Goal: Communication & Community: Answer question/provide support

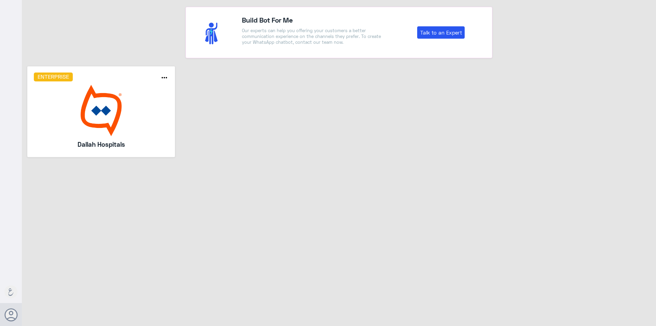
click at [103, 98] on img at bounding box center [101, 110] width 135 height 51
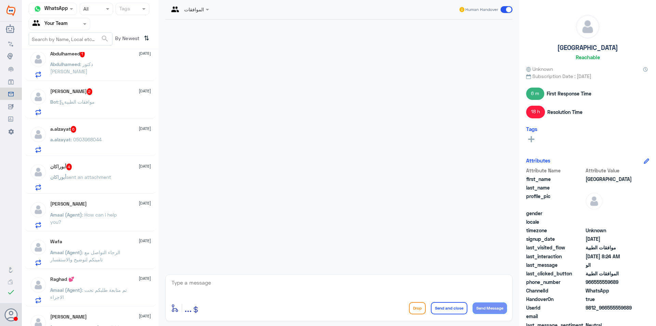
scroll to position [454, 0]
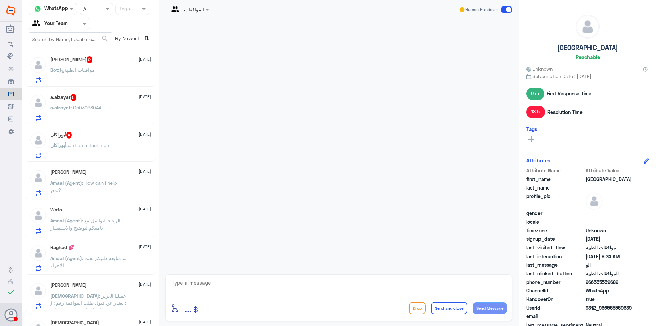
click at [63, 28] on div "Your Team" at bounding box center [49, 24] width 35 height 10
click at [64, 65] on div "Your Inbox" at bounding box center [60, 70] width 62 height 16
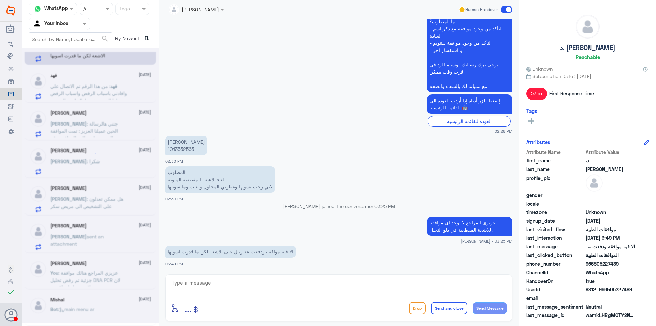
scroll to position [3, 0]
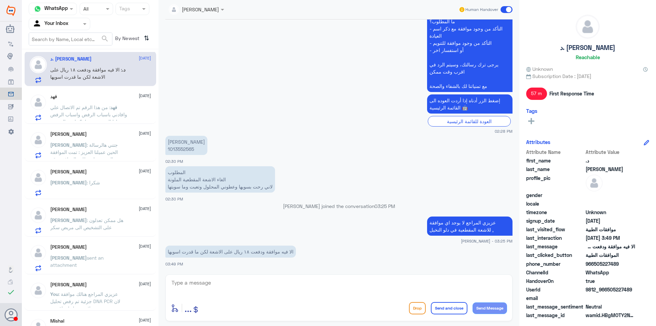
drag, startPoint x: 155, startPoint y: 154, endPoint x: 156, endPoint y: 174, distance: 20.2
click at [156, 174] on div "د. مشاعل الحقباني 12 October د. : الا فيه موافقة ودفعت ١٨ ريال على الاشعة لكن م…" at bounding box center [90, 190] width 137 height 276
click at [85, 26] on span at bounding box center [85, 23] width 9 height 7
click at [74, 78] on div "Your Team" at bounding box center [60, 77] width 62 height 16
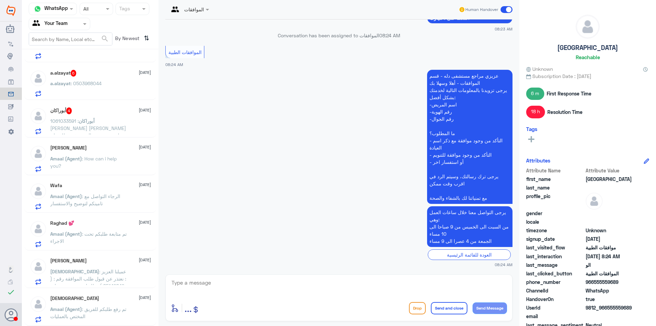
scroll to position [479, 0]
click at [80, 24] on div at bounding box center [59, 24] width 61 height 8
click at [67, 63] on Inbox "Your Inbox" at bounding box center [56, 60] width 24 height 6
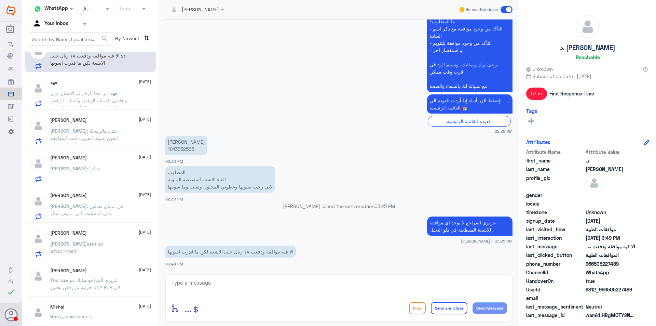
scroll to position [25, 0]
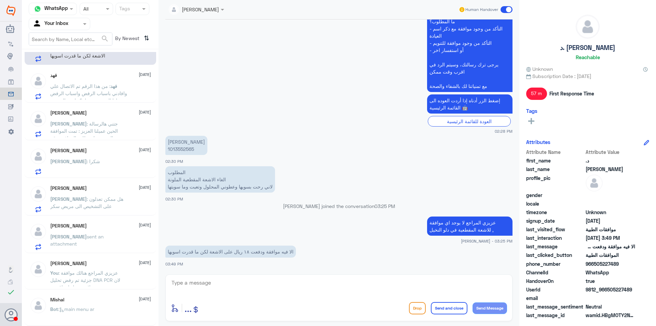
click at [93, 237] on span "sent an attachment" at bounding box center [76, 240] width 53 height 13
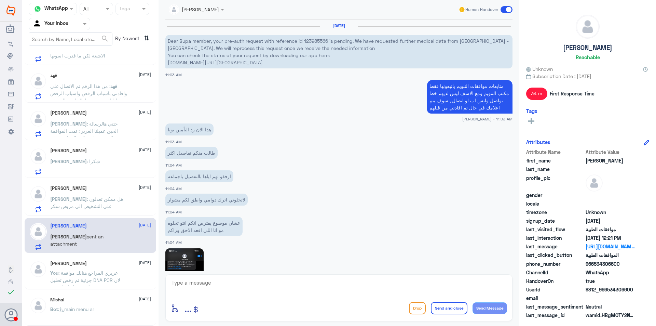
scroll to position [614, 0]
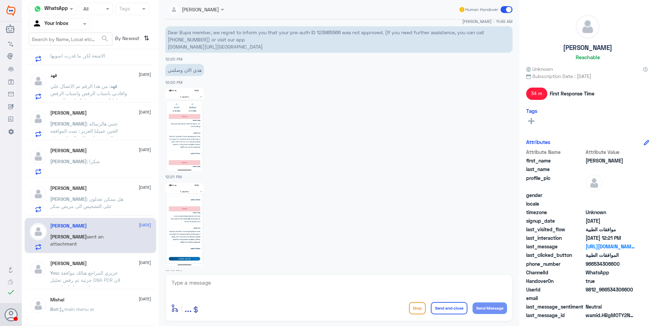
click at [74, 195] on div "Abdullah abdulaziz 12 October Abdullah : هل ممكن تعدلون على التشخيص الى مريض سكر" at bounding box center [100, 198] width 101 height 27
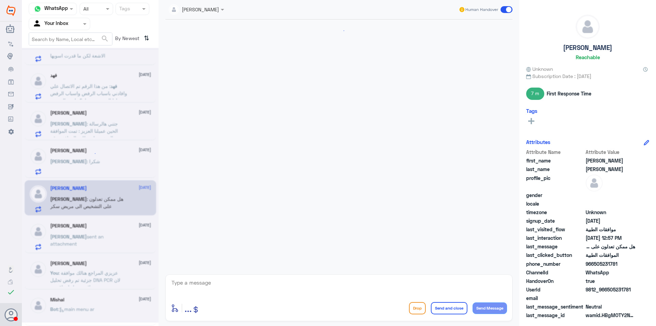
scroll to position [516, 0]
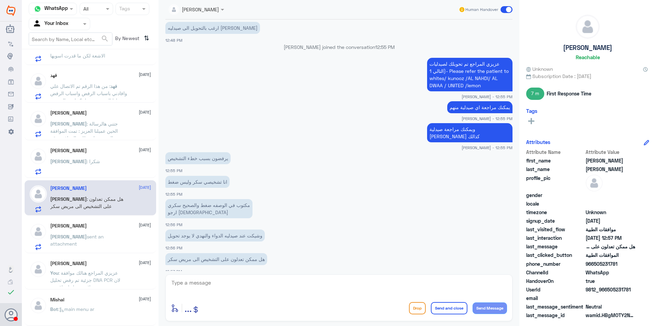
click at [99, 227] on div "Sara 12 October" at bounding box center [100, 226] width 101 height 6
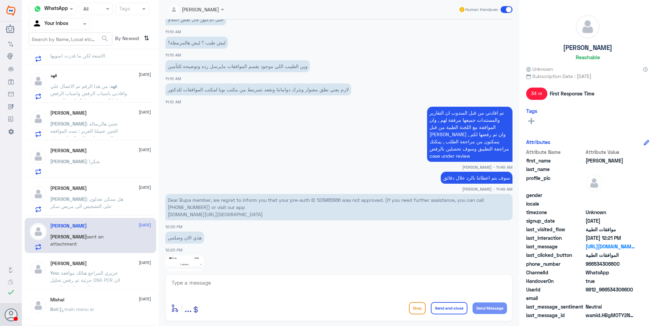
scroll to position [443, 0]
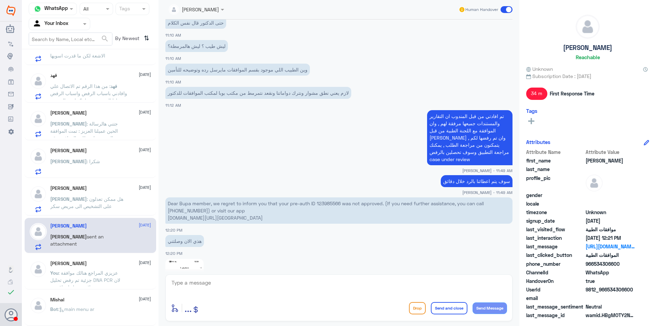
click at [333, 197] on p "Dear Bupa member, we regret to inform you that your pre-auth ID 123985566 was n…" at bounding box center [338, 210] width 347 height 26
copy p "123985566"
click at [243, 281] on textarea at bounding box center [339, 286] width 336 height 17
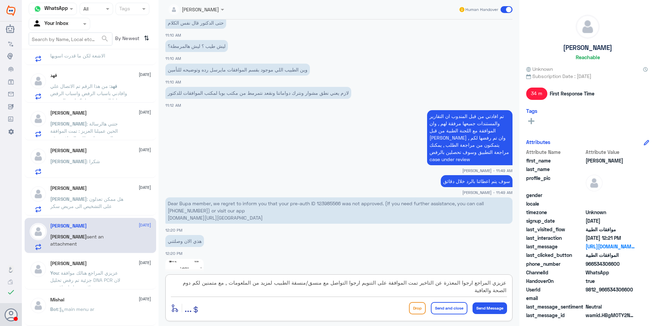
type textarea "عزيزي المراجع ارجوا المعذرة عن التاخير تمت الموافقة على التنويم ارجوا التواصل م…"
click at [446, 309] on button "Send and close" at bounding box center [449, 308] width 37 height 12
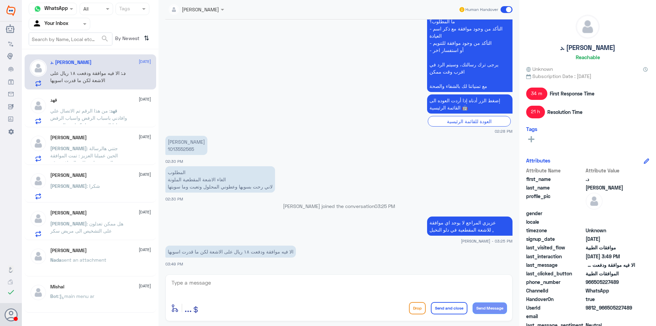
scroll to position [0, 0]
click at [90, 223] on span ": هل ممكن تعدلون على التشخيص الى مريض سكر" at bounding box center [86, 227] width 73 height 13
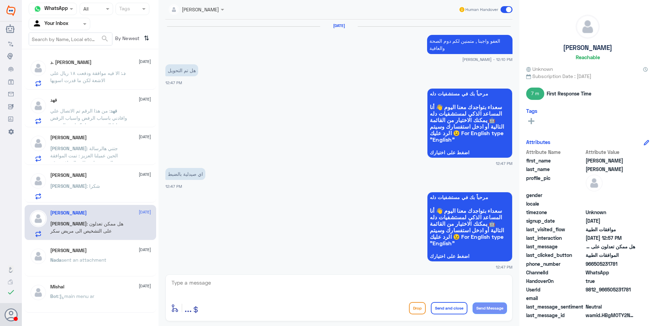
scroll to position [516, 0]
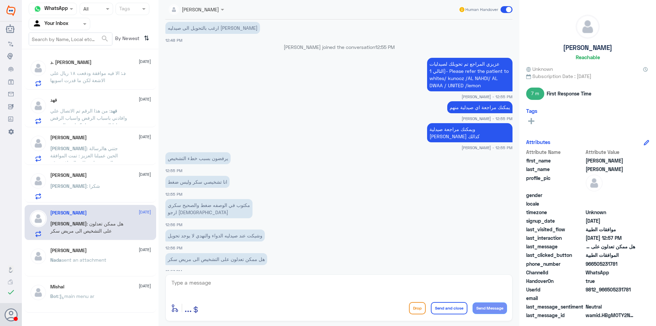
click at [90, 69] on p "د. : الا فيه موافقة ودفعت ١٨ ريال على الاشعة لكن ما قدرت اسويها" at bounding box center [88, 77] width 77 height 17
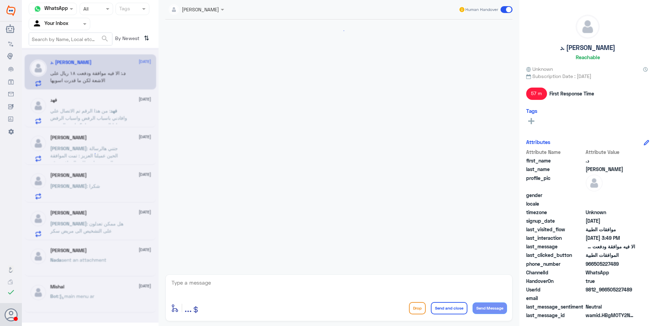
scroll to position [217, 0]
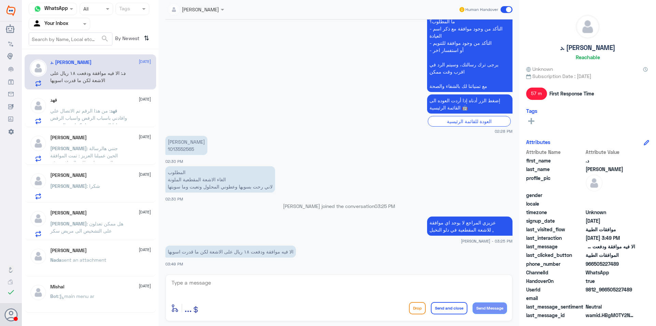
click at [176, 148] on p "مشاعل سعد 1013552565" at bounding box center [186, 145] width 42 height 19
copy p "1013552565"
click at [226, 280] on textarea at bounding box center [339, 286] width 336 height 17
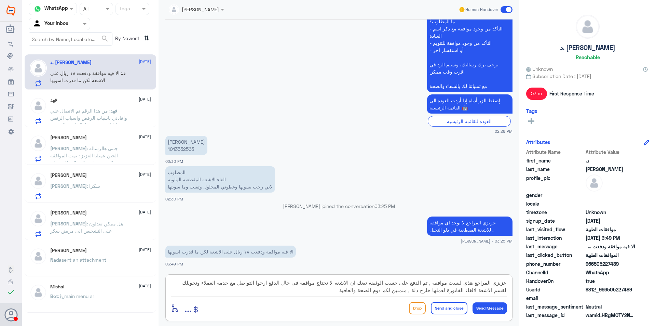
type textarea "عزيزي المراجع هذي ليست موافقة , تم الدفع على حسب الوثيقة تبعك ان الاشعة لا تحتا…"
click at [452, 311] on button "Send and close" at bounding box center [449, 308] width 37 height 12
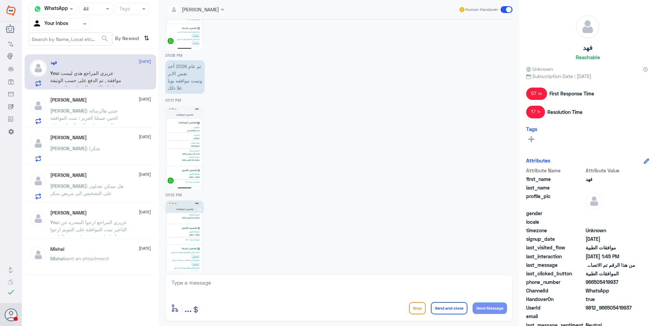
scroll to position [775, 0]
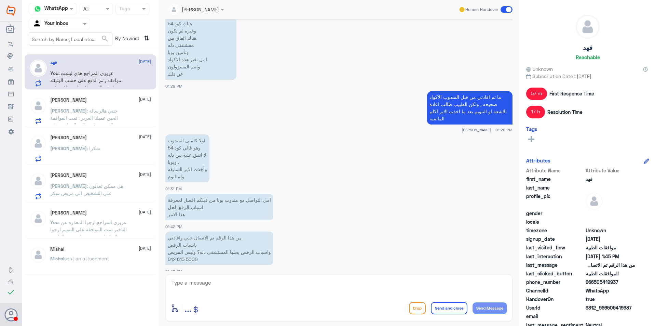
click at [82, 25] on span at bounding box center [85, 23] width 9 height 7
click at [294, 69] on app-msgs-text "سألته عن ذلك و يقول لا اعلم شي هناك كود 54 وغيره لم يكون هناك اتفاق بين مستشفى …" at bounding box center [338, 45] width 347 height 70
click at [73, 22] on div at bounding box center [59, 24] width 61 height 8
click at [63, 77] on Team "Your Team" at bounding box center [55, 76] width 23 height 6
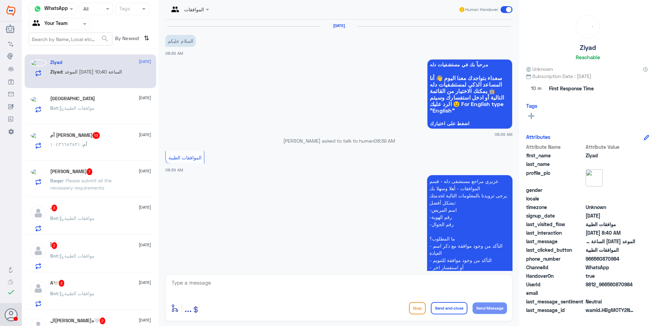
scroll to position [224, 0]
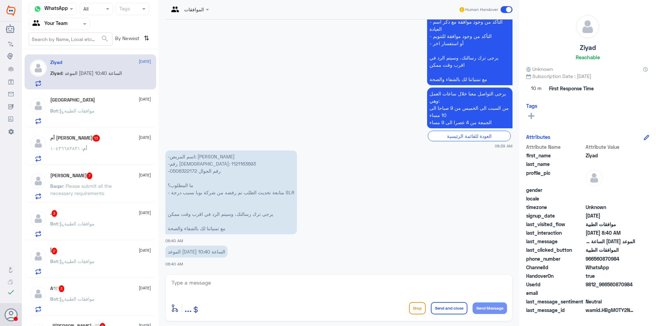
click at [175, 163] on p "-اسم المريض: [PERSON_NAME] -رقم الهوية: 1121163693 -رقم الجوال 0506322172 ما ال…" at bounding box center [231, 192] width 132 height 84
copy p "1121163693"
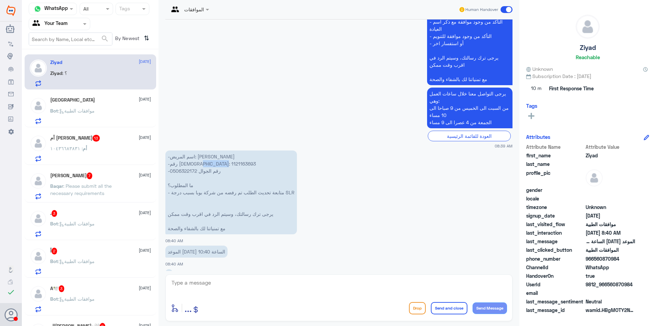
scroll to position [247, 0]
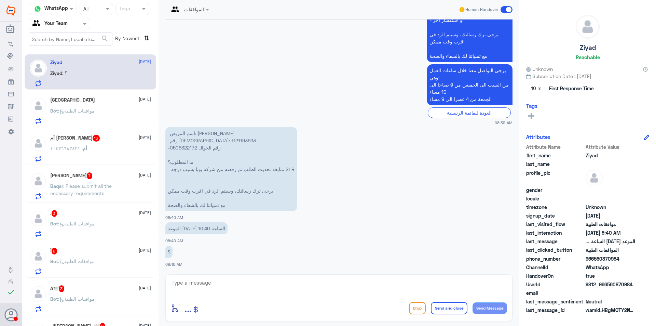
click at [221, 284] on textarea at bounding box center [339, 286] width 336 height 17
type textarea "عزيزي المراجع تمت المتابعة الطلب وتم رفضة مرة اخرى تم ارسال الموافقة لطبيب المو…"
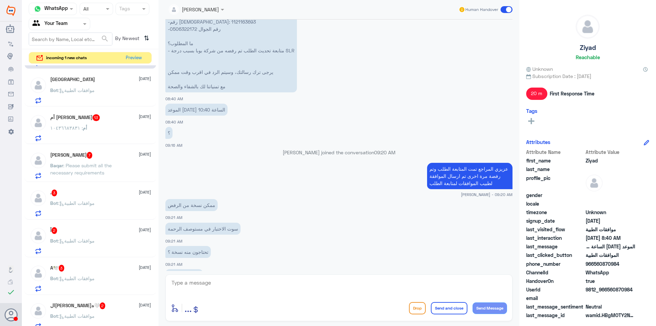
scroll to position [400, 0]
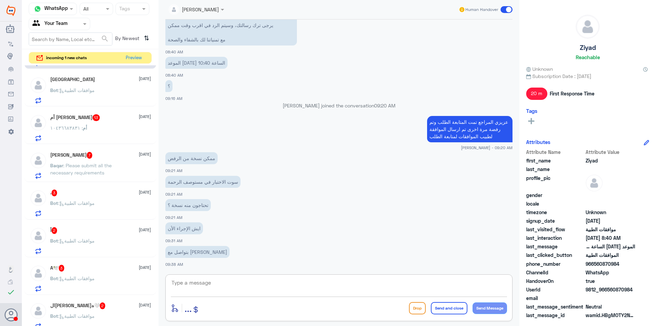
click at [248, 234] on app-msgs-text "ايش الإجراء الأن" at bounding box center [338, 228] width 347 height 13
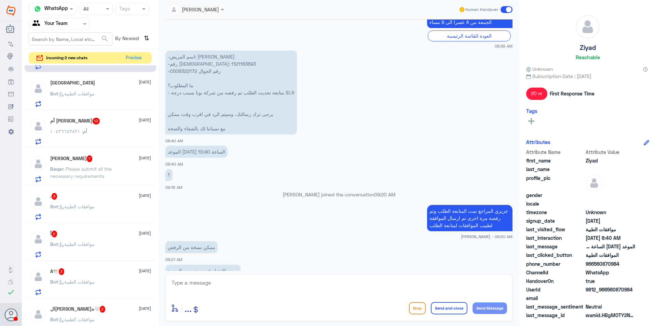
scroll to position [298, 0]
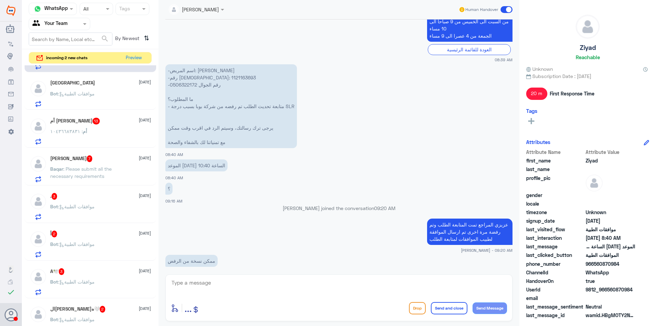
click at [183, 81] on p "-اسم المريض: [PERSON_NAME] -رقم الهوية: 1121163693 -رقم الجوال 0506322172 ما ال…" at bounding box center [231, 106] width 132 height 84
copy p "1121163693"
click at [239, 281] on textarea at bounding box center [339, 286] width 336 height 17
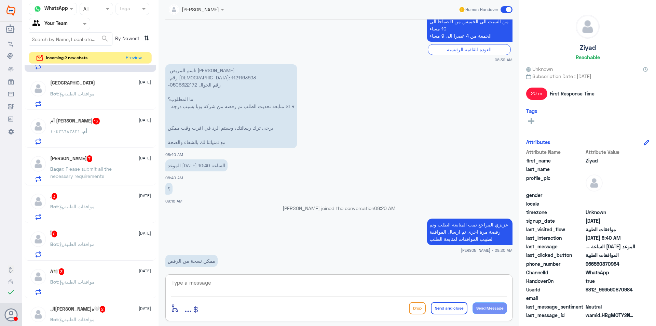
type textarea "ت"
type textarea "ارجوا المعذرة ماهو الاختبار التي تم عملها في مستشفى اخر ؟"
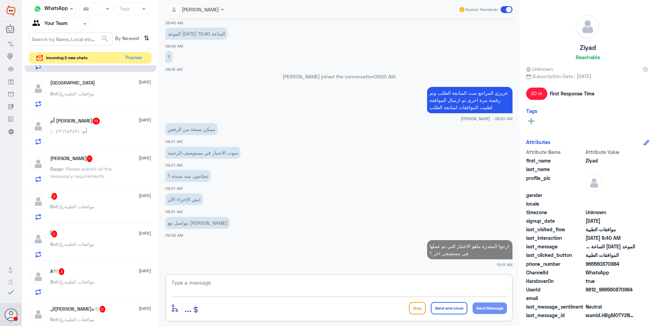
click at [95, 101] on p "Bot : موافقات الطبية" at bounding box center [72, 98] width 44 height 17
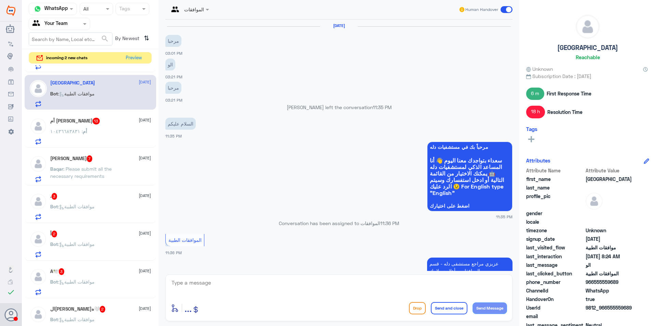
scroll to position [715, 0]
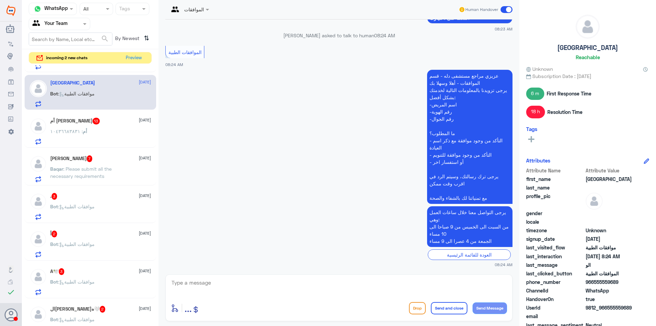
click at [98, 69] on div "Ziyad : بتواصل مع بوبا" at bounding box center [100, 61] width 101 height 15
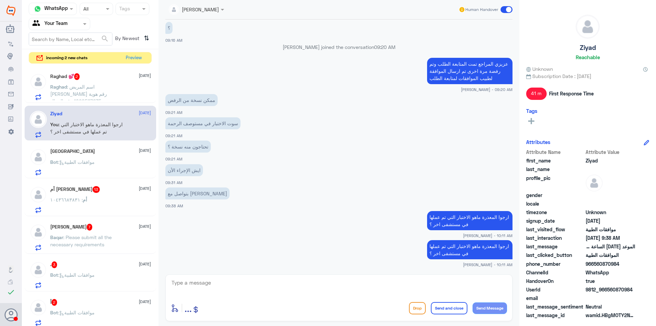
click at [105, 100] on span ": اسم المريض رغد الكثيري رقم هوية 1090567635 رقم الجوال 0509400077 المطلوب مواف…" at bounding box center [87, 112] width 75 height 56
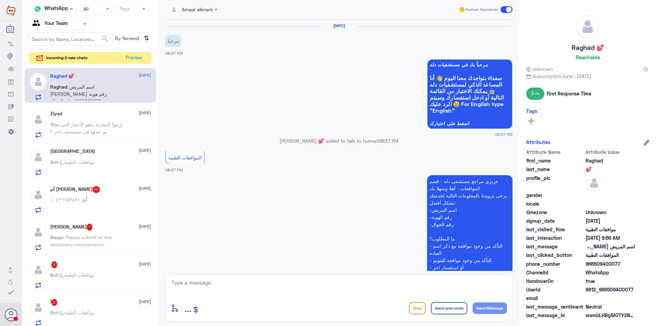
scroll to position [449, 0]
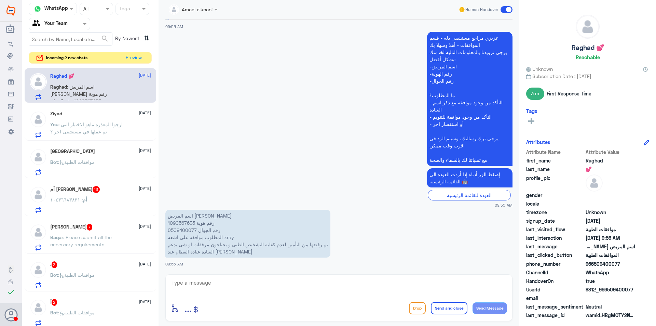
click at [182, 223] on p "اسم المريض رغد الكثيري رقم هوية 1090567635 رقم الجوال 0509400077 المطلوب موافقه…" at bounding box center [247, 234] width 165 height 48
click at [172, 223] on p "اسم المريض رغد الكثيري رقم هوية 1090567635 رقم الجوال 0509400077 المطلوب موافقه…" at bounding box center [247, 234] width 165 height 48
copy p "1090567635"
click at [102, 118] on div "Ziyad 13 October You : ارجوا المعذرة ماهو الاختبار التي تم عملها في مستشفى اخر ؟" at bounding box center [100, 124] width 101 height 27
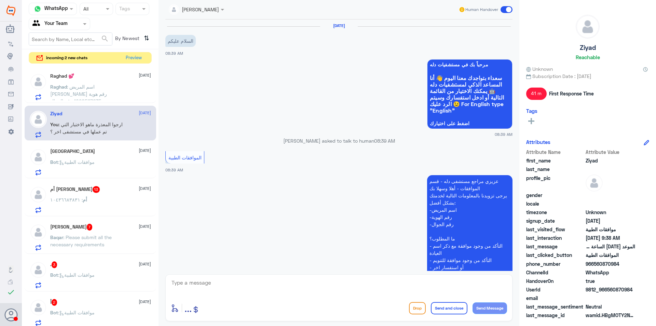
scroll to position [442, 0]
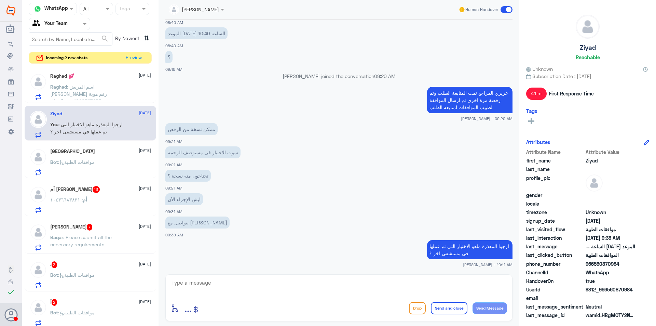
click at [96, 94] on span ": اسم المريض رغد الكثيري رقم هوية 1090567635 رقم الجوال 0509400077 المطلوب مواف…" at bounding box center [87, 112] width 75 height 56
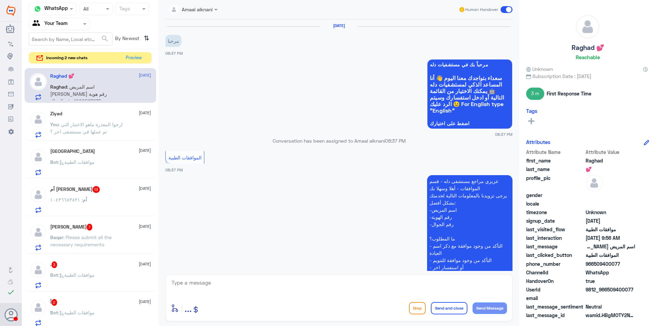
scroll to position [449, 0]
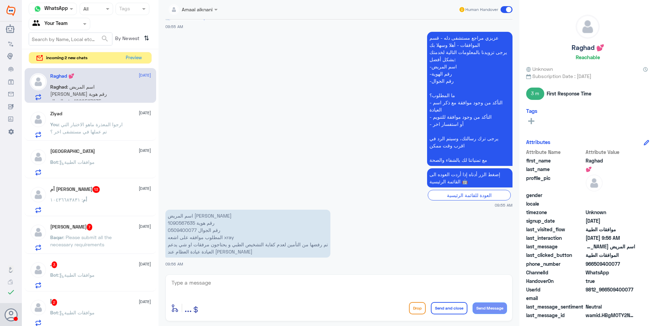
click at [186, 222] on p "اسم المريض رغد الكثيري رقم هوية 1090567635 رقم الجوال 0509400077 المطلوب موافقه…" at bounding box center [247, 234] width 165 height 48
copy p "1090567635"
click at [117, 123] on span ": ارجوا المعذرة ماهو الاختبار التي تم عملها في مستشفى اخر ؟" at bounding box center [86, 127] width 72 height 13
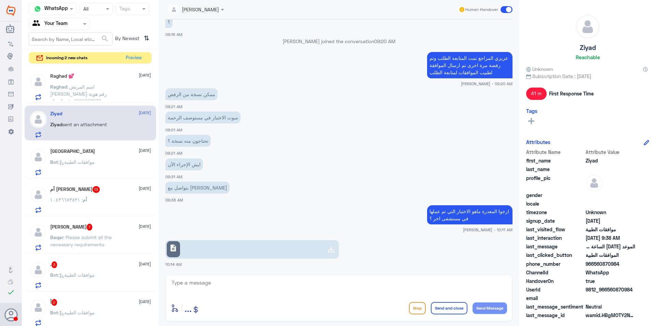
click at [261, 249] on link "description" at bounding box center [252, 249] width 174 height 18
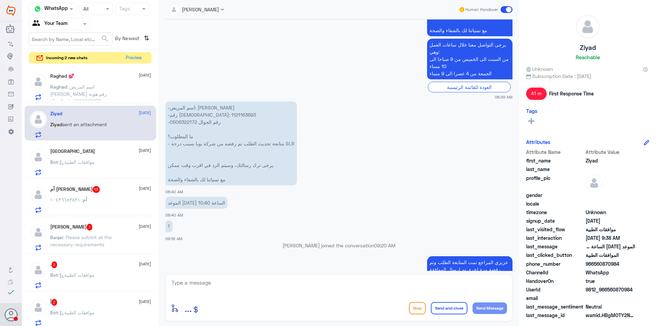
scroll to position [272, 0]
click at [181, 116] on p "-اسم المريض: شيخة العنزي -رقم الهوية: 1121163693 -رقم الجوال 0506322172 ما المط…" at bounding box center [231, 145] width 132 height 84
copy p "1121163693"
click at [114, 162] on div "Bot : موافقات الطبية" at bounding box center [100, 167] width 101 height 15
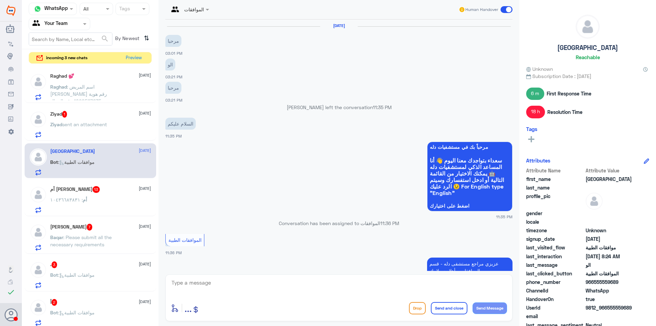
scroll to position [715, 0]
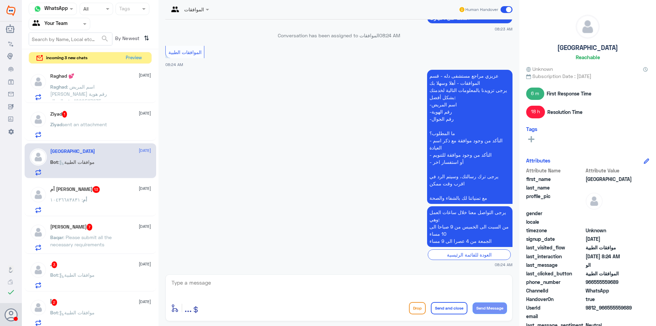
click at [103, 124] on span "sent an attachment" at bounding box center [84, 124] width 45 height 6
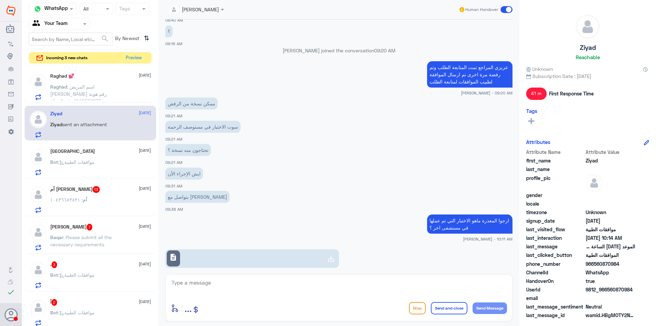
scroll to position [477, 0]
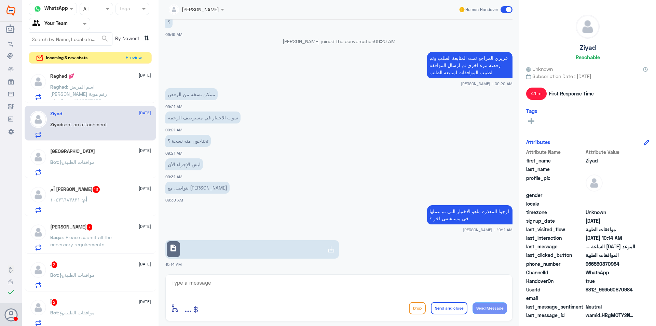
click at [100, 89] on span ": اسم المريض رغد الكثيري رقم هوية 1090567635 رقم الجوال 0509400077 المطلوب مواف…" at bounding box center [87, 112] width 75 height 56
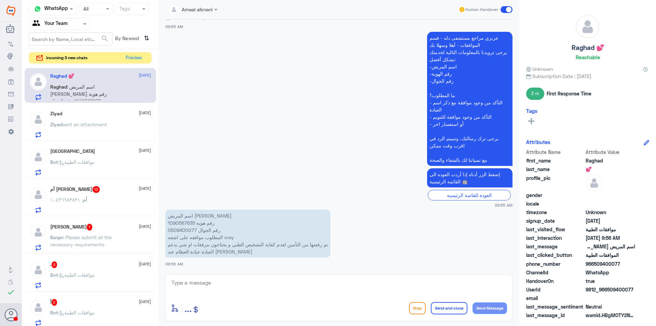
click at [184, 226] on p "اسم المريض رغد الكثيري رقم هوية 1090567635 رقم الجوال 0509400077 المطلوب موافقه…" at bounding box center [247, 234] width 165 height 48
click at [183, 225] on p "اسم المريض رغد الكثيري رقم هوية 1090567635 رقم الجوال 0509400077 المطلوب موافقه…" at bounding box center [247, 234] width 165 height 48
click at [294, 281] on textarea at bounding box center [339, 286] width 336 height 17
type textarea "تمت المتابعة مرة اخرى بارسال نتيجة الاشعة وتقرير الطبيب في انتظار رد التامين ال…"
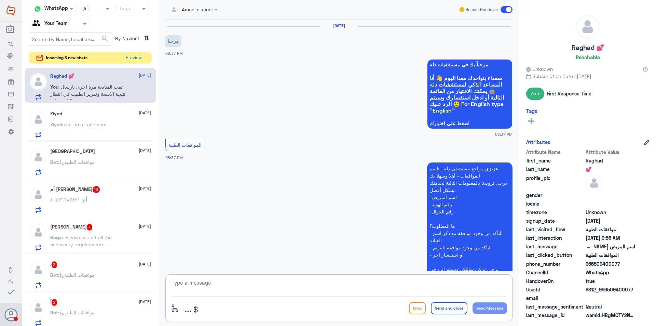
scroll to position [485, 0]
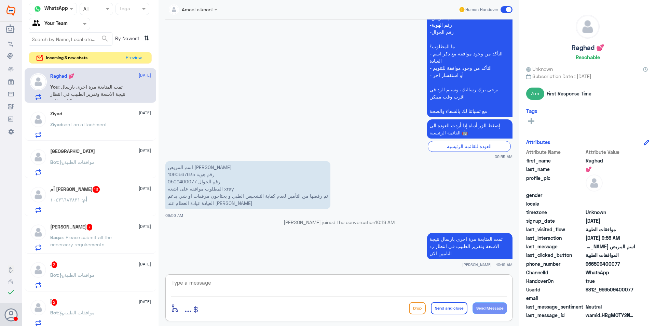
click at [95, 173] on p "Bot : موافقات الطبية" at bounding box center [72, 166] width 44 height 17
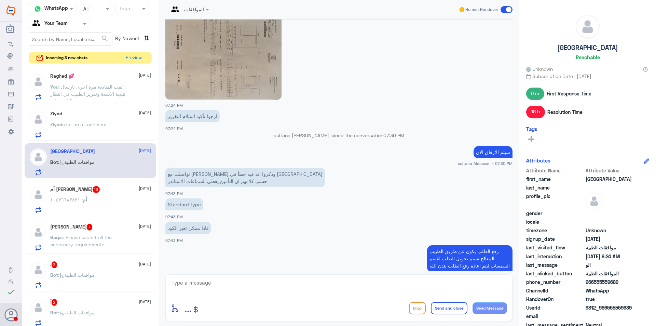
scroll to position [1140, 0]
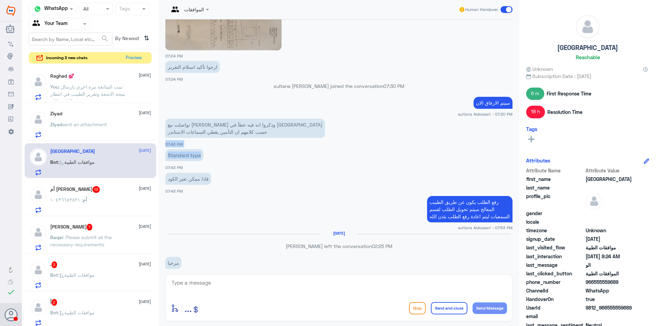
drag, startPoint x: 517, startPoint y: 132, endPoint x: 516, endPoint y: 151, distance: 19.5
click at [516, 151] on div "الموافقات Human Handover 11 Oct 2025 هل تم رفع الموافقه الطبيه؟ 11:38 AM الو 11…" at bounding box center [339, 164] width 361 height 328
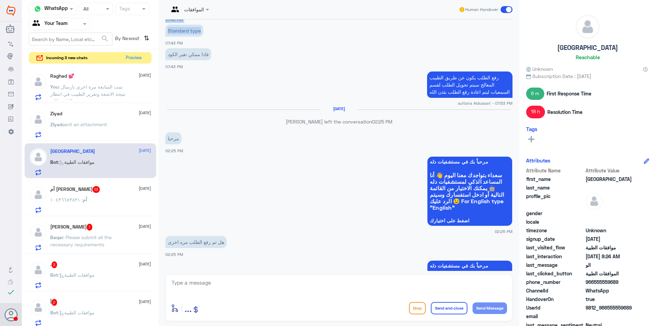
scroll to position [1144, 0]
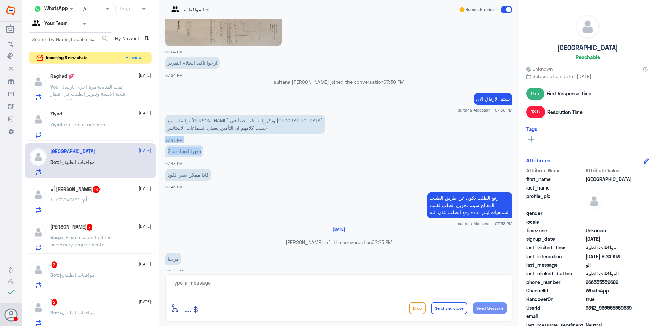
click at [254, 153] on app-msgs-text "Standard type" at bounding box center [338, 151] width 347 height 13
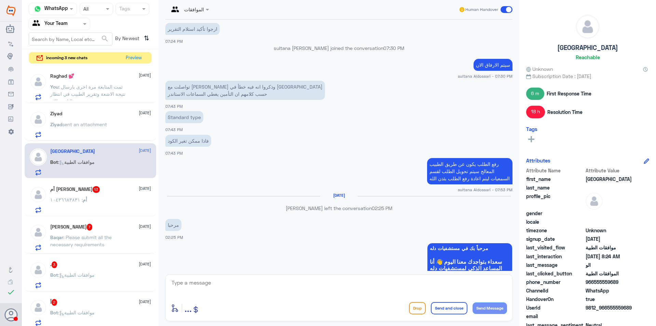
scroll to position [1151, 0]
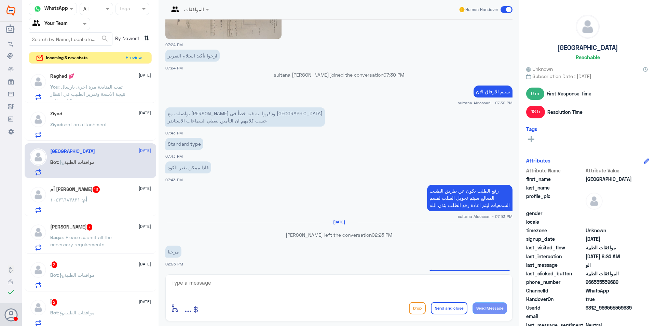
click at [469, 189] on p "رفع الطلب يكون عن طريق الطبيب المعالج سيتم تحويل الطلب لقسم السمعيات ليتم اعادة…" at bounding box center [469, 198] width 85 height 26
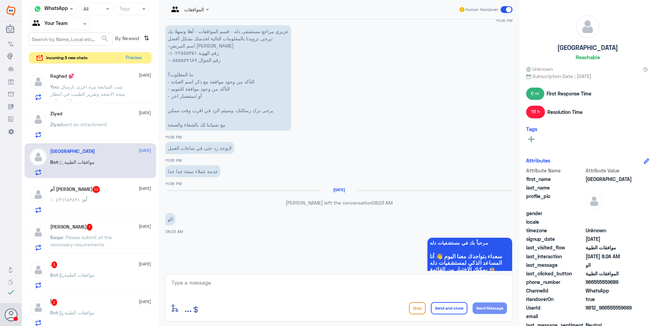
scroll to position [2209, 0]
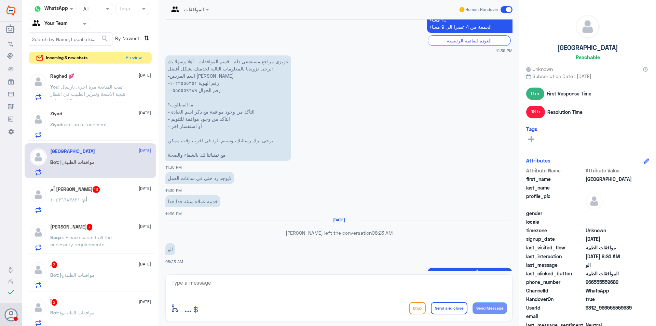
click at [325, 286] on textarea at bounding box center [339, 286] width 336 height 17
click at [259, 284] on textarea "عزيزي المراجع تعديل نوع الجهاز تكون عن طريق الطبيب المعالج , يجب مراجعة الطبيب …" at bounding box center [339, 286] width 336 height 17
type textarea "عزيزي المراجع تعديل نوع الجهاز تكون عن طريق الطبيب المعالج , يجب مراجعة الطبيب …"
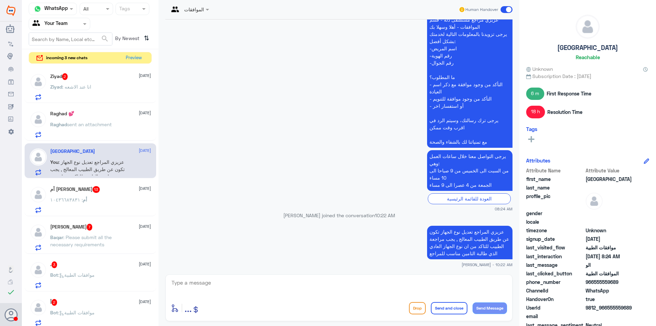
click at [125, 91] on div "Ziyad : انا عند الاشعه" at bounding box center [100, 92] width 101 height 15
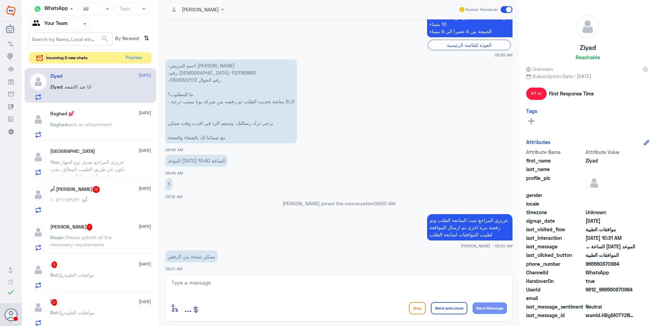
scroll to position [284, 0]
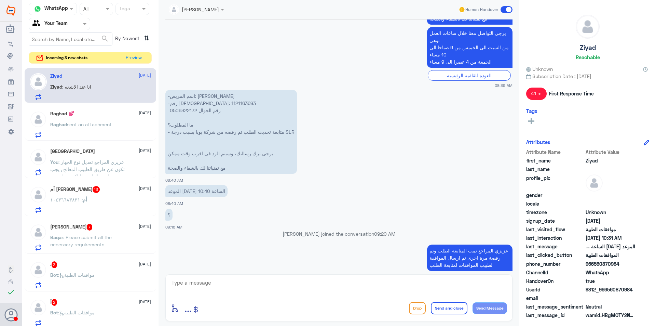
click at [188, 105] on p "-اسم المريض: شيخة العنزي -رقم الهوية: 1121163693 -رقم الجوال 0506322172 ما المط…" at bounding box center [231, 132] width 132 height 84
click at [98, 122] on span "sent an attachment" at bounding box center [89, 124] width 45 height 6
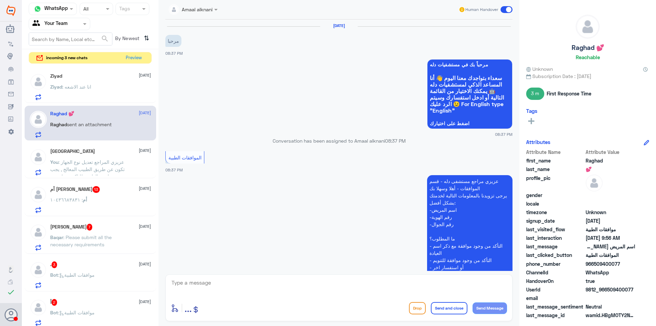
scroll to position [497, 0]
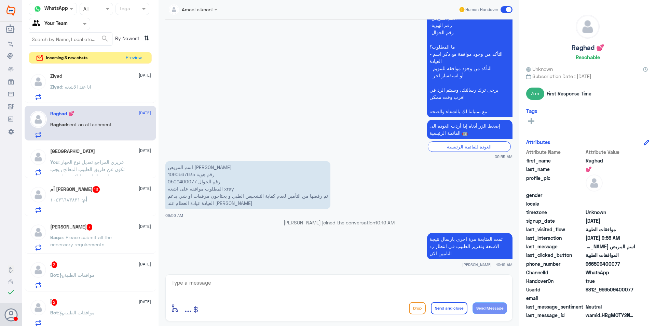
click at [102, 168] on span ": عزيزي المراجع تعديل نوع الجهاز تكون عن طريق الطبيب المعالج , يجب مراجعة الطبي…" at bounding box center [87, 176] width 75 height 35
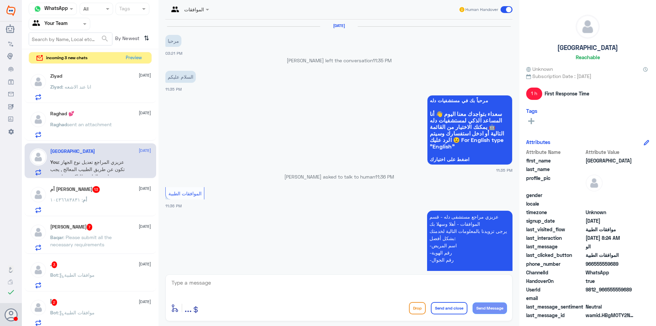
scroll to position [724, 0]
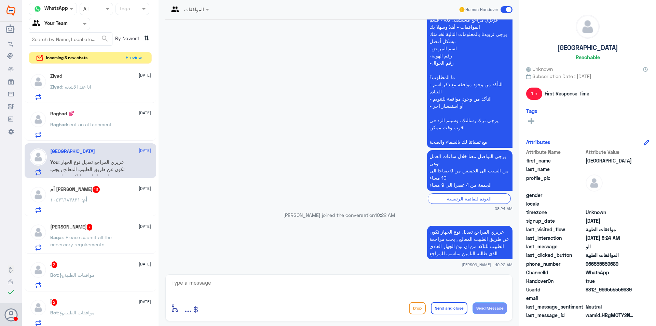
click at [100, 202] on div "أم : ١٠٤٣٦٦٨٣٨٣١" at bounding box center [100, 205] width 101 height 15
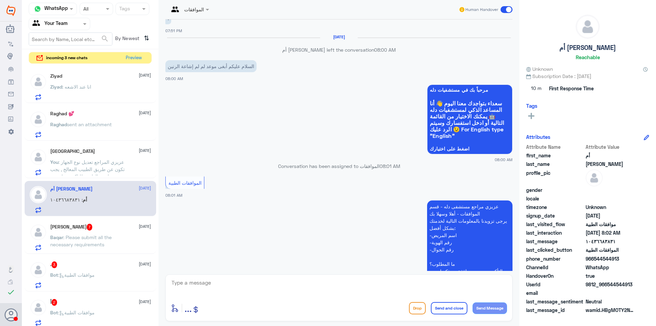
scroll to position [212, 0]
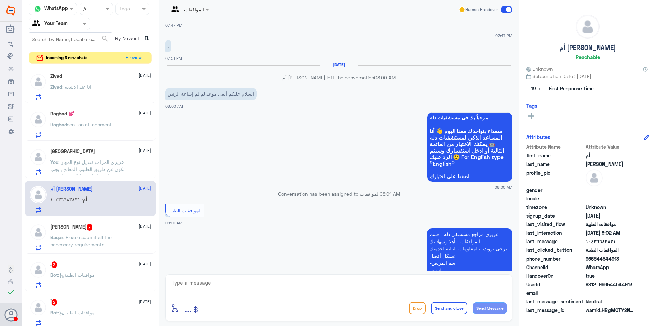
click at [421, 307] on button "Drop" at bounding box center [417, 308] width 17 height 12
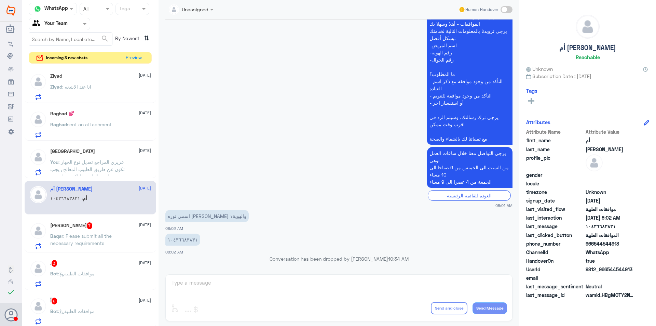
click at [121, 229] on div "Baqar Ali Khan 7 13 October" at bounding box center [100, 225] width 101 height 7
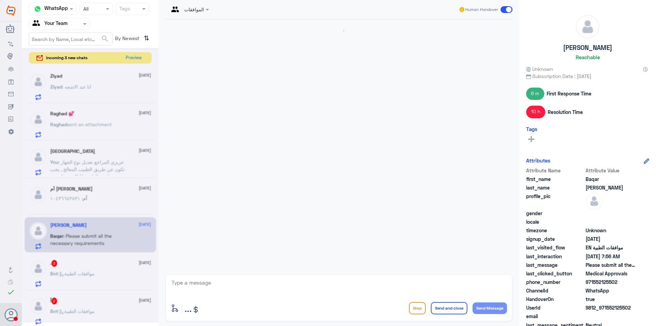
scroll to position [499, 0]
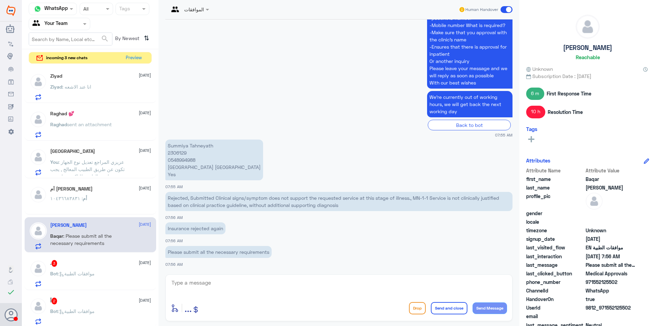
click at [175, 151] on p "Summiya Tahneyath 2306129 0548994988 Dallah Hospital Al Nakheel Yes" at bounding box center [214, 159] width 98 height 41
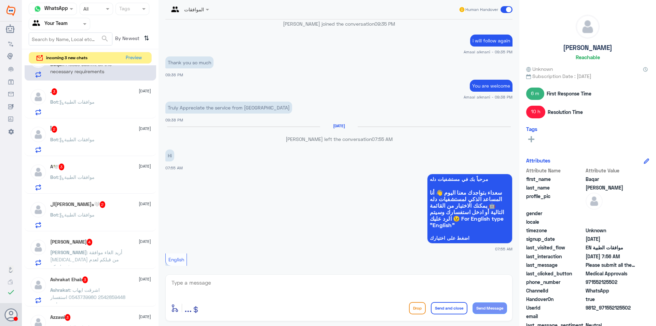
scroll to position [108, 0]
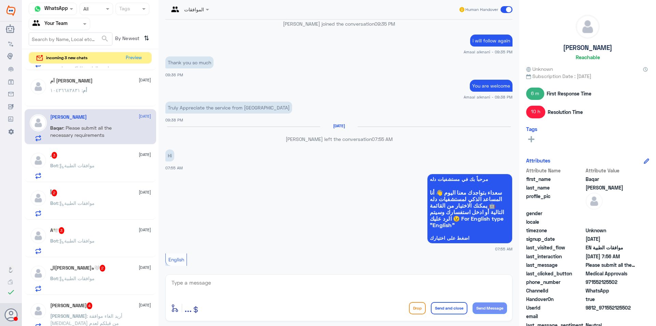
click at [103, 177] on div "Bot : موافقات الطبية" at bounding box center [100, 170] width 101 height 15
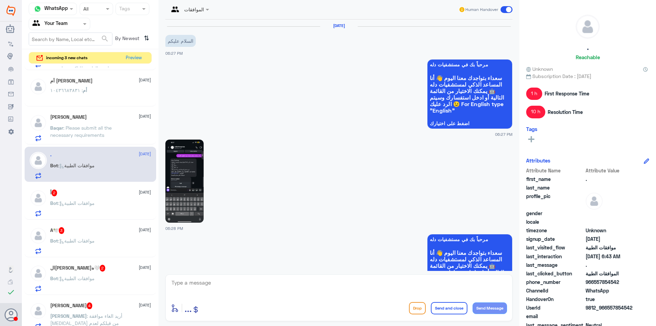
scroll to position [8, 0]
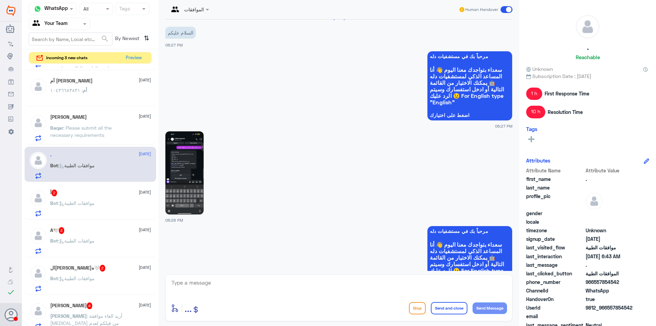
click at [192, 174] on img at bounding box center [184, 172] width 38 height 83
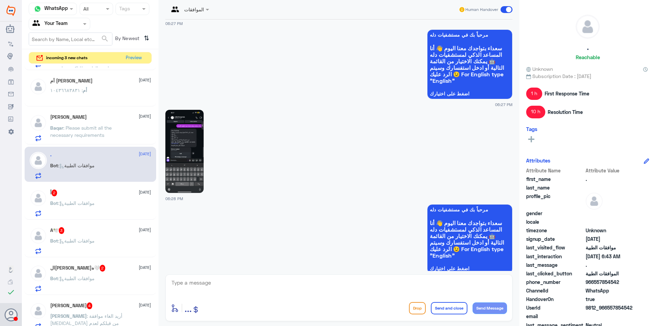
scroll to position [68, 0]
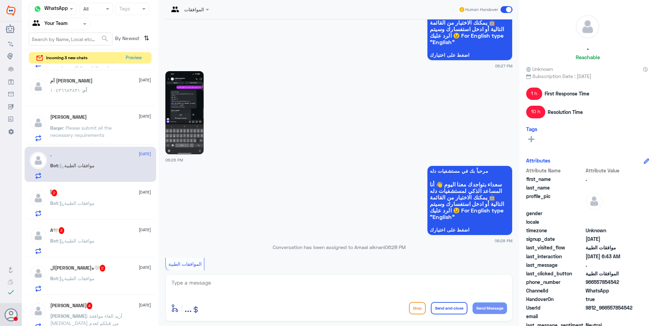
click at [186, 121] on img at bounding box center [184, 112] width 38 height 83
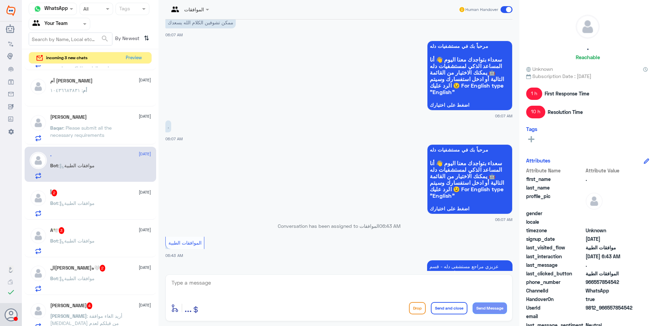
scroll to position [806, 0]
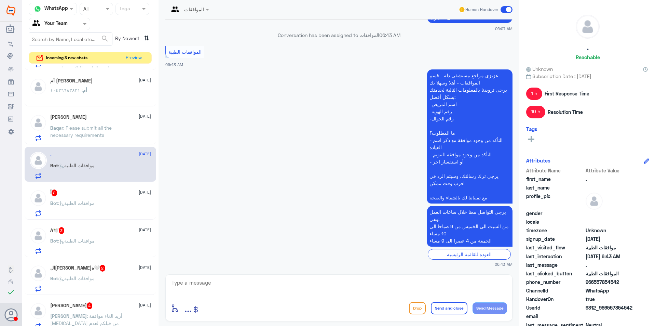
click at [410, 309] on button "Drop" at bounding box center [417, 308] width 17 height 12
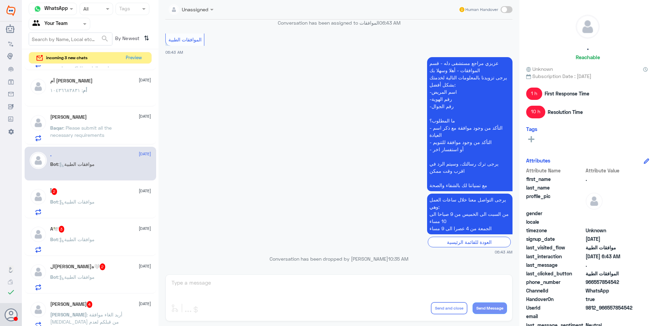
click at [93, 204] on span ": موافقات الطبية" at bounding box center [76, 202] width 37 height 6
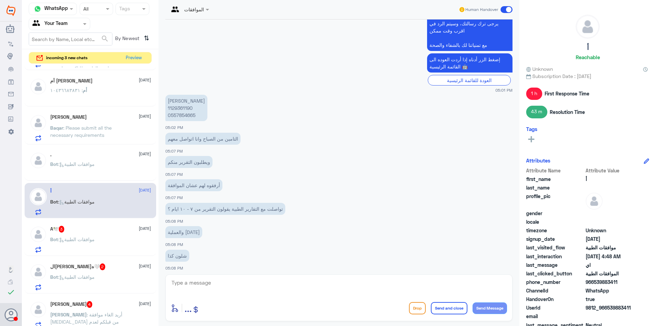
scroll to position [142, 0]
click at [170, 108] on p "عبدالله العنزي 1129361190 0557854665" at bounding box center [186, 108] width 42 height 26
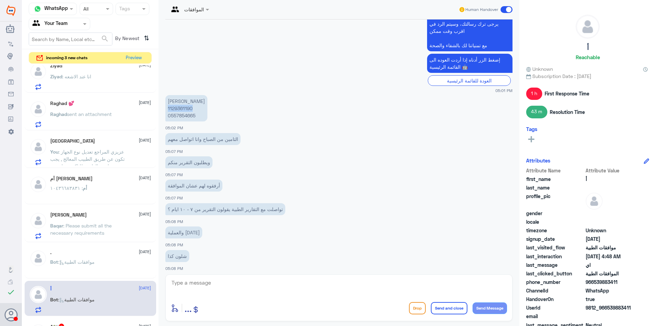
scroll to position [0, 0]
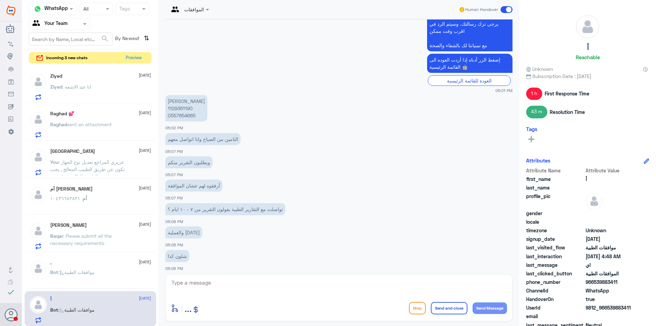
click at [94, 84] on div "Ziyad 13 October Ziyad : انا عند الاشعه" at bounding box center [100, 86] width 101 height 27
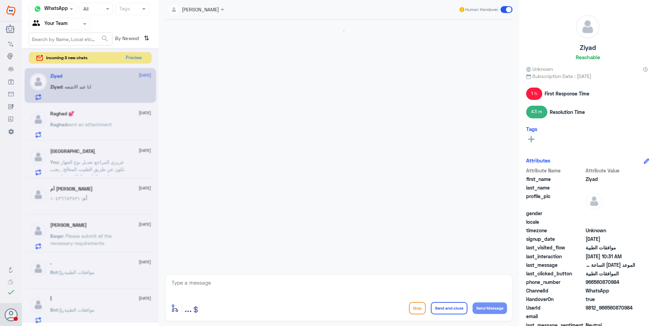
scroll to position [524, 0]
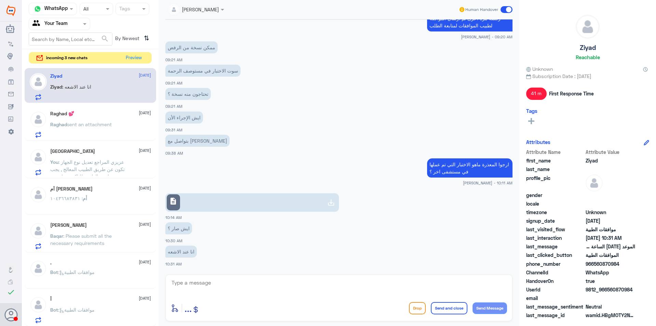
click at [239, 290] on textarea at bounding box center [339, 286] width 336 height 17
click at [239, 286] on textarea at bounding box center [339, 286] width 336 height 17
type textarea "مع الاسف حتى مع تقرير من مستشفى الاخر مرفوضة مافيها دواعي طبية , ارجوا التواصل …"
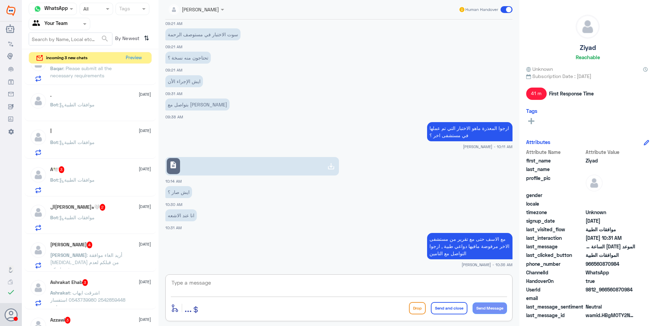
scroll to position [171, 0]
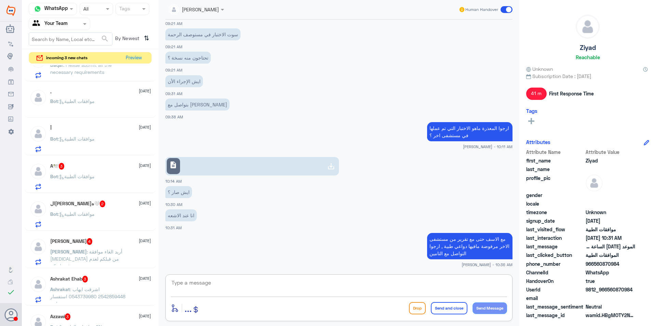
click at [107, 136] on div "أ 13 October Bot : موافقات الطبية" at bounding box center [100, 138] width 101 height 27
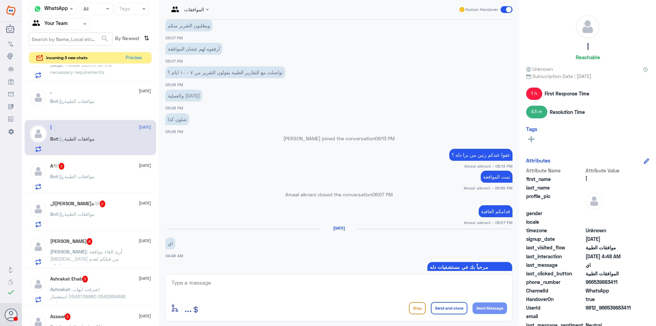
scroll to position [586, 0]
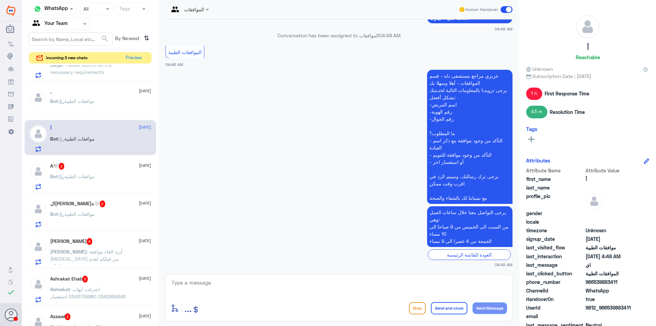
click at [100, 178] on div "Bot : موافقات الطبية" at bounding box center [100, 181] width 101 height 15
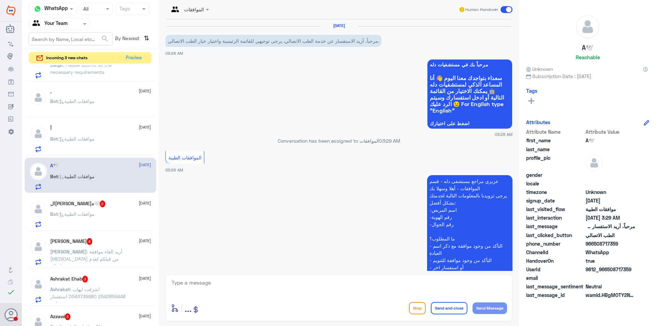
click at [414, 310] on button "Drop" at bounding box center [417, 308] width 17 height 12
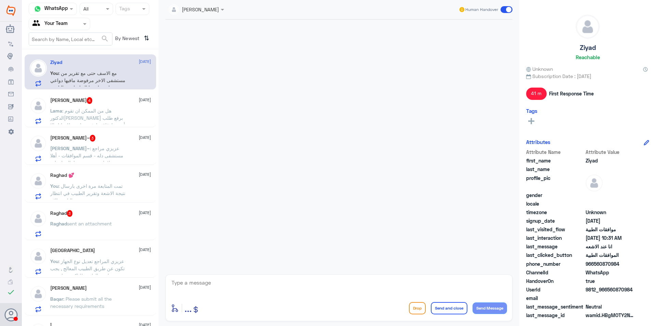
click at [116, 229] on div "Raghad sent an attachment" at bounding box center [100, 229] width 101 height 15
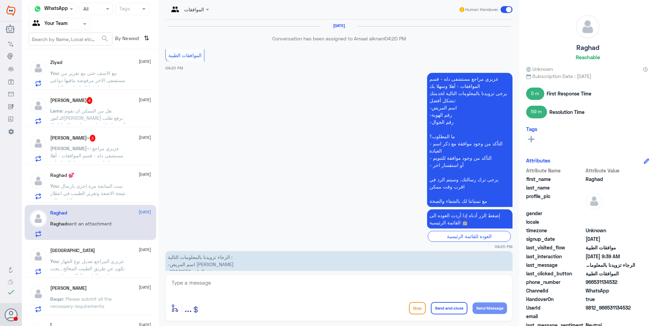
scroll to position [731, 0]
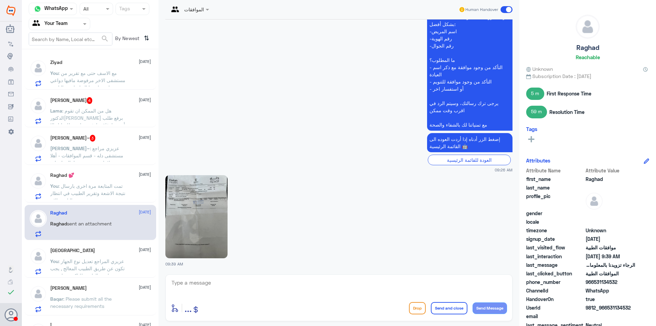
click at [178, 226] on img at bounding box center [196, 216] width 62 height 83
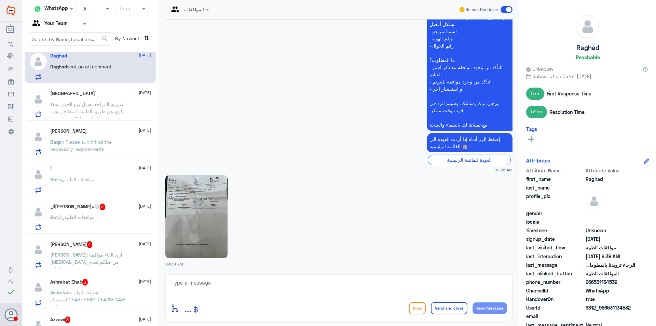
scroll to position [171, 0]
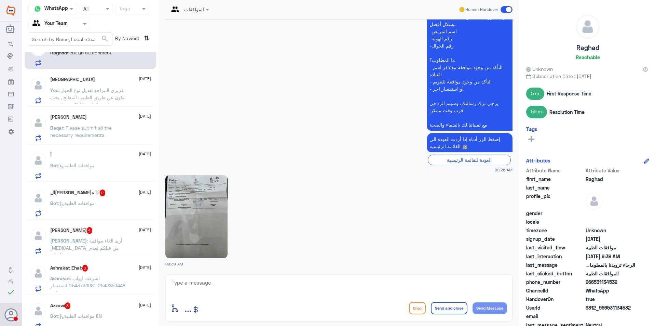
click at [112, 133] on p "Baqar : Please submit all the necessary requirements" at bounding box center [88, 132] width 77 height 17
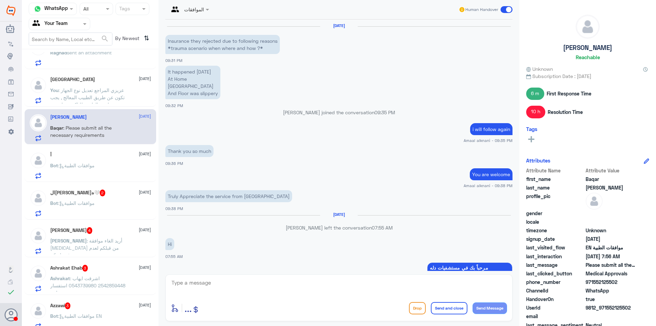
scroll to position [499, 0]
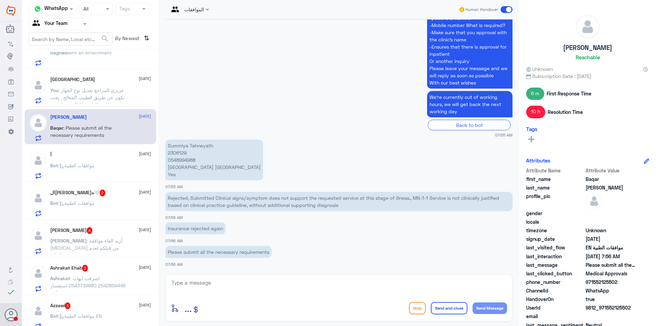
click at [108, 156] on div "أ 13 October" at bounding box center [100, 155] width 101 height 6
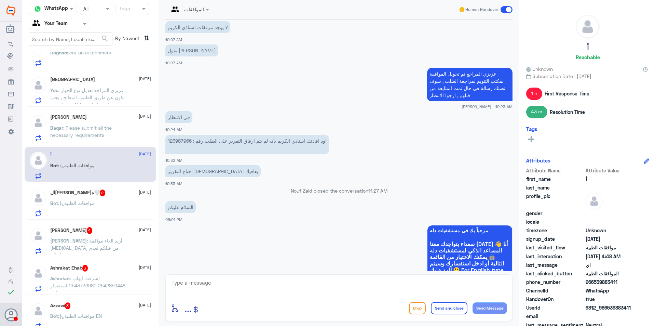
scroll to position [413, 0]
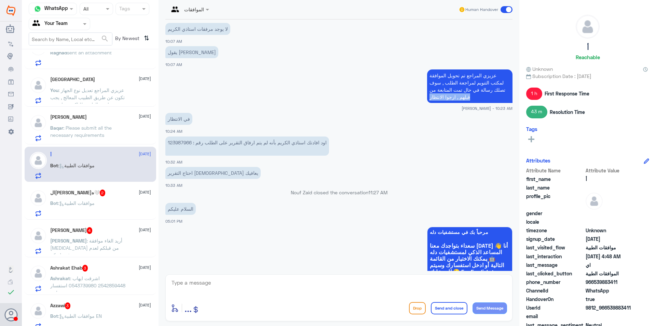
drag, startPoint x: 514, startPoint y: 96, endPoint x: 514, endPoint y: 104, distance: 7.2
click at [514, 104] on div "12 Oct 2025 Conversation has been assigned to الموافقات 10:05 AM الموافقات الطب…" at bounding box center [339, 144] width 354 height 251
click at [446, 154] on app-msgs-text "‏اود افادتك استاذي الكريم بأنه لم يتم ارفاق التقرير على الطلب رقم : 123987966 ‏" at bounding box center [338, 146] width 347 height 20
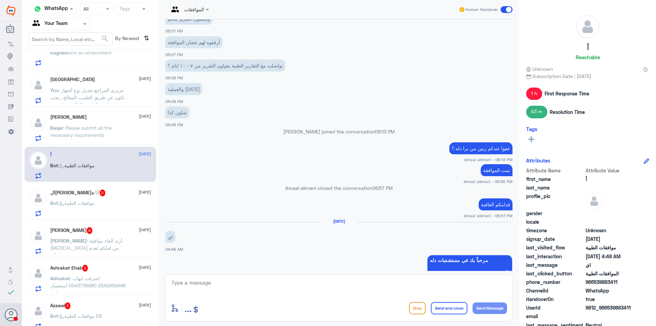
scroll to position [1005, 0]
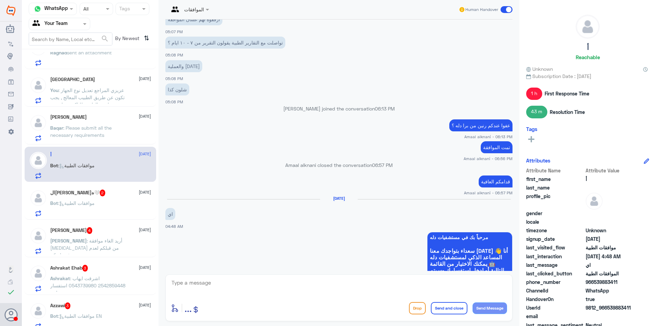
click at [117, 202] on div "Bot : موافقات الطبية" at bounding box center [100, 208] width 101 height 15
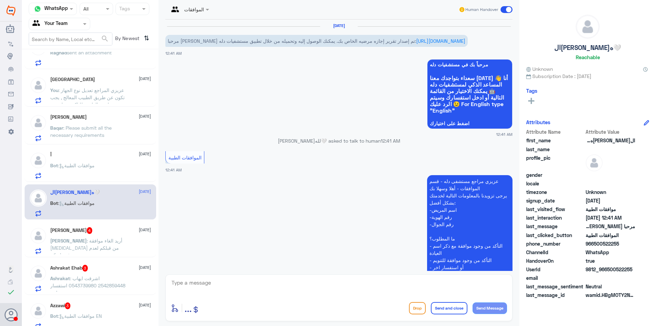
click at [417, 307] on button "Drop" at bounding box center [417, 308] width 17 height 12
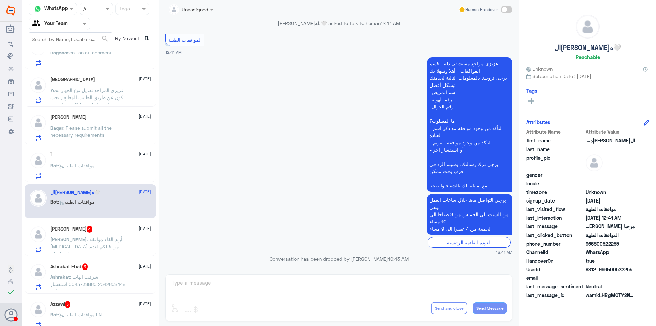
click at [103, 233] on div "Ahmad Bash 4 13 October Ahmad : أريد الغاء موافقة Exforge من قبلكم لعدم توفره ل…" at bounding box center [100, 239] width 101 height 27
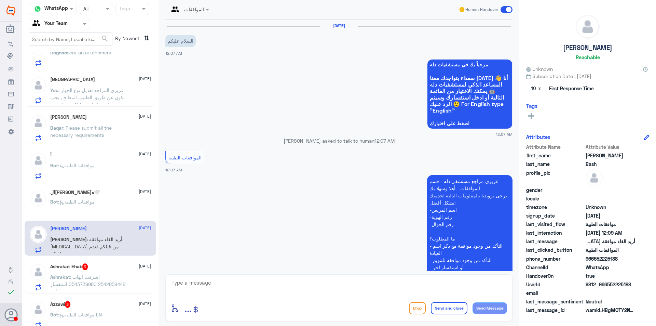
scroll to position [166, 0]
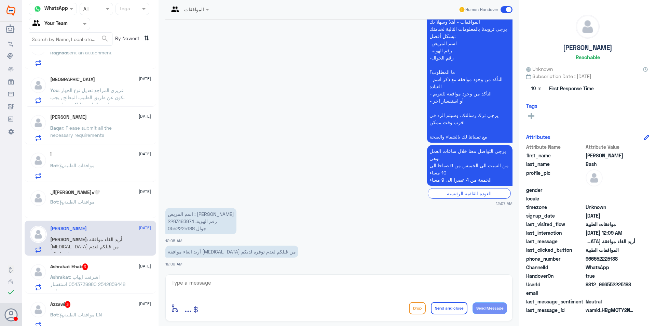
click at [183, 225] on p "اسم المريض : أحمد عمر باش رقم الهوية: 2283183974 جوال 0552225188" at bounding box center [200, 221] width 71 height 26
copy p "2283183974"
click at [288, 282] on textarea at bounding box center [339, 286] width 336 height 17
paste textarea "( 0112995140 , 0546022896 )"
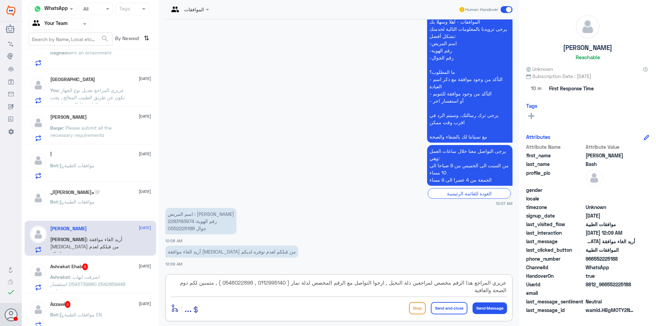
type textarea "عزيزي المراجع هذا الرقم مخصص لمراجعين دلة النخيل , ارجوا التواصل مع الرقم المخص…"
click at [447, 314] on div "enter flow name ... Drop Send and close Send Message" at bounding box center [339, 307] width 336 height 15
click at [445, 314] on button "Send and close" at bounding box center [449, 308] width 37 height 12
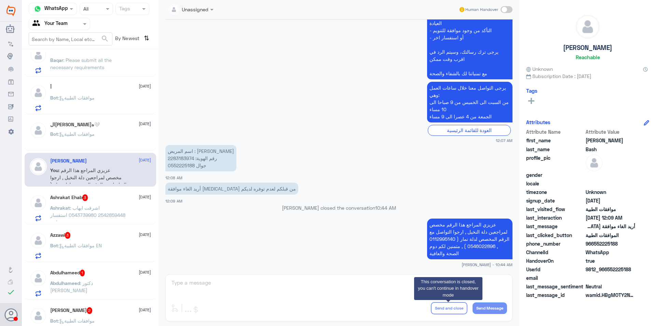
scroll to position [239, 0]
click at [104, 209] on p "Ashrakat : اشرقت ايهاب 2542859448 0543739980 استفسار اخر" at bounding box center [88, 211] width 77 height 17
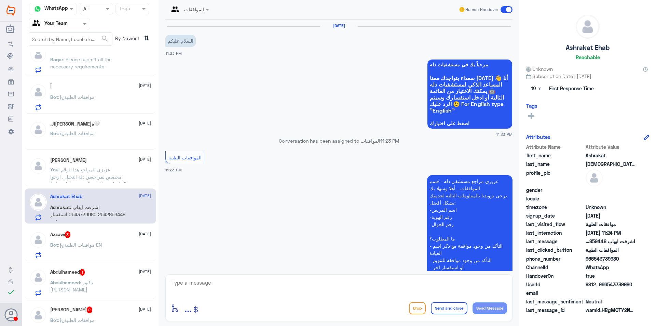
scroll to position [150, 0]
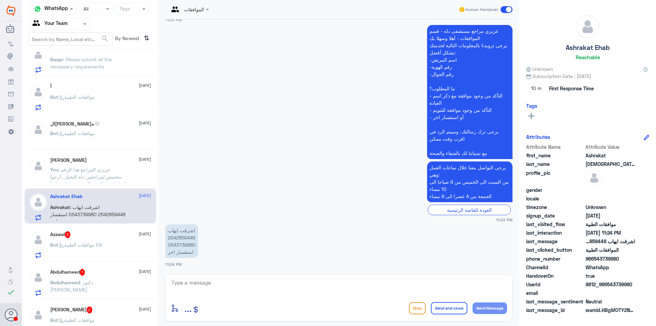
click at [179, 237] on p "اشرقت ايهاب 2542859448 0543739980 استفسار اخر" at bounding box center [181, 241] width 33 height 34
copy p "2542859448"
drag, startPoint x: 516, startPoint y: 215, endPoint x: 515, endPoint y: 166, distance: 49.2
click at [515, 166] on div "الموافقات Human Handover 12 Oct 2025 السلام عليكم 11:23 PM مرحباً بك في مستشفيا…" at bounding box center [339, 164] width 361 height 328
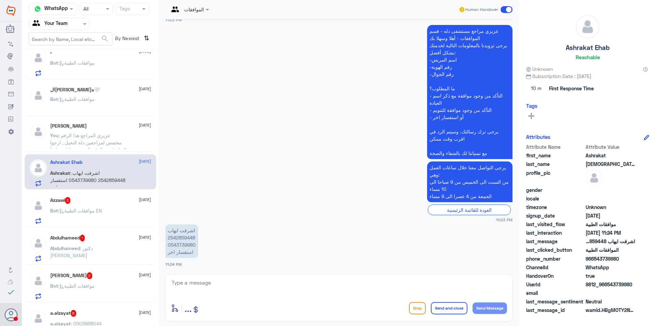
click at [199, 284] on textarea at bounding box center [339, 286] width 336 height 17
type textarea "تفضل عزيزي المراجع كيف اقدر اخدمك ؟"
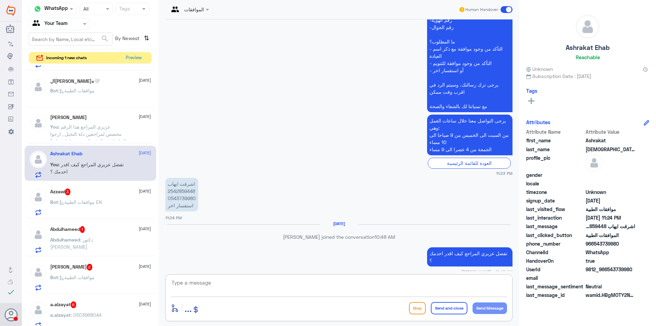
scroll to position [308, 0]
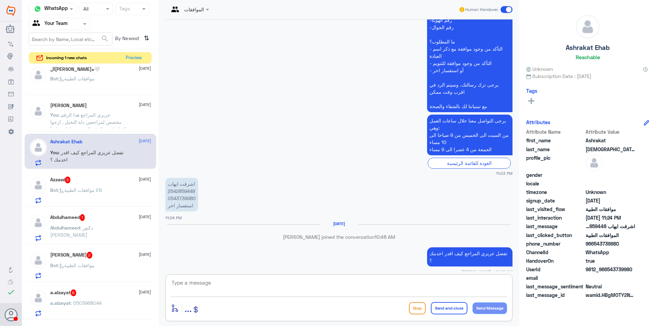
click at [122, 186] on div "Azzawi 3 12 October Bot : موافقات الطبية EN" at bounding box center [100, 189] width 101 height 27
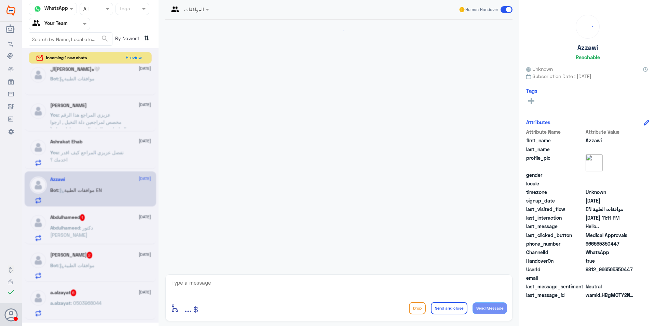
scroll to position [166, 0]
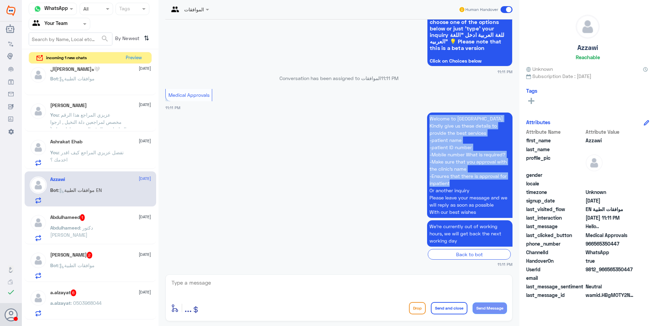
drag, startPoint x: 517, startPoint y: 181, endPoint x: 519, endPoint y: 118, distance: 63.3
click at [519, 118] on div "الموافقات Human Handover 12 Oct 2025 Hello.. 11:10 PM مرحباً بك في مستشفيات دله…" at bounding box center [339, 164] width 361 height 328
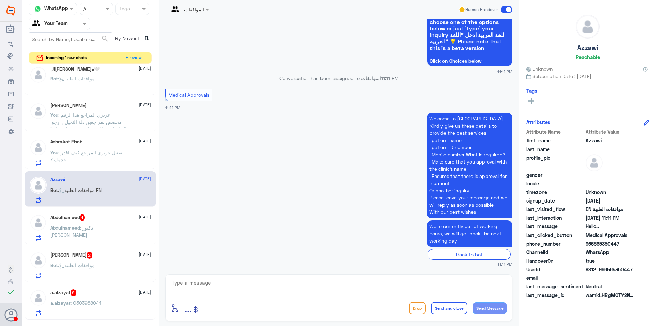
click at [442, 279] on textarea at bounding box center [339, 286] width 336 height 17
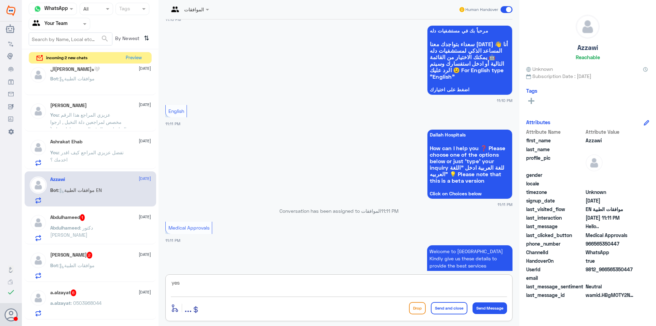
scroll to position [30, 0]
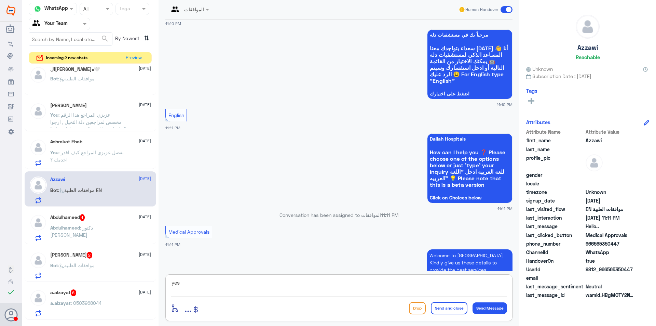
drag, startPoint x: 246, startPoint y: 282, endPoint x: 250, endPoint y: 280, distance: 4.0
click at [247, 282] on textarea "yes" at bounding box center [339, 286] width 336 height 17
type textarea "yes , how can i help you ?"
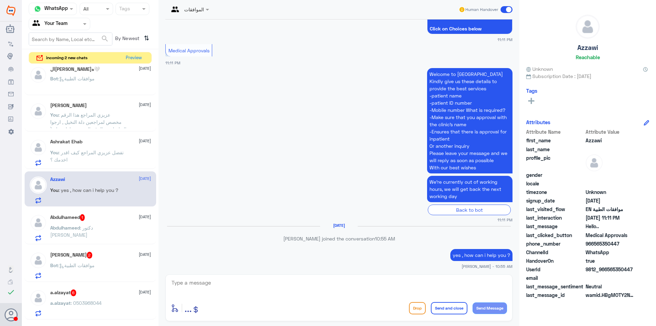
scroll to position [200, 0]
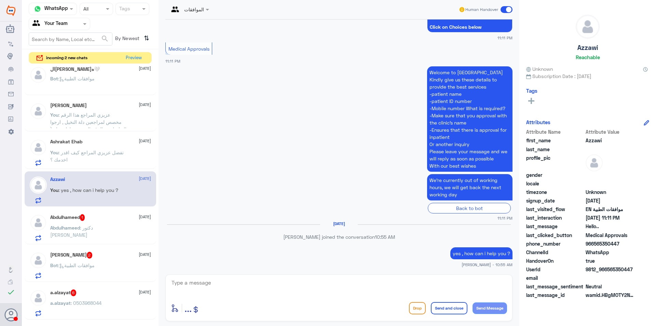
click at [98, 220] on div "Abdulhameed 1 12 October" at bounding box center [100, 217] width 101 height 7
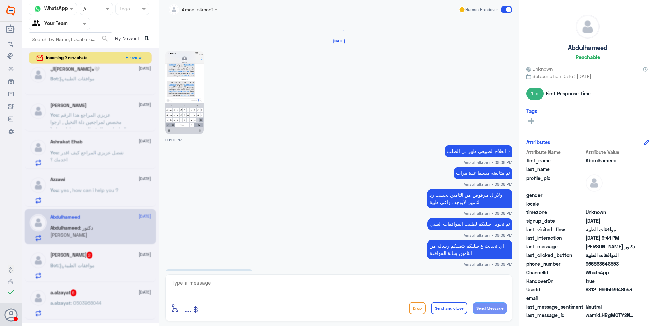
scroll to position [651, 0]
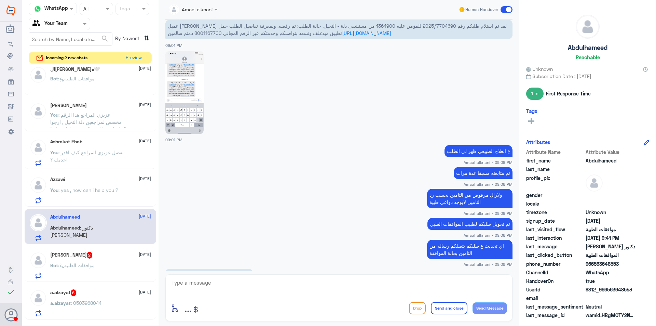
click at [101, 261] on div "Haneen 2 12 October Bot : موافقات الطبية" at bounding box center [100, 265] width 101 height 27
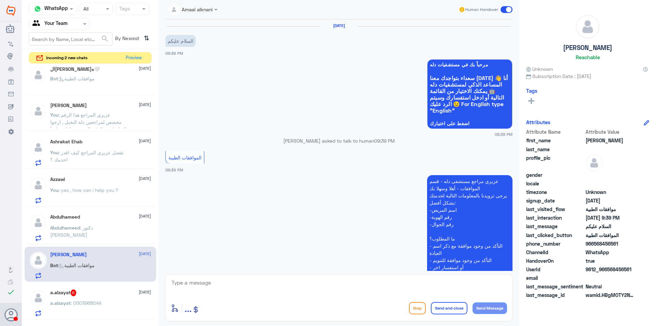
click at [336, 285] on textarea at bounding box center [339, 286] width 336 height 17
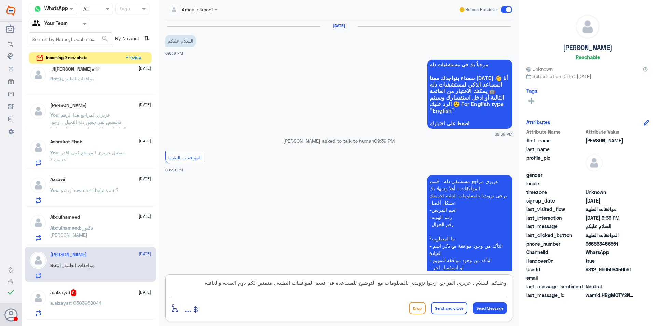
type textarea "وعليكم السلام . عزيزي المراجع ارجوا تزويدي بالمعلومات مع التوضيح للمساعدة في قس…"
drag, startPoint x: 441, startPoint y: 308, endPoint x: 432, endPoint y: 275, distance: 34.2
click at [441, 309] on button "Send and close" at bounding box center [449, 308] width 37 height 12
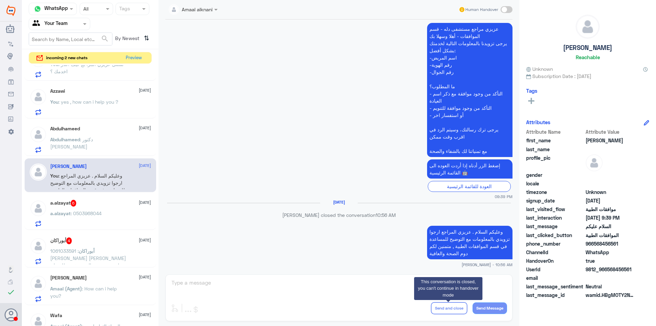
scroll to position [410, 0]
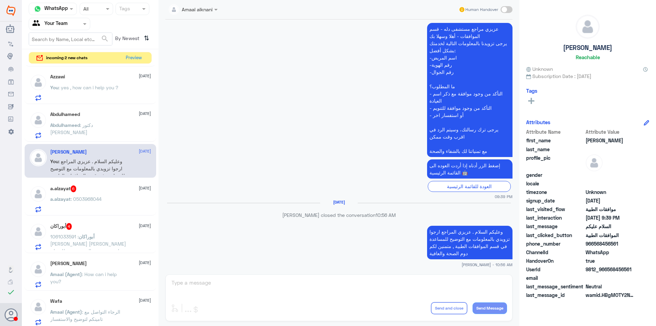
click at [100, 198] on span ": 0503968044" at bounding box center [86, 199] width 31 height 6
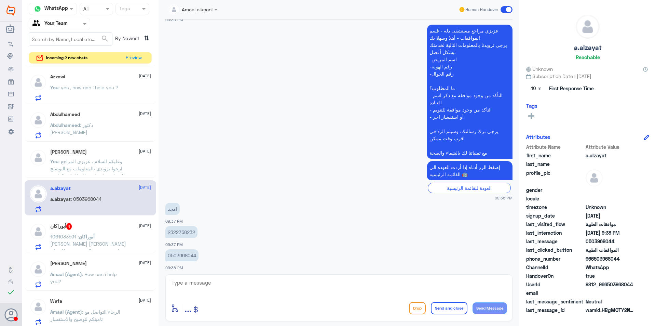
scroll to position [258, 0]
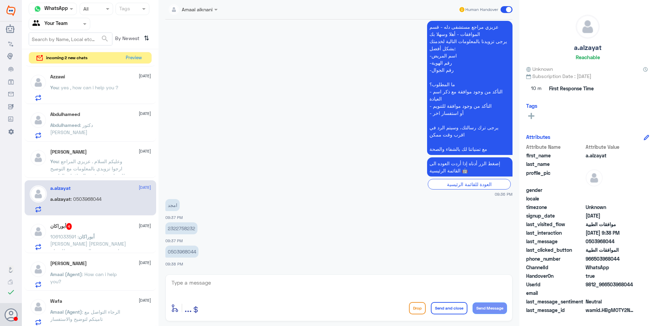
click at [177, 226] on p "2322758232" at bounding box center [181, 228] width 32 height 12
copy p "2322758232"
click at [196, 284] on textarea at bounding box center [339, 286] width 336 height 17
type textarea "عزيزي المراجع موافقة الدواء تمت الموافقة عليه لمدة شهر يمكنك مراجعة الصيدلية لل…"
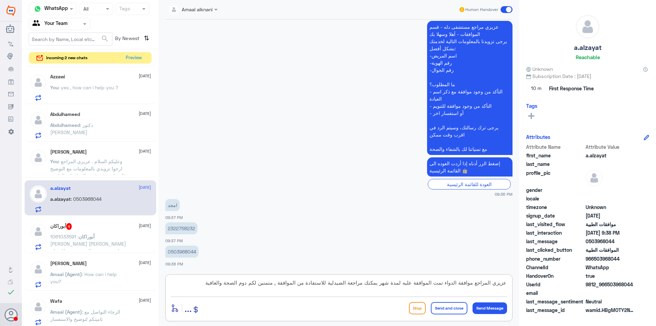
click at [445, 311] on button "Send and close" at bounding box center [449, 308] width 37 height 12
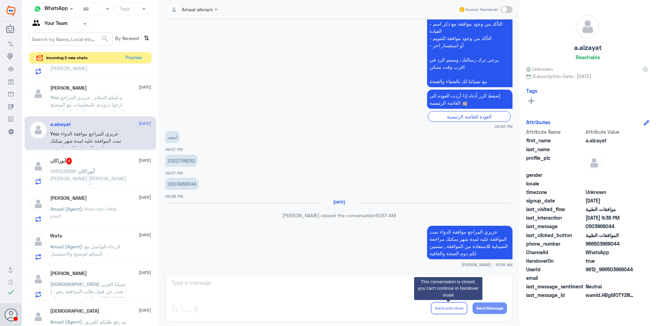
scroll to position [476, 0]
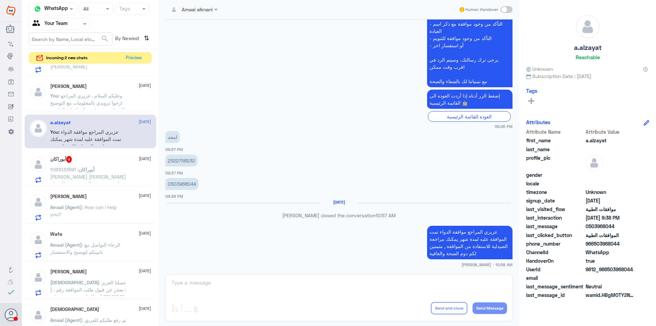
click at [82, 170] on span ": 1061033591 هيا علي الفلاج محتاج تقرير عن والدتي بنقدمه للضمان لو سمحتوا" at bounding box center [88, 179] width 76 height 27
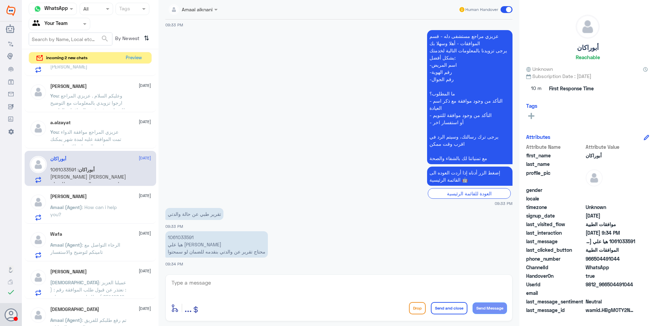
scroll to position [111, 0]
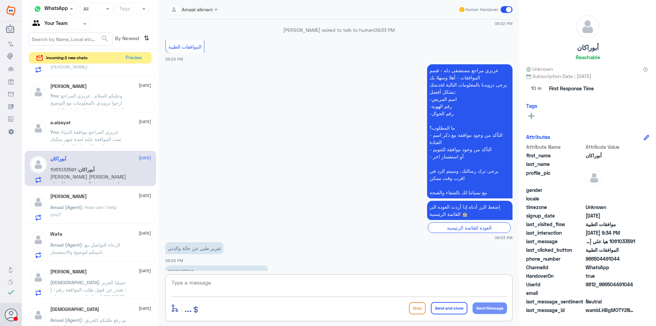
click at [282, 281] on textarea at bounding box center [339, 286] width 336 height 17
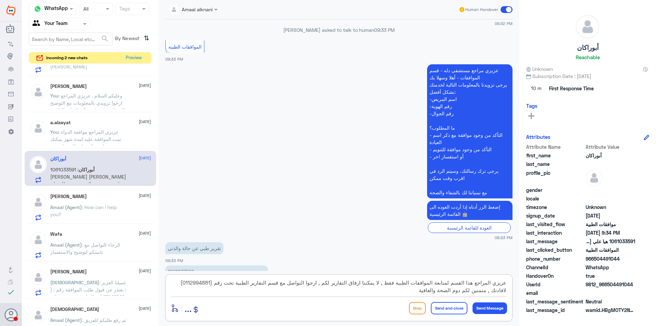
type textarea "عزيزي المراجع هذا القسم لمتابعة الموافقات الطبية فقط , لا يمكننا ارفاق التقارير…"
click at [437, 306] on button "Send and close" at bounding box center [449, 308] width 37 height 12
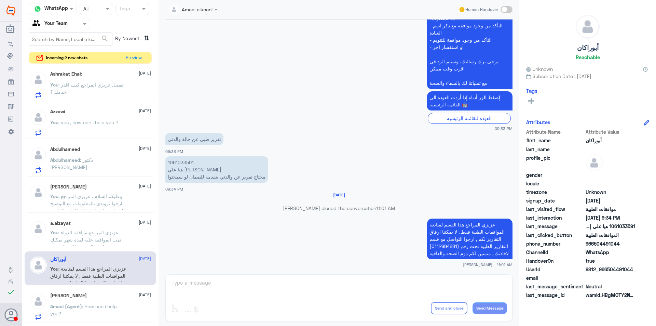
scroll to position [374, 0]
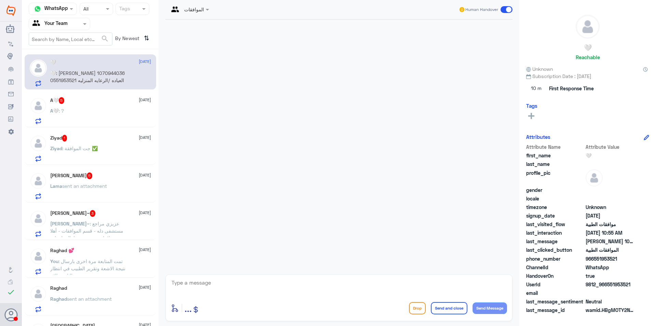
click at [74, 29] on div "Agent Filter Your Team" at bounding box center [55, 24] width 52 height 10
click at [69, 73] on div "Your Inbox" at bounding box center [60, 70] width 62 height 16
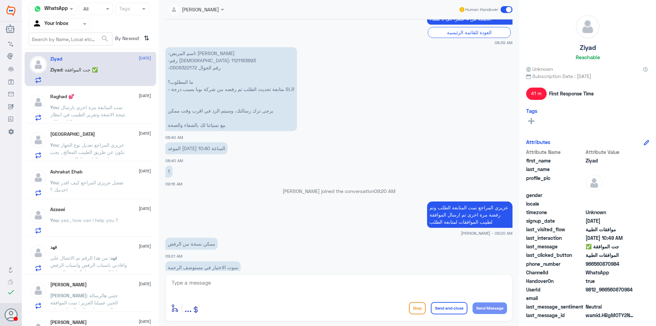
scroll to position [139, 0]
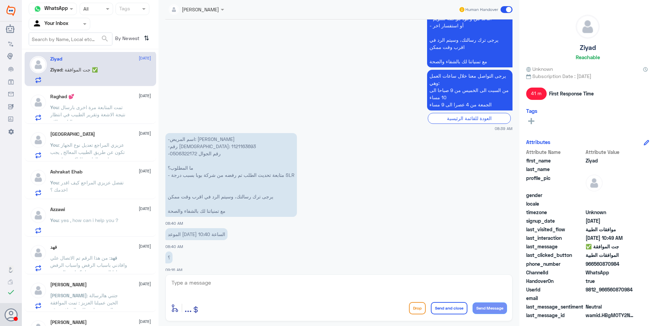
click at [186, 149] on p "-اسم المريض: [PERSON_NAME] -رقم الهوية: 1121163693 -رقم الجوال 0506322172 ما ال…" at bounding box center [231, 175] width 132 height 84
copy p "1121163693"
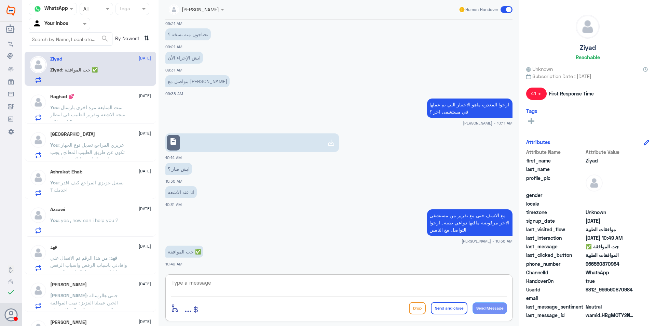
click at [430, 285] on textarea at bounding box center [339, 286] width 336 height 17
type textarea "كل الشكر لمندوب التامين خا"
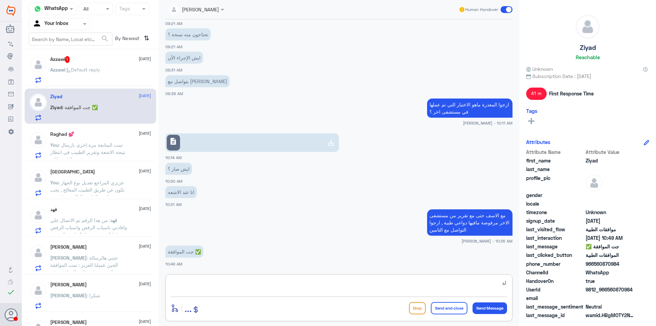
type textarea "ل"
click at [112, 68] on div "Azzawi : Default reply" at bounding box center [100, 75] width 101 height 15
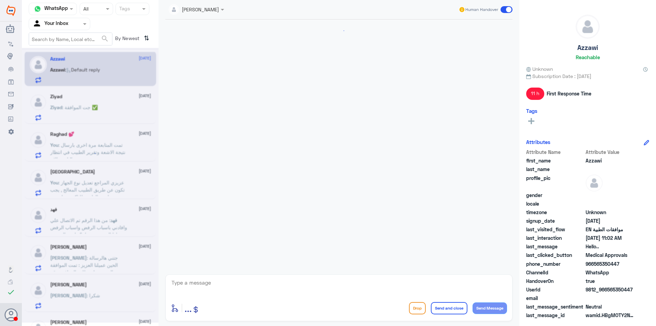
scroll to position [213, 0]
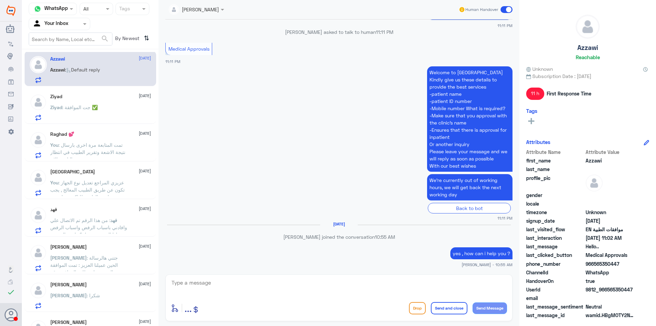
click at [105, 112] on div "Ziyad : جت الموافقة ✅" at bounding box center [100, 112] width 101 height 15
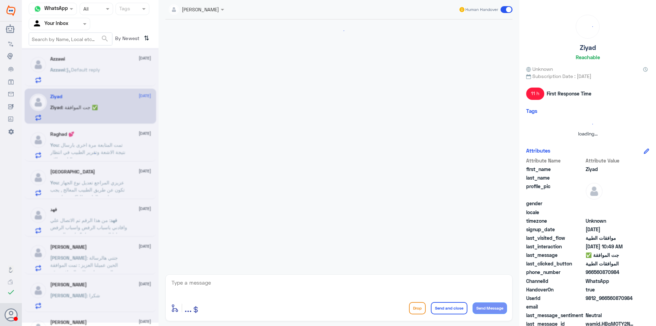
scroll to position [481, 0]
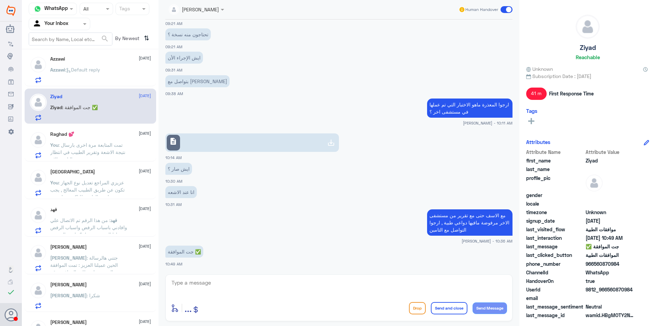
click at [229, 286] on textarea at bounding box center [339, 286] width 336 height 17
type textarea "كل الشكر لمندوب ال[PERSON_NAME] , حاول فيها مع اللجنة الطبية , واعتذر منك عن ال…"
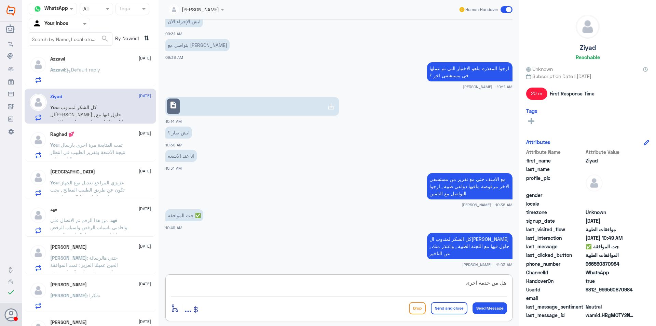
type textarea "هل من خدمة اخرى ؟"
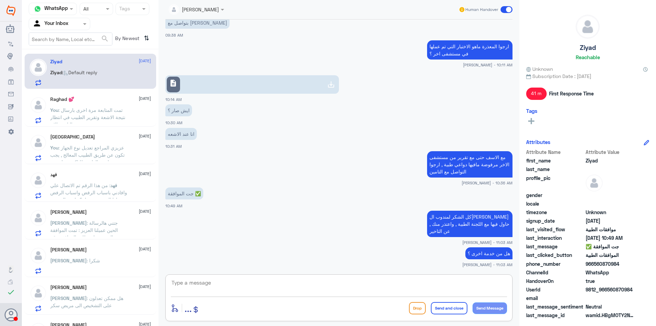
scroll to position [0, 0]
click at [110, 117] on span ": تمت المتابعة مرة اخرى بارسال نتيجة الاشعة وتقرير الطبيب في انتظار رد التامين …" at bounding box center [87, 118] width 75 height 20
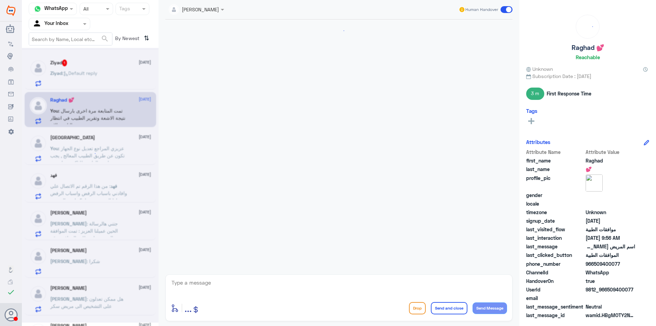
scroll to position [497, 0]
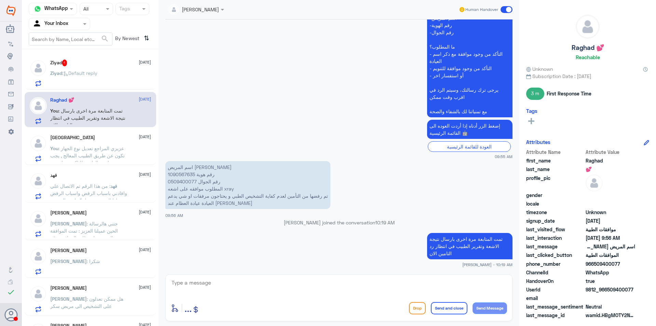
click at [109, 79] on div "Ziyad : Default reply" at bounding box center [100, 78] width 101 height 15
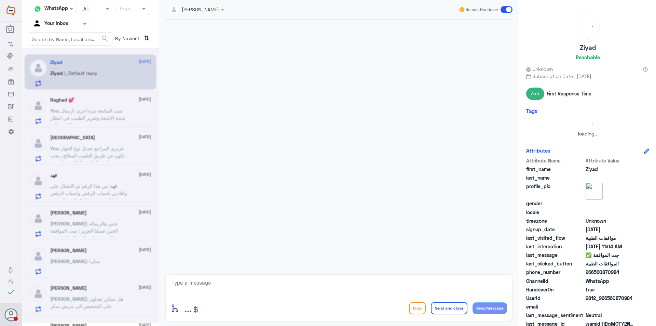
scroll to position [525, 0]
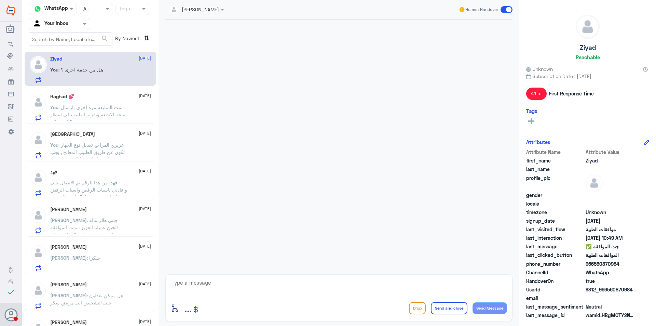
scroll to position [62, 0]
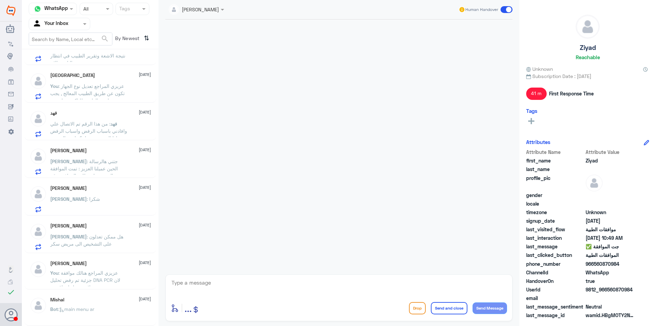
click at [99, 192] on div "[PERSON_NAME] [DATE] [PERSON_NAME] : شكرا" at bounding box center [100, 198] width 101 height 27
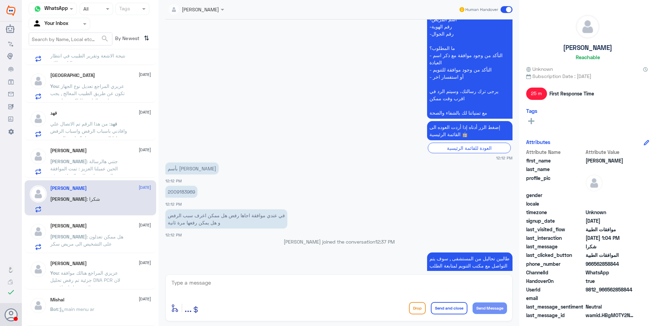
scroll to position [164, 0]
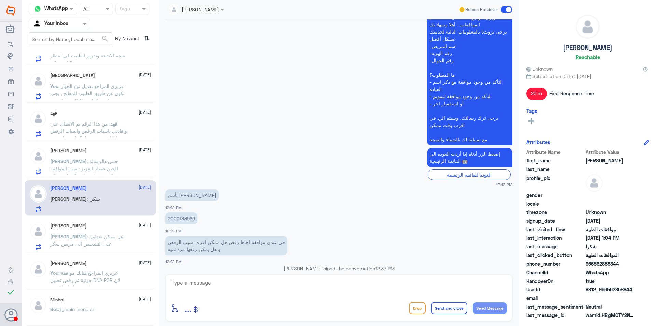
click at [182, 218] on p "2009183969" at bounding box center [181, 218] width 32 height 12
copy p "2009183969"
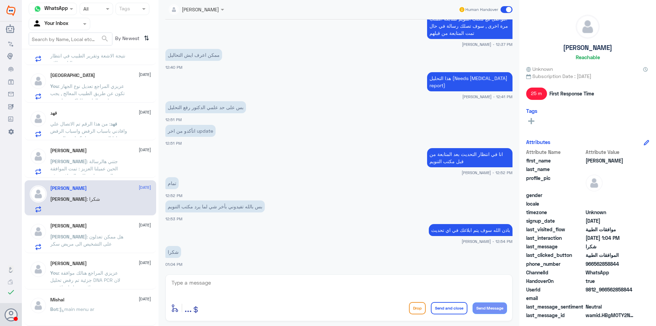
click at [300, 288] on textarea at bounding box center [339, 286] width 336 height 17
type textarea "عزيزي المراجع ارجوا المعذرة عن التاخير تم ابلاغي الان من مكتب التنويم ان التامي…"
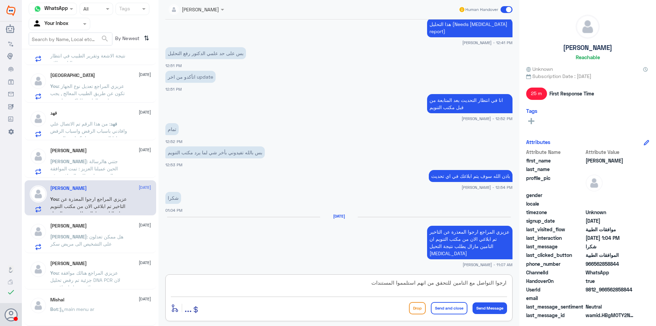
type textarea "ارجوا التواصل مع التامين للتحقق من انهم استلمموا المستندات"
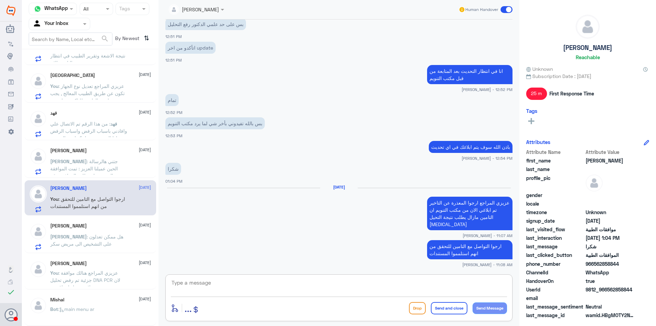
click at [117, 223] on div "[PERSON_NAME] [DATE]" at bounding box center [100, 226] width 101 height 6
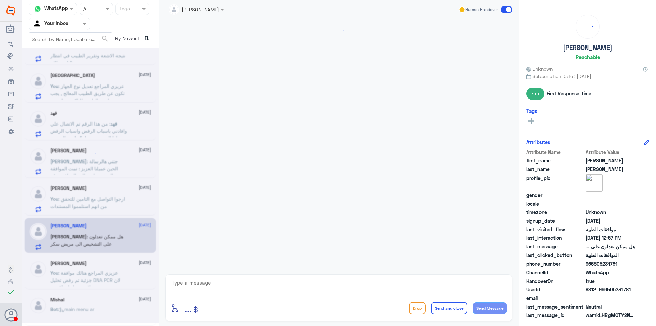
scroll to position [516, 0]
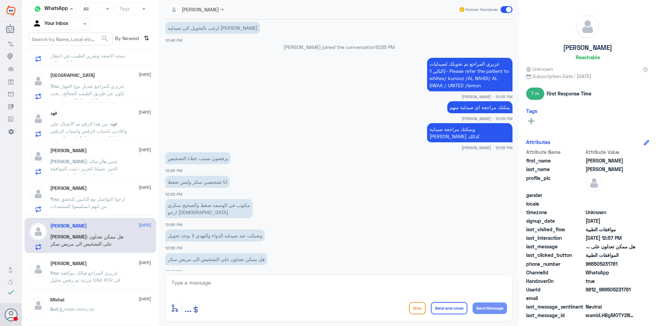
click at [259, 282] on textarea at bounding box center [339, 286] width 336 height 17
type textarea "مع الاسف التعديل تكون عن طريق الطبيبة فقط , ارجوا التواصل مع خدمة العملاء وتحوي…"
click at [446, 306] on button "Send and close" at bounding box center [449, 308] width 37 height 12
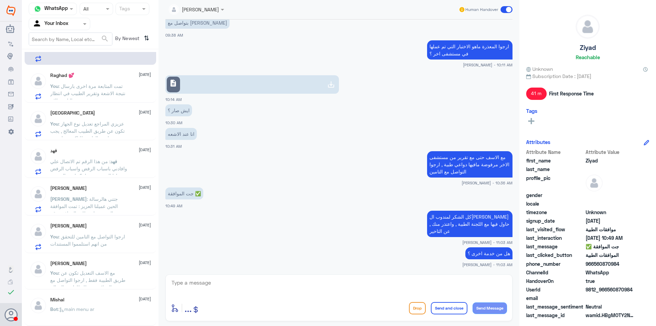
scroll to position [25, 0]
click at [69, 22] on input "text" at bounding box center [51, 24] width 38 height 8
click at [69, 81] on div "Your Team" at bounding box center [60, 86] width 62 height 16
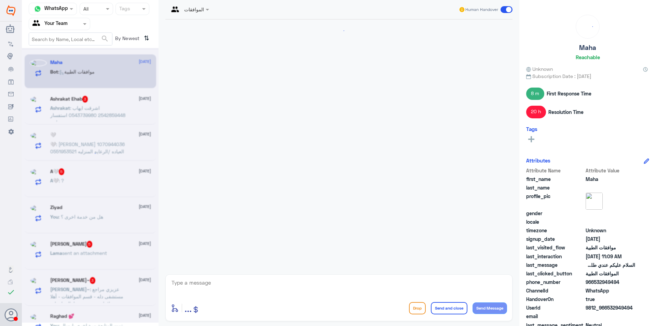
scroll to position [565, 0]
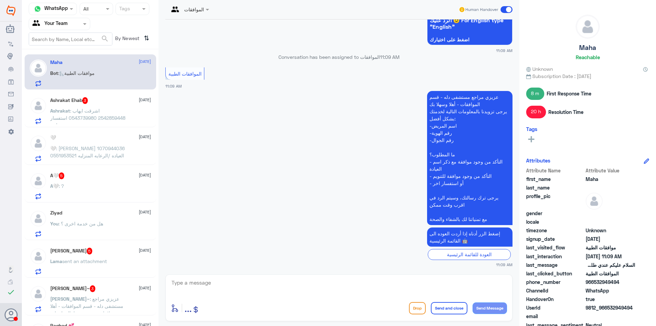
drag, startPoint x: 158, startPoint y: 62, endPoint x: 158, endPoint y: 80, distance: 18.1
click at [158, 80] on div "Channel WhatsApp Status × All Tags Agent Filter Your Team search By Newest ⇅ Ma…" at bounding box center [339, 164] width 635 height 328
click at [168, 64] on div "Conversation has been assigned to الموافقات 11:09 AM" at bounding box center [338, 59] width 347 height 12
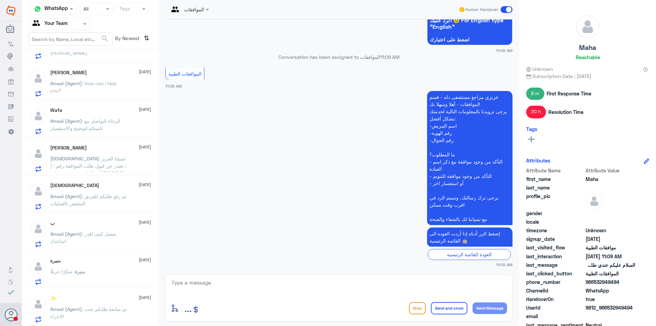
scroll to position [617, 0]
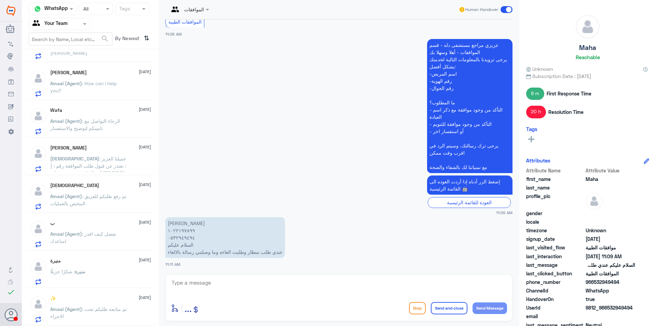
click at [103, 267] on div "منيرة 12 October منيرة : شكرًا جزيلًا" at bounding box center [100, 271] width 101 height 27
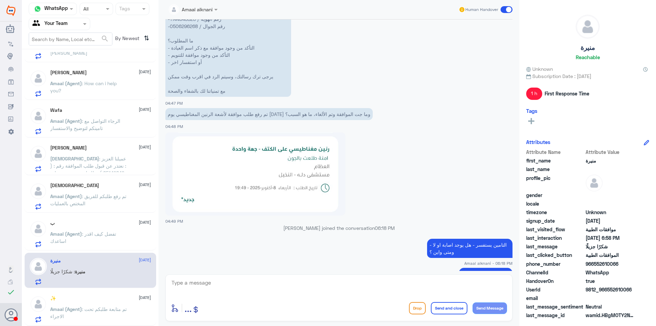
scroll to position [314, 0]
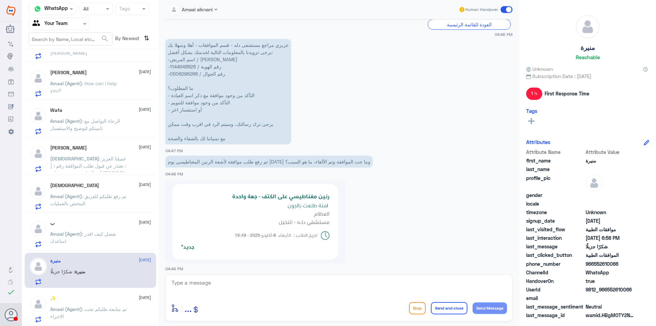
click at [187, 67] on p "عزيزي مراجع مستشفى دله - قسم الموافقات - أهلا وسهلا بك يرجى تزويدنا بالمعلومات …" at bounding box center [228, 91] width 126 height 105
copy p "1144648828"
click at [190, 76] on p "عزيزي مراجع مستشفى دله - قسم الموافقات - أهلا وسهلا بك يرجى تزويدنا بالمعلومات …" at bounding box center [228, 91] width 126 height 105
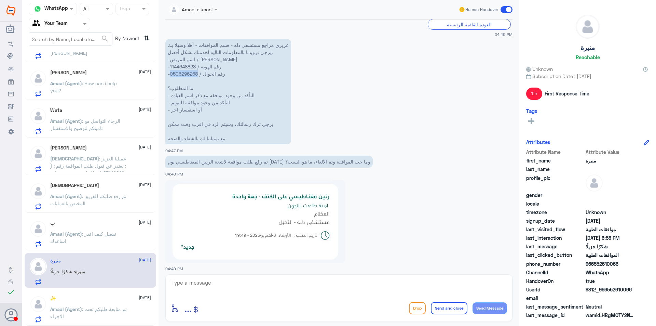
click at [190, 76] on p "عزيزي مراجع مستشفى دله - قسم الموافقات - أهلا وسهلا بك يرجى تزويدنا بالمعلومات …" at bounding box center [228, 91] width 126 height 105
copy p "0506296268"
click at [65, 23] on input "text" at bounding box center [51, 24] width 38 height 8
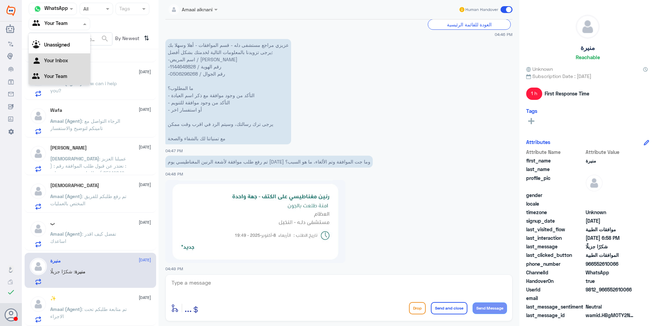
click at [59, 60] on Inbox "Your Inbox" at bounding box center [56, 60] width 24 height 6
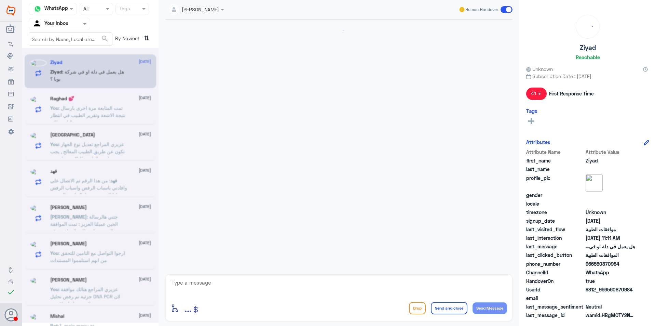
scroll to position [349, 0]
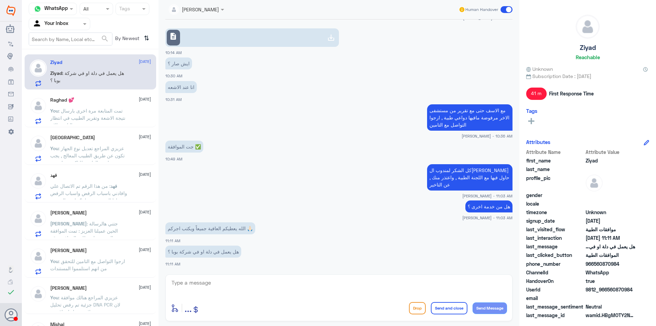
click at [243, 288] on textarea at bounding box center [339, 286] width 336 height 17
type textarea "ايه نعم في مبنى الشمالي . مكتب بوبا ارامكو"
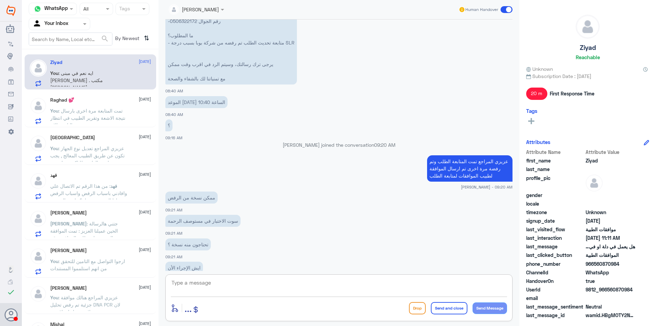
scroll to position [22, 0]
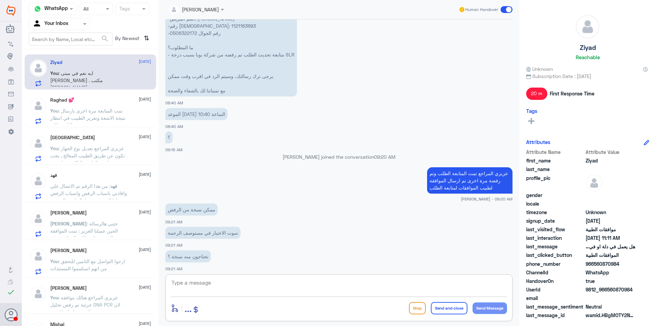
click at [181, 23] on p "-اسم المريض: شيخة العنزي -رقم الهوية: 1121163693 -رقم الجوال 0506322172 ما المط…" at bounding box center [231, 55] width 132 height 84
copy p "1121163693"
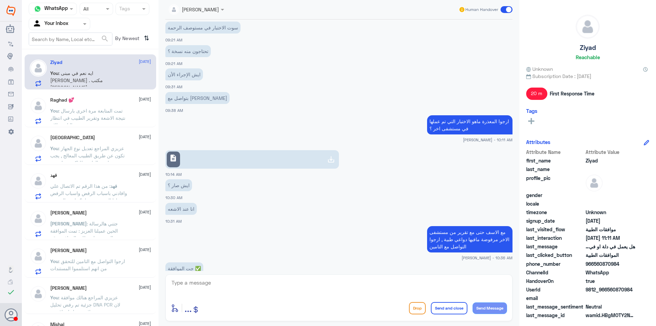
scroll to position [378, 0]
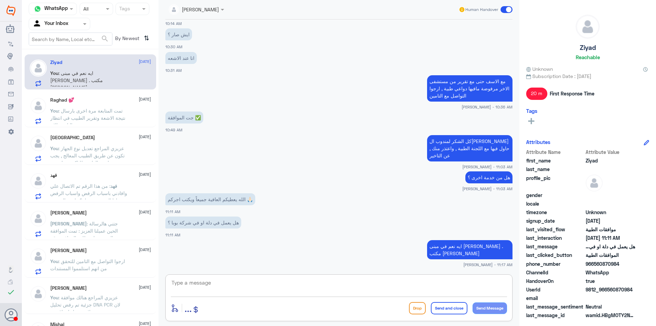
click at [269, 288] on textarea at bounding box center [339, 286] width 336 height 17
type textarea "الله يعافيك , اجمعين يارب , هذا واجبنا خدمة المراجع بافضل وجه"
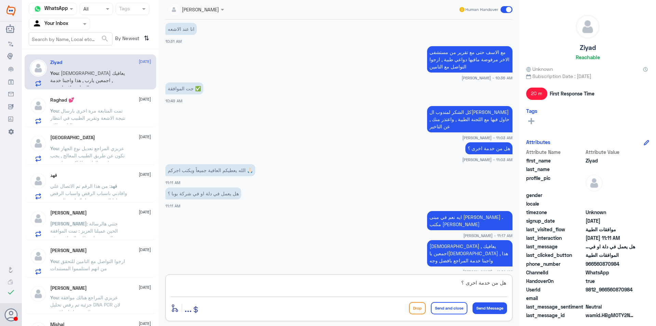
type textarea "هل من خدمة اخرى ؟"
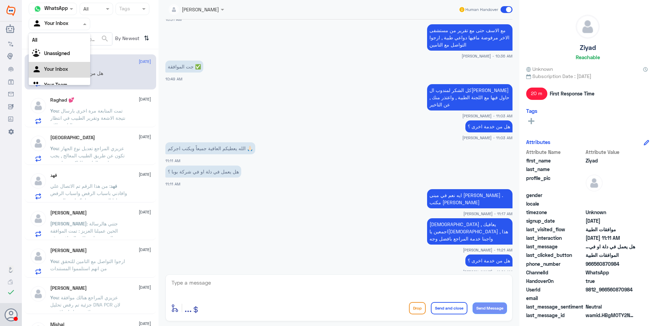
click at [54, 25] on input "text" at bounding box center [51, 24] width 38 height 8
click at [65, 75] on Team "Your Team" at bounding box center [55, 76] width 23 height 6
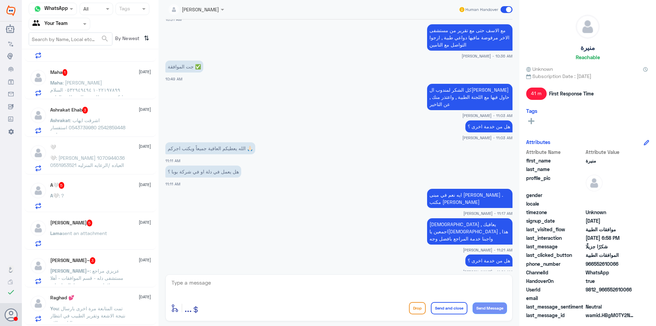
scroll to position [0, 0]
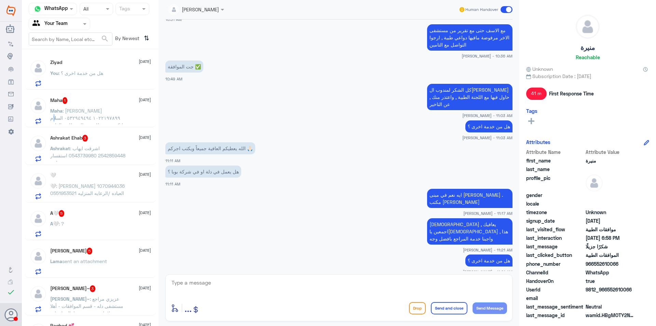
click at [95, 118] on span ": مها محمد الغنام ١٠٢٢١٩٧٨٩٩ ٠٥٣٢٩٤٩٤٩٤ السلام عليكم عندي طلب منظار وطلبت الغاء…" at bounding box center [88, 121] width 76 height 27
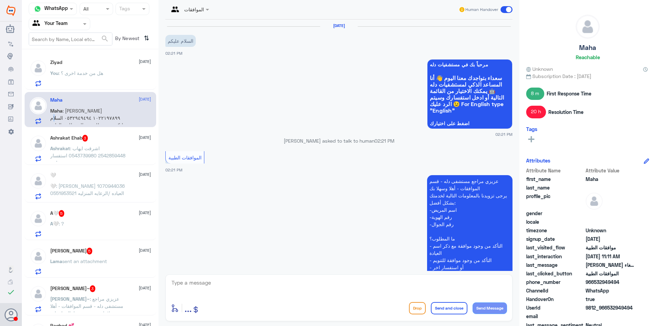
scroll to position [617, 0]
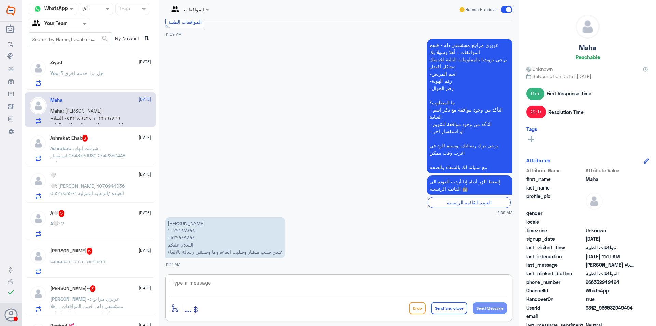
click at [274, 283] on textarea at bounding box center [339, 286] width 336 height 17
click at [232, 286] on textarea at bounding box center [339, 286] width 336 height 17
type textarea "سوف يتم التحقق مع مكتب التنويم"
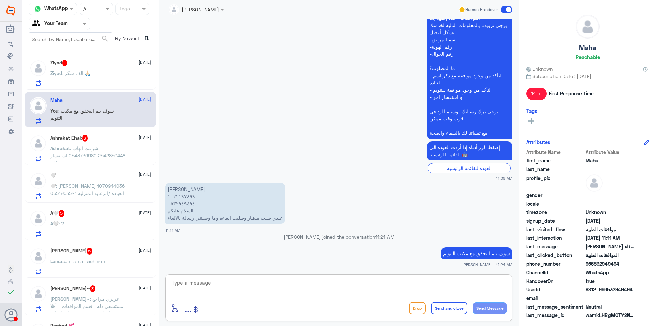
click at [88, 82] on p "Ziyad : الف شكر 🙏🏻" at bounding box center [70, 77] width 40 height 17
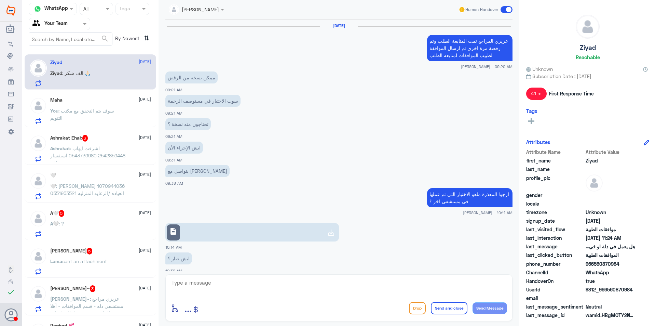
scroll to position [298, 0]
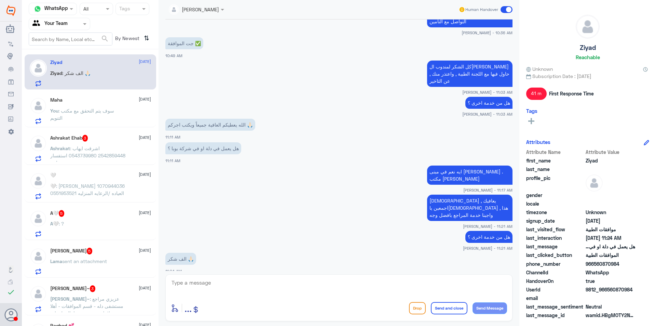
click at [246, 288] on textarea at bounding box center [339, 286] width 336 height 17
type textarea "العفو . متمنين لكم دوم الصحة والعافية"
click at [437, 304] on button "Send and close" at bounding box center [449, 308] width 37 height 12
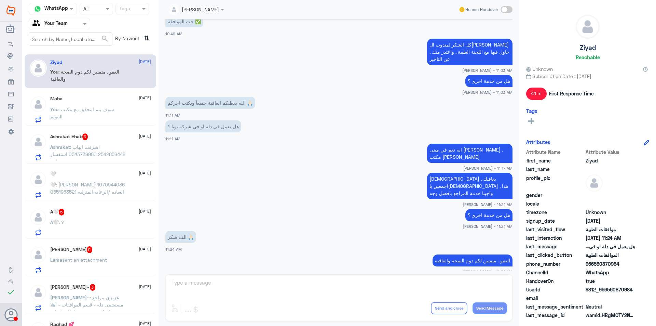
click at [109, 138] on div "Ashrakat Ehab 3 13 October" at bounding box center [100, 136] width 101 height 7
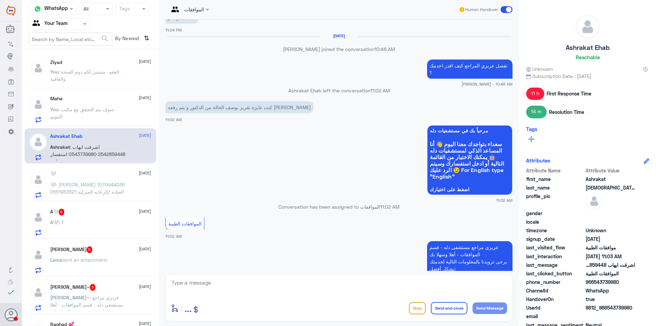
scroll to position [367, 0]
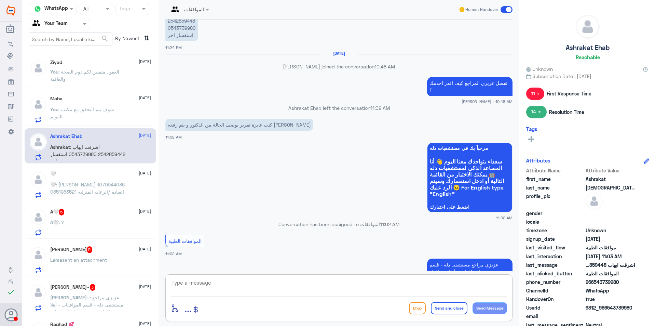
click at [305, 289] on textarea at bounding box center [339, 286] width 336 height 17
type textarea "عزيزي المراجع هذا القسم لمتابعة الموافقات الطبية فقط , ارجوا التواصل مع خدمة ال…"
click at [444, 306] on button "Send and close" at bounding box center [449, 308] width 37 height 12
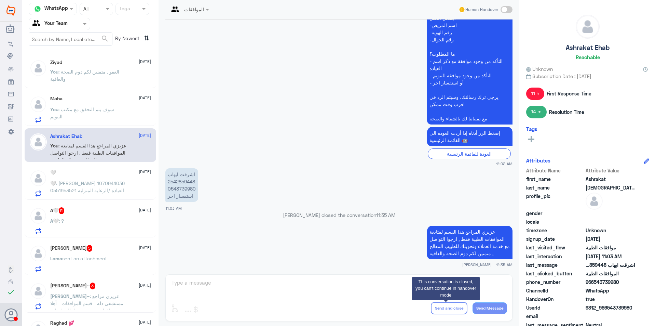
click at [129, 109] on div "You : سوف يتم التحقق مع مكتب التنويم" at bounding box center [100, 114] width 101 height 15
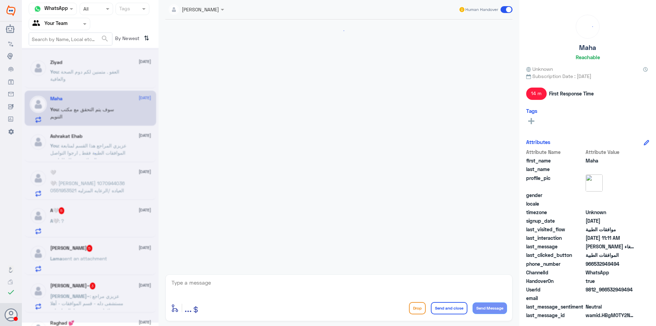
scroll to position [628, 0]
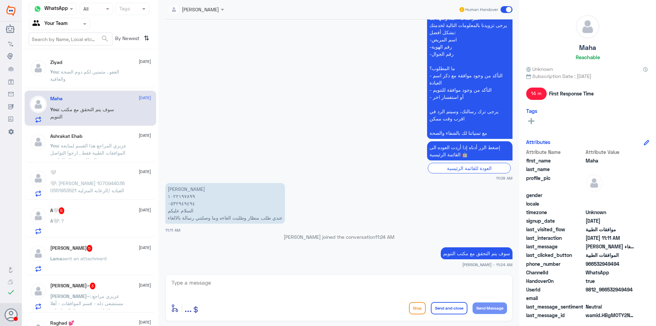
click at [243, 278] on textarea at bounding box center [339, 286] width 336 height 17
type textarea "تم الالغاء الان من قبل التامين , ارجوا التواصل مع التامين للتاكد"
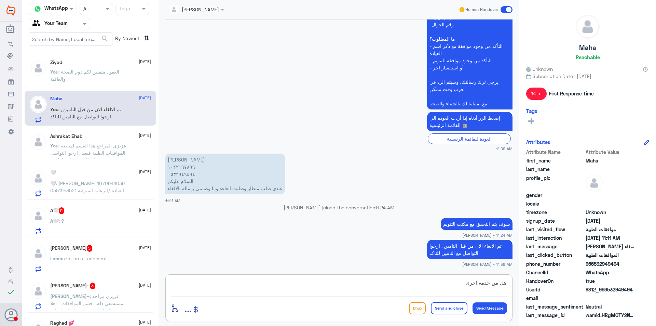
type textarea "هل من خدمة اخرى ؟"
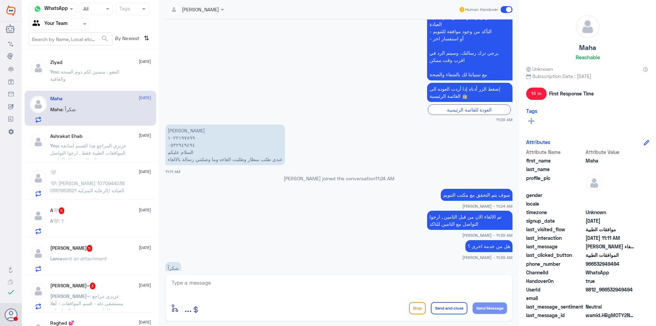
scroll to position [703, 0]
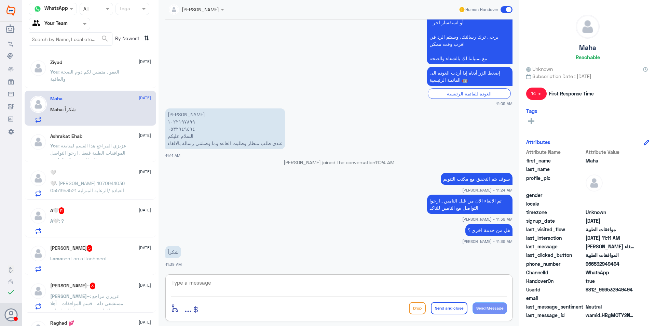
click at [328, 281] on textarea at bounding box center [339, 286] width 336 height 17
type textarea "العفو متمنين لكم دوم الصحة والعافية"
click at [435, 307] on button "Send and close" at bounding box center [449, 308] width 37 height 12
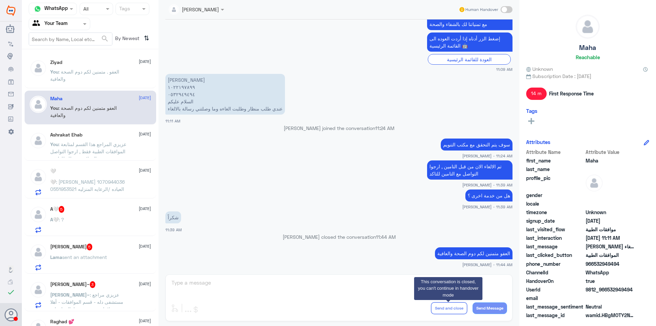
click at [78, 149] on span ": عزيزي المراجع هذا القسم لمتابعة الموافقات الطبية فقط , ارجوا التواصل مع خدمة …" at bounding box center [88, 158] width 76 height 35
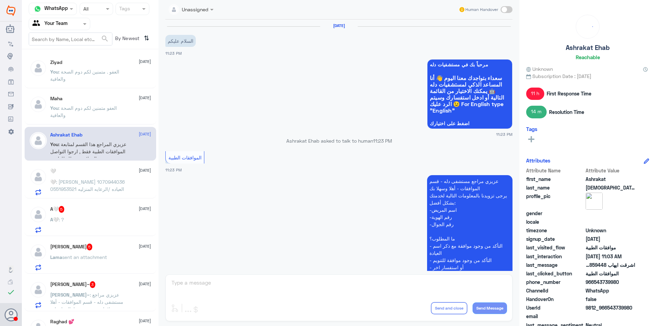
scroll to position [635, 0]
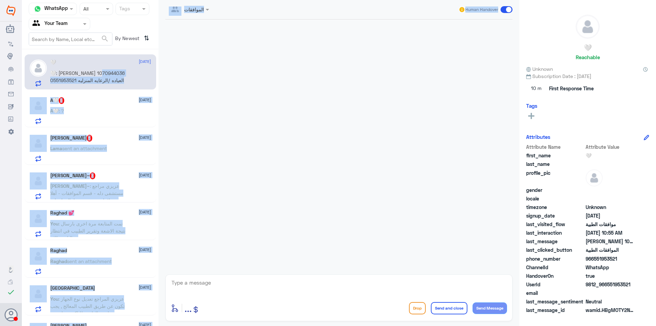
drag, startPoint x: 156, startPoint y: 77, endPoint x: 164, endPoint y: 132, distance: 55.7
click at [165, 133] on div "Channel WhatsApp Status × All Tags Agent Filter Your Team search By Newest ⇅ 🤍 …" at bounding box center [339, 164] width 635 height 328
click at [165, 121] on div at bounding box center [339, 144] width 354 height 251
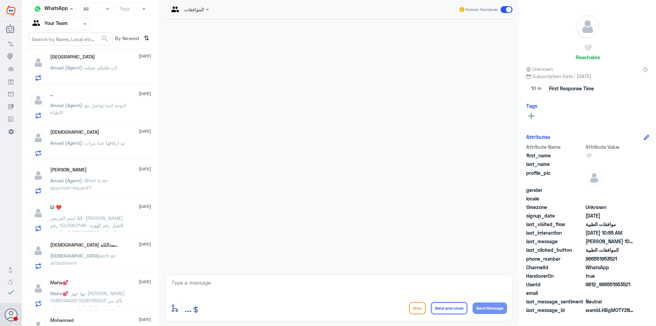
scroll to position [930, 0]
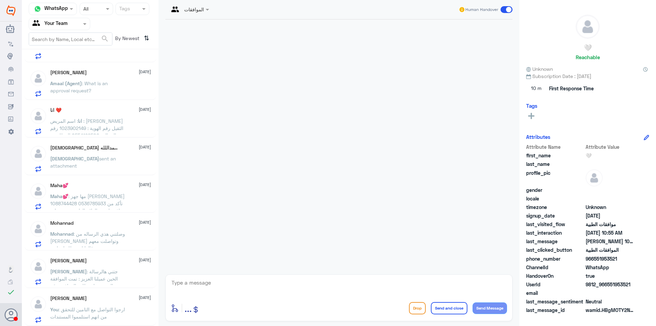
click at [90, 274] on span ": جتني هالرسالة الحين عميلنا العزيز : تمت الموافقة الجزئية على طلب الموافقة رقم…" at bounding box center [88, 296] width 77 height 56
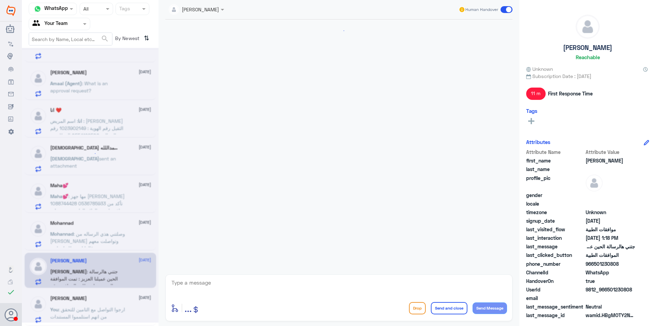
scroll to position [471, 0]
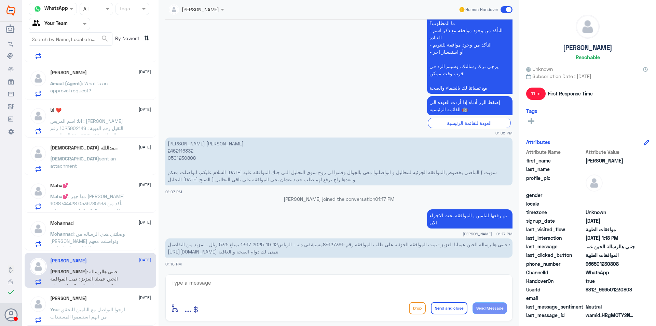
click at [100, 309] on span ": ارجوا التواصل مع التامين للتحقق من انهم استلمموا المستندات" at bounding box center [87, 312] width 75 height 13
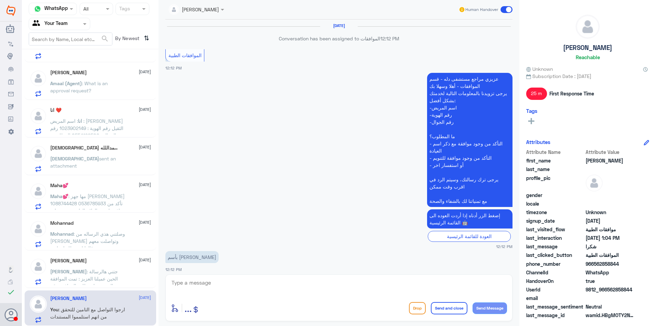
scroll to position [418, 0]
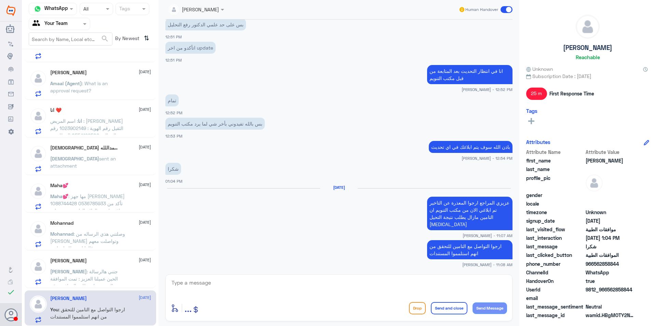
click at [102, 280] on span ": جتني هالرسالة الحين عميلنا العزيز : تمت الموافقة الجزئية على طلب الموافقة رقم…" at bounding box center [88, 296] width 77 height 56
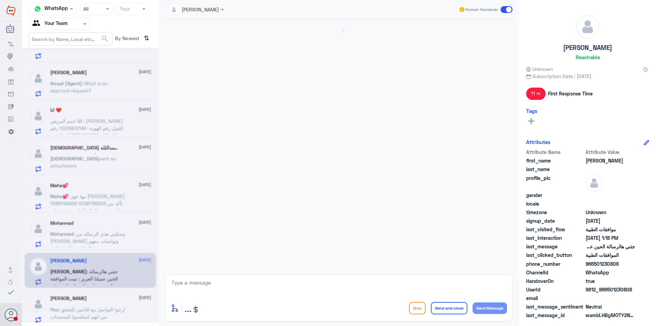
scroll to position [471, 0]
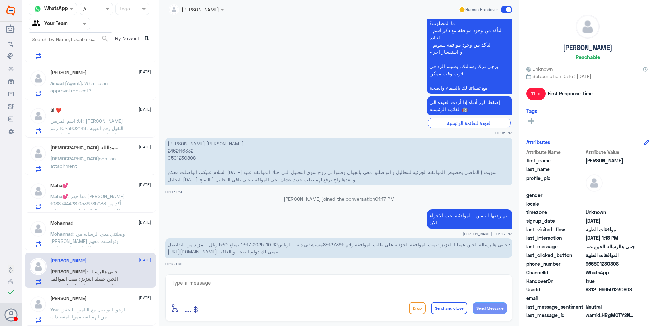
click at [331, 247] on span "جتني هالرسالة الحين عميلنا العزيز : تمت الموافقة الجزئية على طلب الموافقة رقم :…" at bounding box center [339, 247] width 343 height 13
click at [330, 251] on p "جتني هالرسالة الحين عميلنا العزيز : تمت الموافقة الجزئية على طلب الموافقة رقم :…" at bounding box center [338, 247] width 347 height 19
copy span "85127361"
drag, startPoint x: 325, startPoint y: 245, endPoint x: 344, endPoint y: 246, distance: 18.5
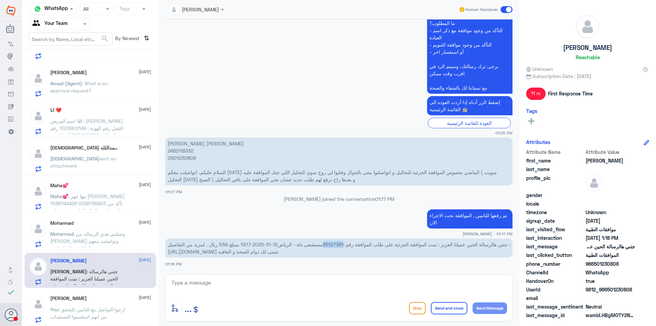
click at [344, 246] on span "جتني هالرسالة الحين عميلنا العزيز : تمت الموافقة الجزئية على طلب الموافقة رقم :…" at bounding box center [339, 247] width 343 height 13
click at [289, 287] on textarea at bounding box center [339, 286] width 336 height 17
type textarea "م"
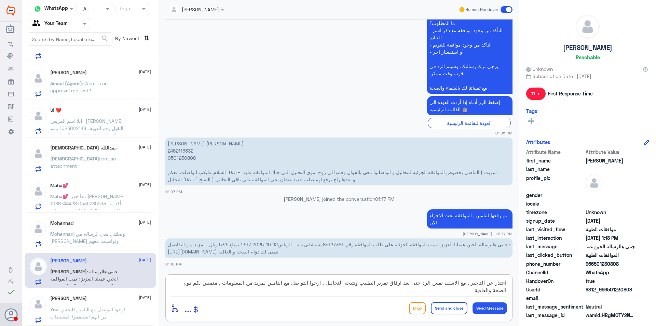
type textarea "اعتذر عن التاخير , مع الاسف نفس الرد حتى بعد ارفاق تقرير الطبيب ونتيجة التحاليل…"
click at [439, 309] on button "Send and close" at bounding box center [449, 308] width 37 height 12
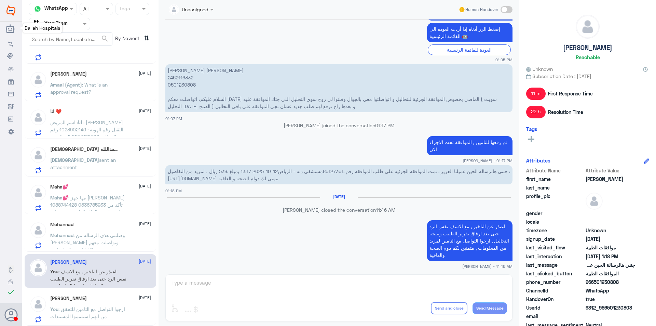
scroll to position [533, 0]
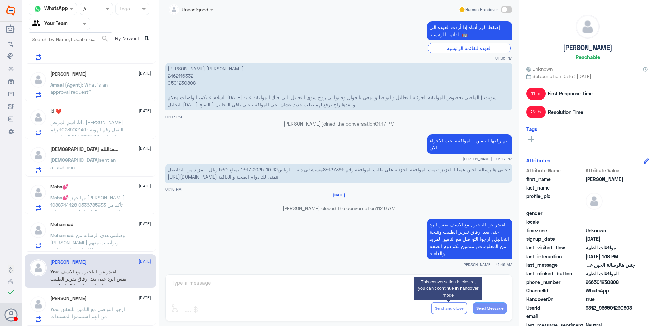
click at [92, 242] on span ": وصلتني هذي الرساله من بوبا وتواصلت معهم قالوا انهم طلبوا تقارير" at bounding box center [87, 242] width 75 height 20
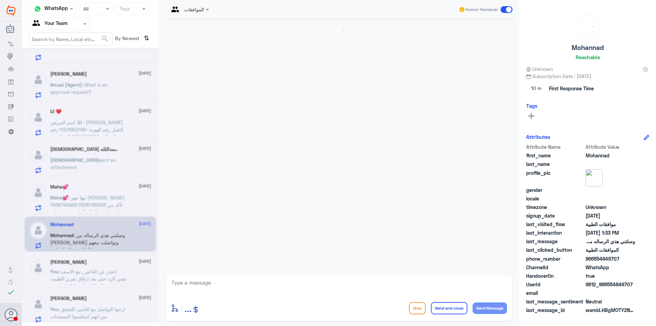
scroll to position [145, 0]
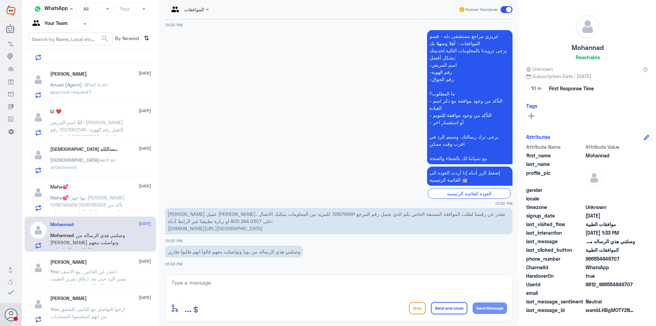
click at [301, 213] on p "عزيزنا عميل بوبا، نعتذر عن رفضنا لطلب الموافقة المسبقة الخاص بكم الذي يحمل رقم …" at bounding box center [338, 221] width 347 height 26
copy p "124016941"
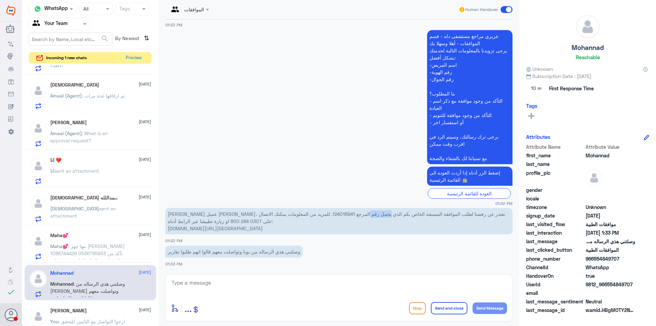
scroll to position [929, 0]
drag, startPoint x: 230, startPoint y: 286, endPoint x: 221, endPoint y: 279, distance: 12.1
click at [227, 282] on textarea at bounding box center [339, 286] width 336 height 17
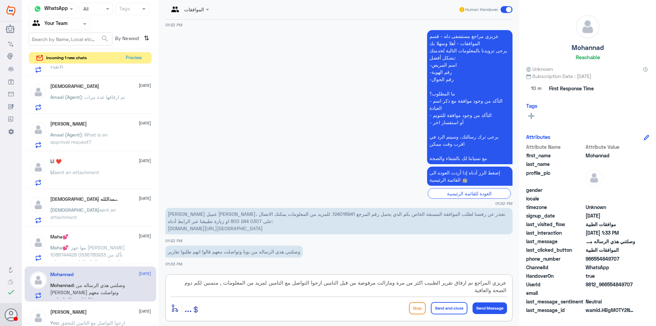
type textarea "عزيزي المراجع تم ارفاق تقرير الطبيب اكثر من مرة ومازالت مرفوضة من قبل التامين ا…"
click at [440, 308] on button "Send and close" at bounding box center [449, 308] width 37 height 12
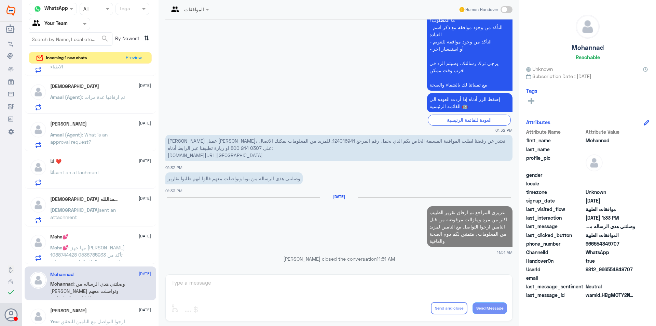
scroll to position [208, 0]
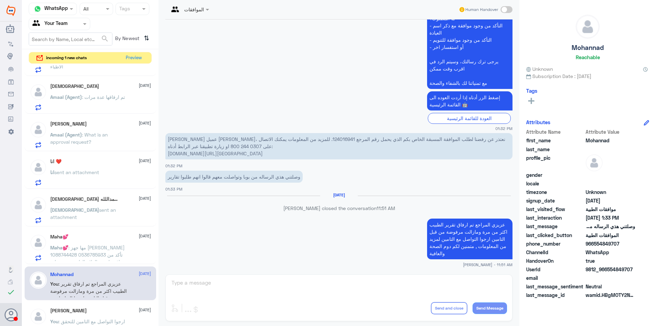
click at [106, 229] on div "Maha💕 12 October Maha💕 : مها جهز المطيري 1088744428 0536785933 تأكد من موافقه ل…" at bounding box center [91, 246] width 132 height 35
click at [103, 237] on div "Maha💕 12 October" at bounding box center [100, 237] width 101 height 6
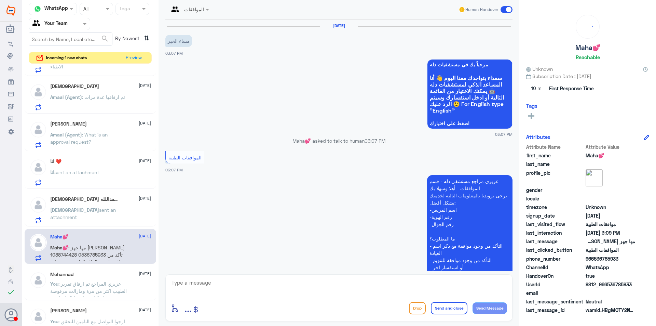
scroll to position [129, 0]
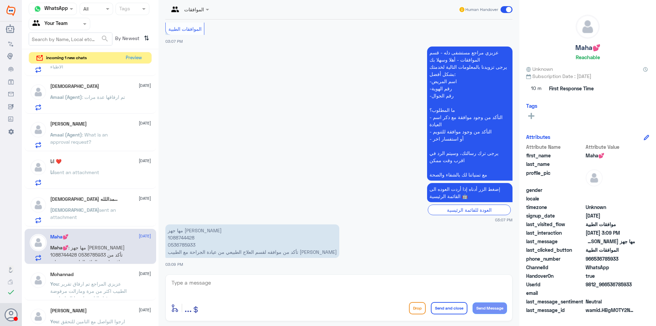
click at [184, 238] on p "مها جهز المطيري 1088744428 0536785933 تأكد من موافقه لقسم العلاج الطبيعي من عيا…" at bounding box center [252, 241] width 174 height 34
copy p "1088744428"
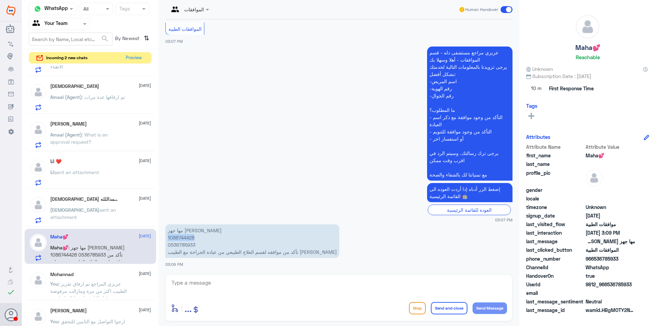
click at [184, 238] on p "مها جهز المطيري 1088744428 0536785933 تأكد من موافقه لقسم العلاج الطبيعي من عيا…" at bounding box center [252, 241] width 174 height 34
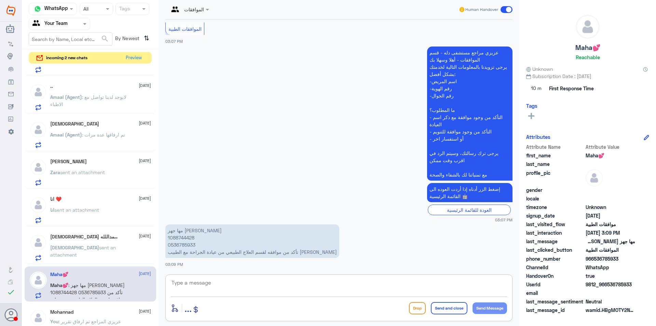
click at [255, 279] on textarea at bounding box center [339, 286] width 336 height 17
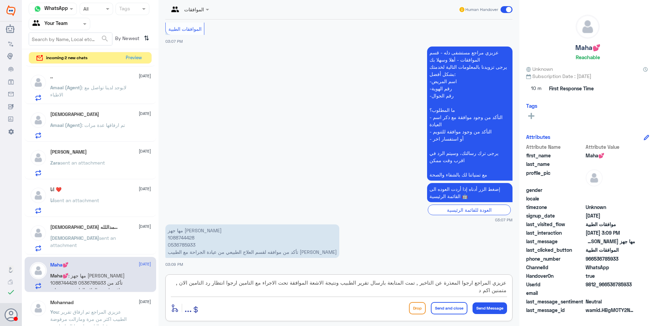
scroll to position [929, 0]
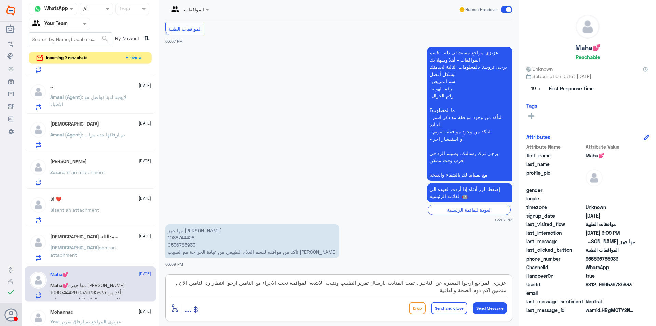
type textarea "عزيزي المراجع ارجوا المعذرة عن التاخير , تمت المتابعة بارسال تقرير الطبيب ونتيج…"
click at [454, 308] on button "Send and close" at bounding box center [449, 308] width 37 height 12
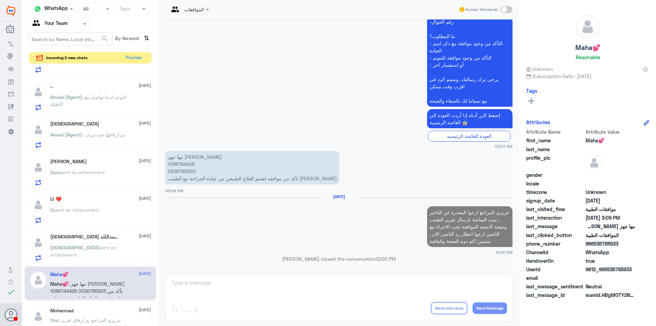
scroll to position [191, 0]
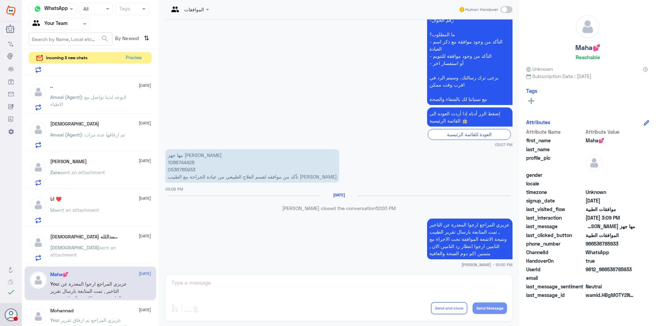
click at [110, 255] on p "سبحان sent an attachment" at bounding box center [88, 252] width 77 height 17
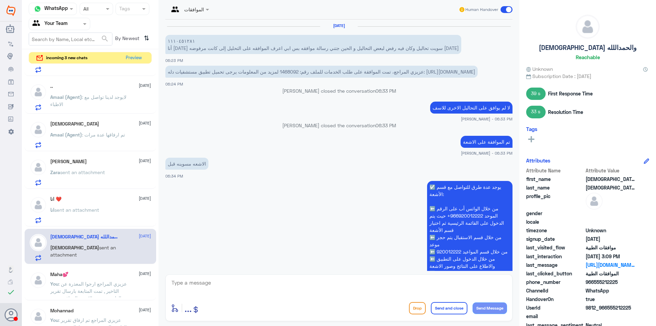
scroll to position [605, 0]
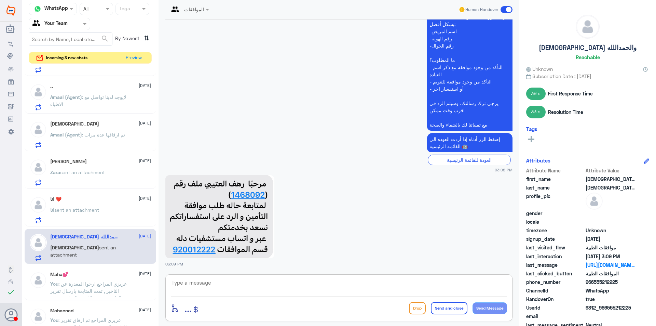
click at [277, 281] on textarea at bounding box center [339, 286] width 336 height 17
paste textarea "Disapproved subject to policy exclusions, Allergy tests are not covered."
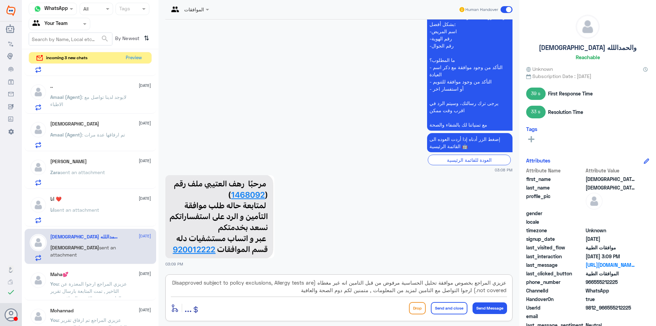
type textarea "عزيزي المراجع بخصوص موافقة تحليل الحساسية مرفوض من قبل التامين انه غير مغطاه (D…"
click at [459, 303] on button "Send and close" at bounding box center [449, 308] width 37 height 12
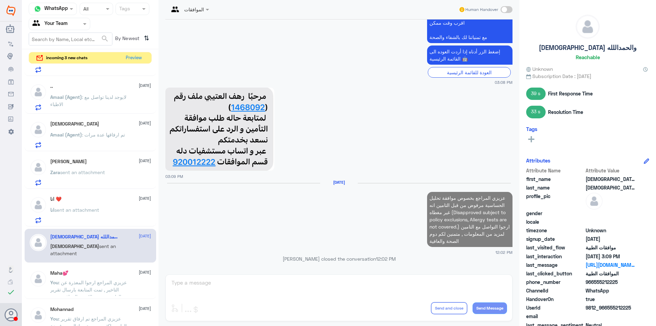
scroll to position [682, 0]
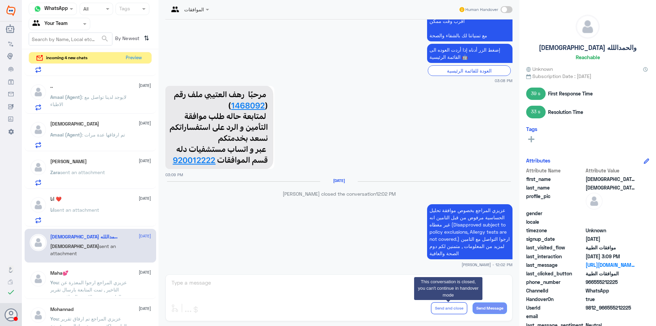
click at [106, 215] on div "انا sent an attachment" at bounding box center [100, 215] width 101 height 15
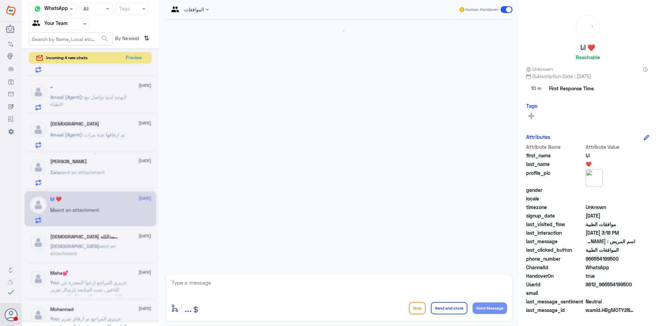
scroll to position [247, 0]
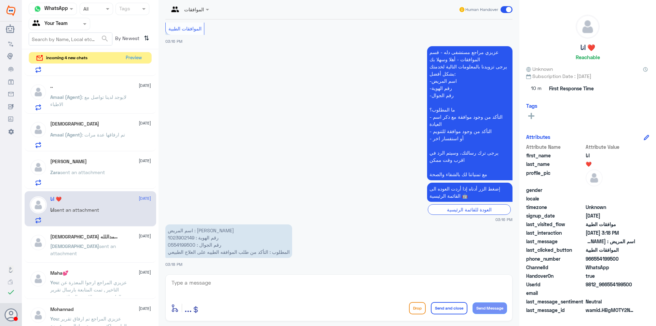
click at [184, 238] on p "اسم المريض : بدرية عماش الثقيل رقم الهوية : 1023902149 رقم الجوال : 0554199500 …" at bounding box center [228, 241] width 127 height 34
copy p "1023902149"
click at [248, 284] on textarea at bounding box center [339, 286] width 336 height 17
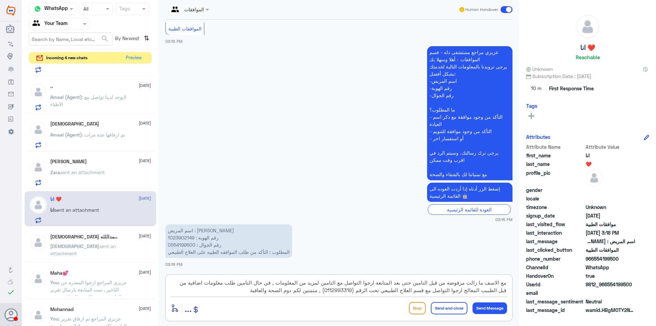
type textarea "مع الاسف ما زالت مرفوضة من قبل التامين حتى بعد المتابعة ارجوا التواصل مع التامي…"
click at [435, 307] on button "Send and close" at bounding box center [449, 308] width 37 height 12
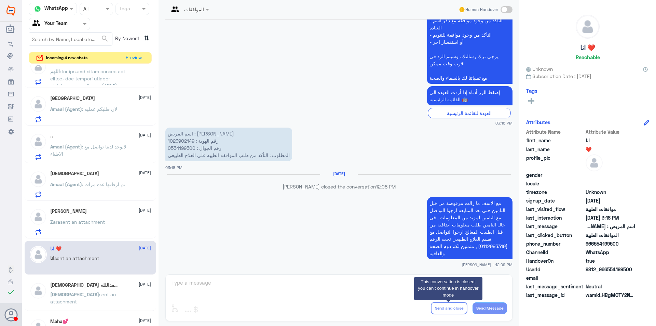
scroll to position [906, 0]
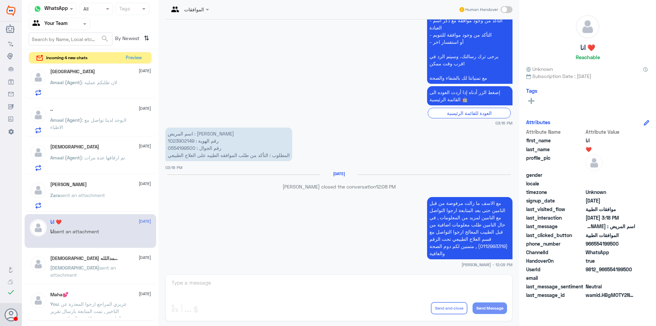
click at [87, 187] on div "Zara Trinidad 12 October" at bounding box center [100, 185] width 101 height 6
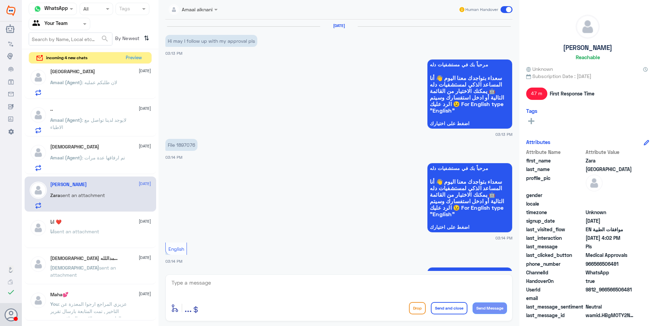
scroll to position [420, 0]
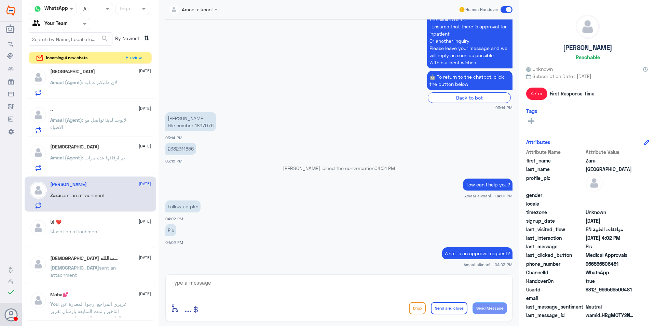
click at [199, 126] on p "Maria Zara Trinidad File number 1897076" at bounding box center [190, 121] width 51 height 19
copy p "1897076"
click at [284, 219] on div "Follow up pks 04:02 PM" at bounding box center [338, 210] width 347 height 23
click at [75, 185] on h5 "[PERSON_NAME]" at bounding box center [68, 185] width 37 height 6
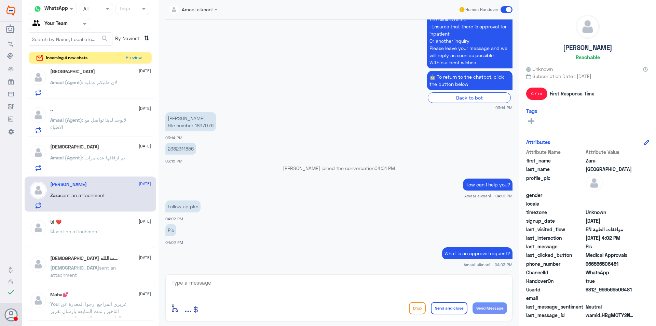
click at [90, 157] on span ": تم ارفاقها عدة مرات" at bounding box center [103, 158] width 43 height 6
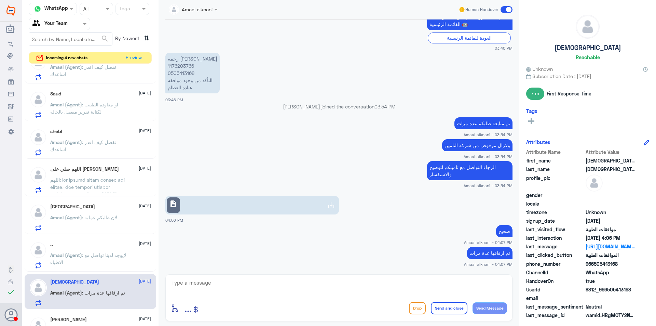
scroll to position [769, 0]
click at [100, 176] on div "اللهم صلي على محمد 12 October اللهم" at bounding box center [100, 181] width 101 height 27
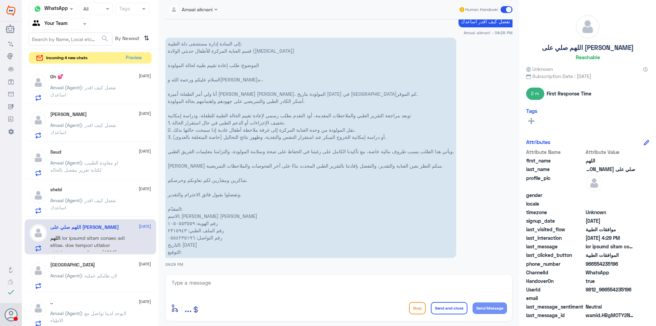
scroll to position [701, 0]
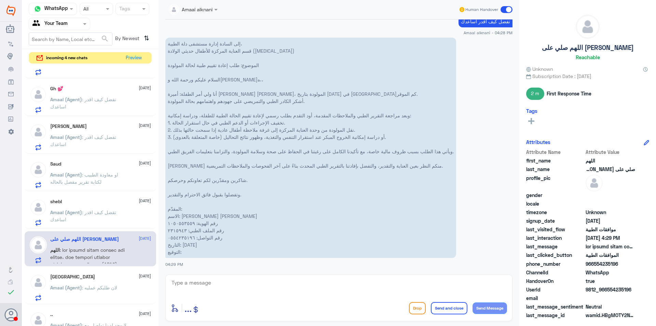
click at [107, 216] on p "Amaal (Agent) : تفضل كيف اقدر اساعدك" at bounding box center [88, 217] width 77 height 17
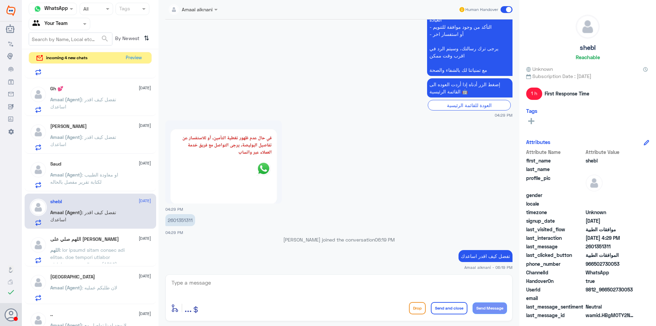
scroll to position [236, 0]
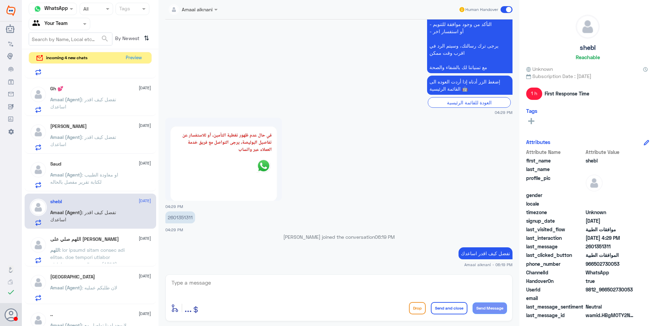
click at [179, 215] on p "2601351311" at bounding box center [180, 217] width 30 height 12
copy p "2601351311"
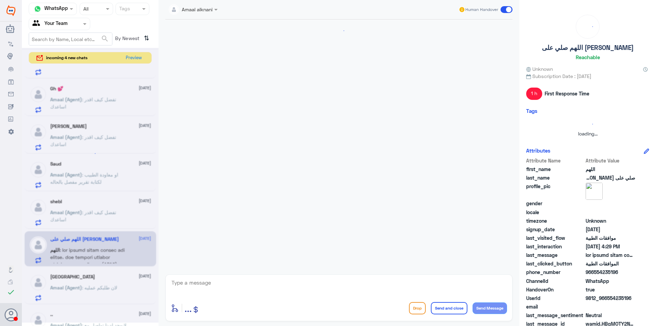
scroll to position [789, 0]
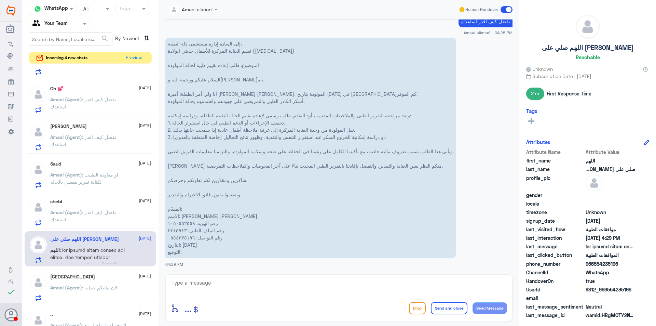
click at [81, 208] on div "shebl 12 October Amaal (Agent) : تفضل كيف اقدر اساعدك" at bounding box center [100, 212] width 101 height 27
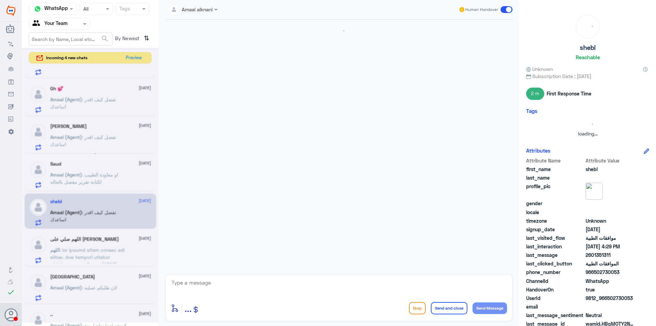
scroll to position [236, 0]
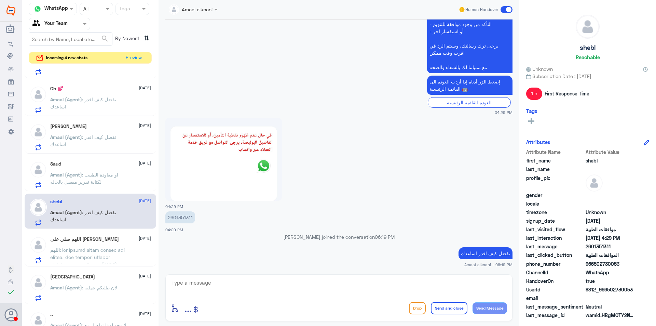
click at [184, 219] on p "2601351311" at bounding box center [180, 217] width 30 height 12
copy p "2601351311"
click at [323, 280] on textarea at bounding box center [339, 286] width 336 height 17
click at [318, 285] on textarea at bounding box center [339, 286] width 336 height 17
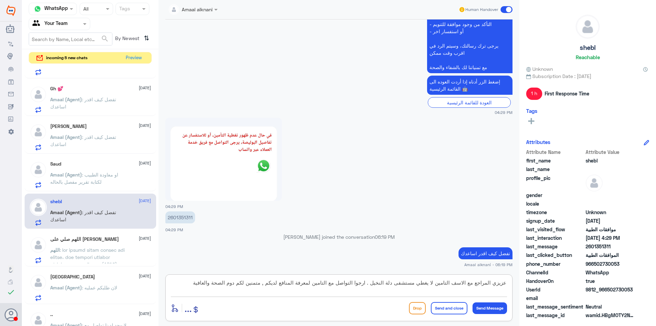
type textarea "عزيزي المراجع مع الاسف التامين لا يغطي مستشفى دلة النخيل . ارجوا التواصل مع الت…"
click at [449, 306] on button "Send and close" at bounding box center [449, 308] width 37 height 12
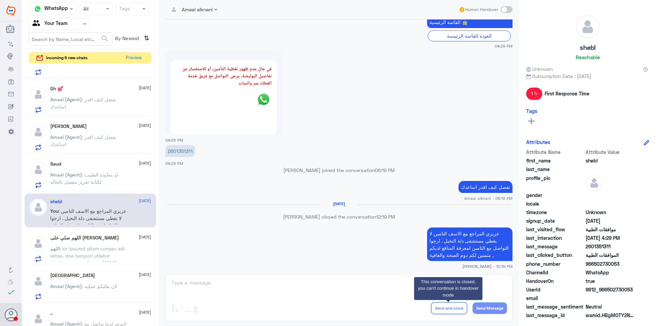
scroll to position [292, 0]
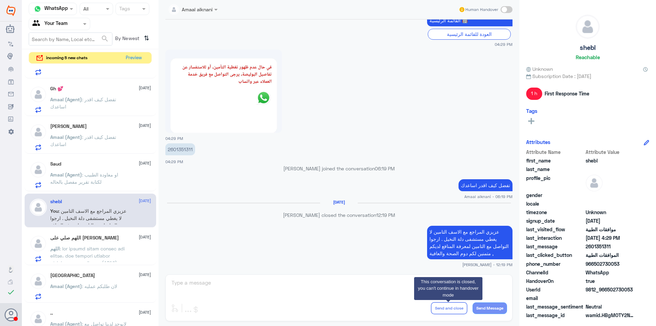
click at [115, 174] on span ": او معاودة الطبيب لكتابة تقرير مفصل بالحاله" at bounding box center [84, 178] width 68 height 13
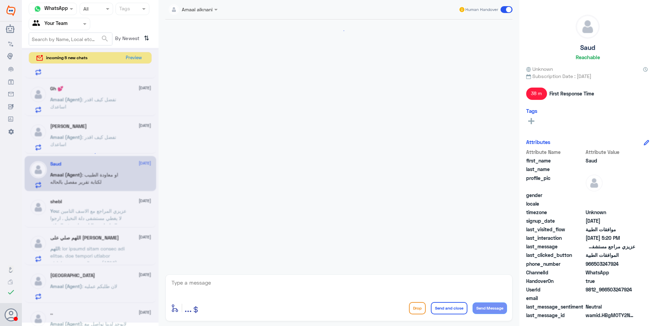
scroll to position [527, 0]
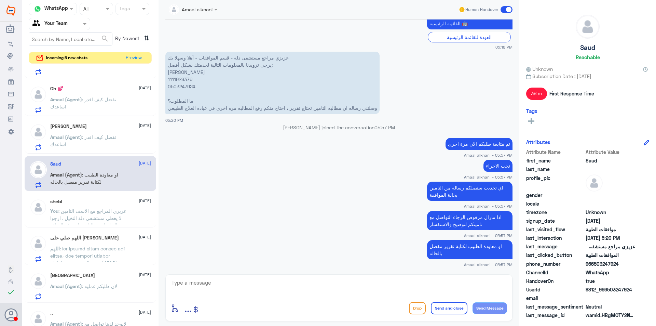
click at [121, 148] on p "Amaal (Agent) : تفضل كيف اقدر اساعدك" at bounding box center [88, 141] width 77 height 17
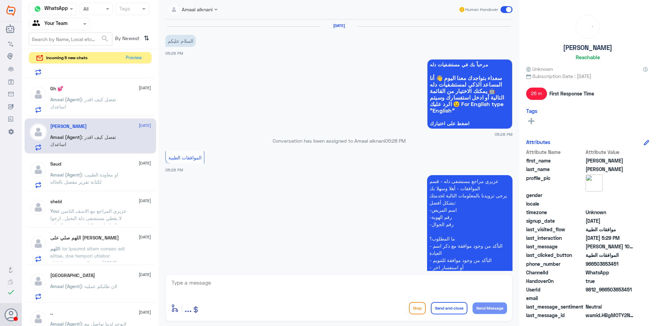
scroll to position [156, 0]
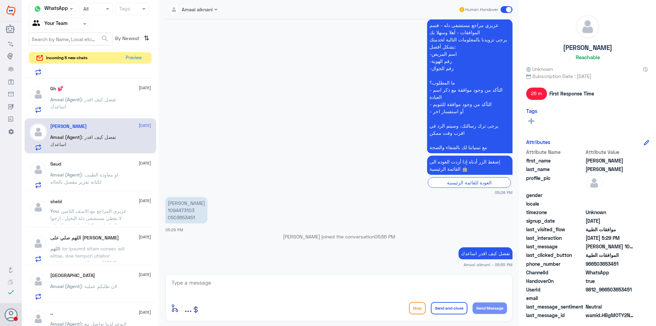
click at [251, 287] on textarea at bounding box center [339, 286] width 336 height 17
click at [182, 208] on p "عبدالرحمن احمد الدخيل 1094473103 0503653451" at bounding box center [186, 210] width 42 height 26
copy p "1094473103"
click at [239, 295] on div at bounding box center [339, 287] width 336 height 18
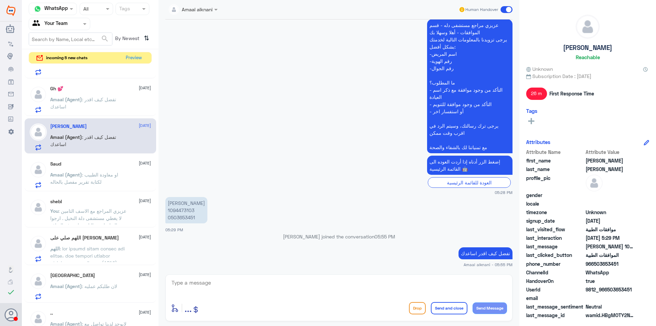
click at [239, 290] on textarea at bounding box center [339, 286] width 336 height 17
type textarea "عزيزي المراجع ارجوا تزويدي بالمعلومات مع التوضيح للمساعدة في الموافقات الطبية د…"
click at [445, 306] on button "Send and close" at bounding box center [449, 308] width 37 height 12
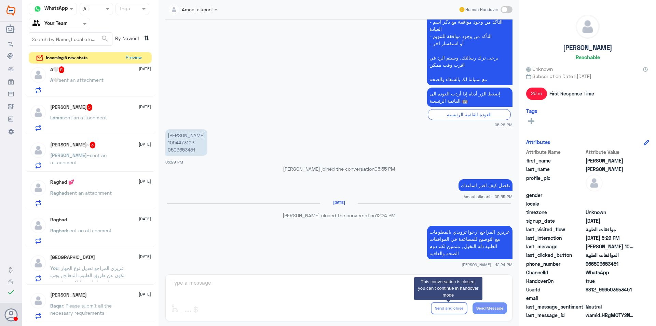
scroll to position [151, 0]
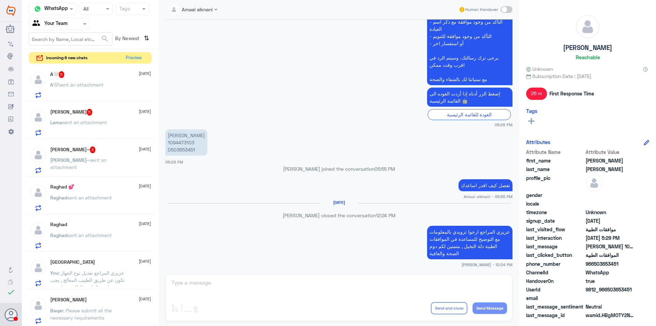
click at [109, 190] on div "Raghad 💕 13 October Raghad sent an attachment" at bounding box center [100, 197] width 101 height 27
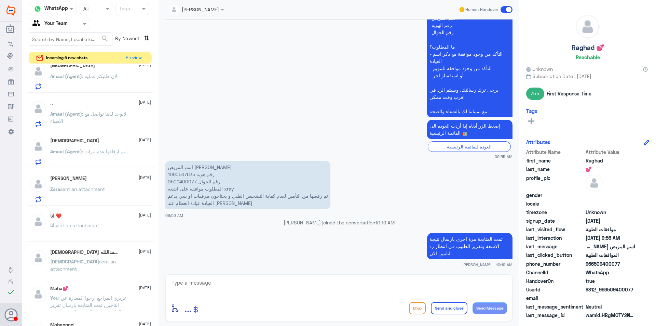
scroll to position [934, 0]
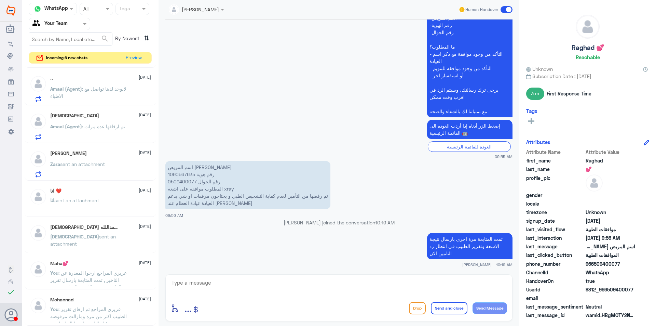
click at [250, 241] on app-msgs-text "تمت المتابعة مرة اخرى بارسال نتيجة الاشعة وتقرير الطبيب في انتظار رد التامين ال…" at bounding box center [338, 246] width 347 height 27
click at [116, 247] on div "سبحان sent an attachment" at bounding box center [100, 242] width 101 height 15
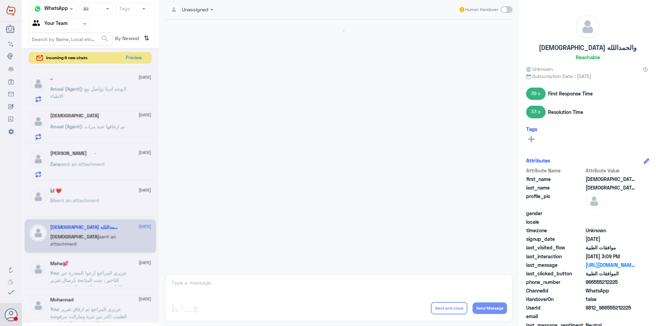
scroll to position [642, 0]
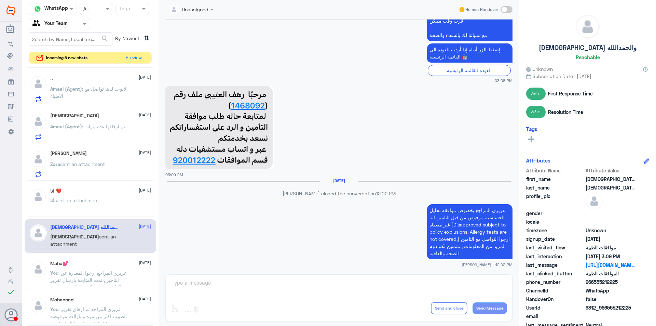
click at [105, 213] on div "انا sent an attachment" at bounding box center [100, 205] width 101 height 15
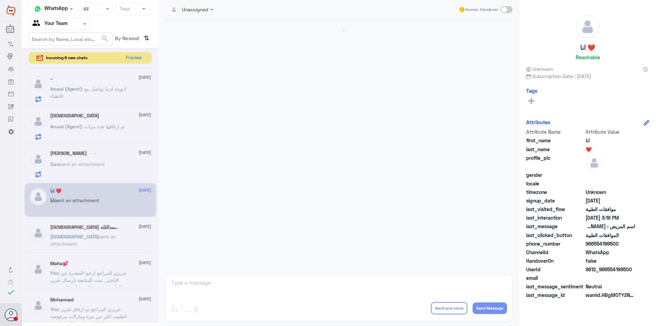
scroll to position [344, 0]
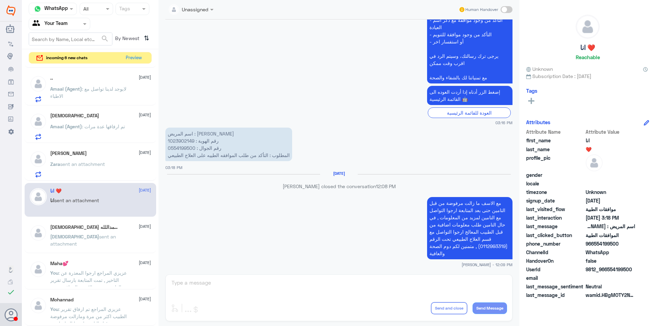
click at [108, 169] on div "Zara sent an attachment" at bounding box center [100, 169] width 101 height 15
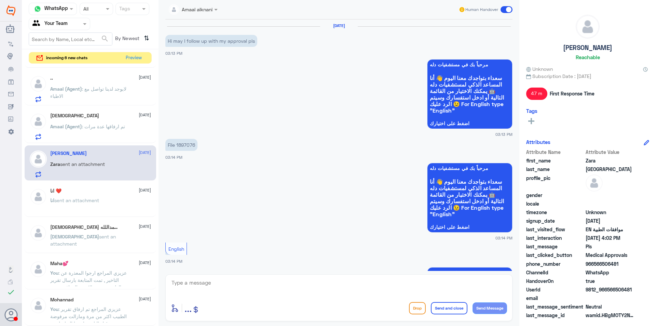
scroll to position [420, 0]
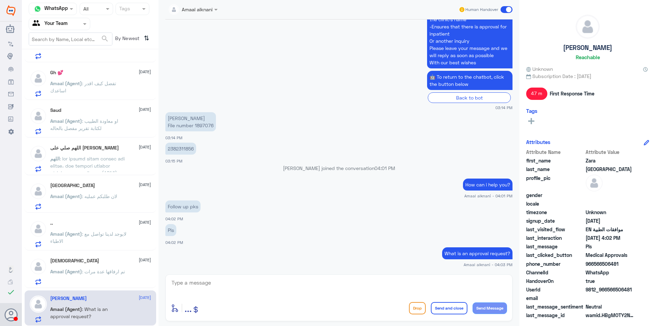
scroll to position [783, 0]
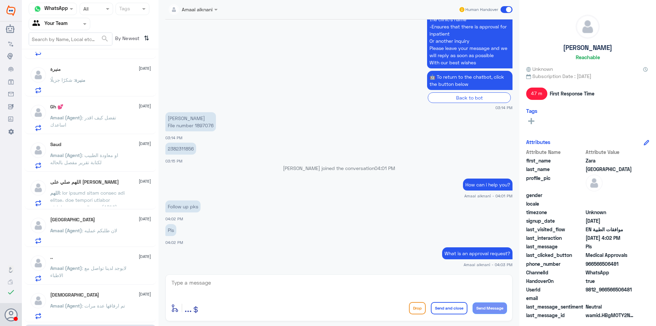
click at [101, 196] on span at bounding box center [88, 329] width 77 height 279
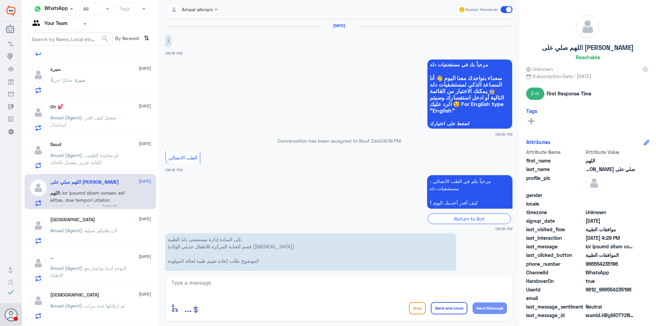
scroll to position [789, 0]
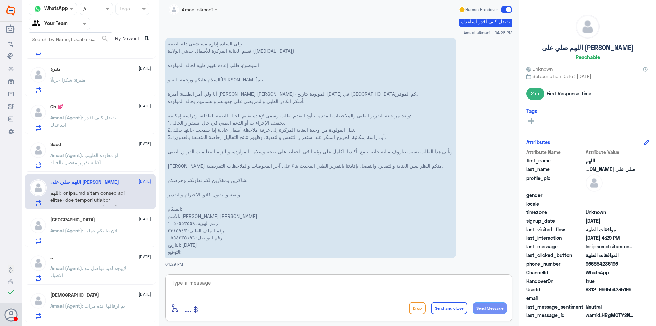
click at [275, 285] on textarea at bounding box center [339, 286] width 336 height 17
click at [267, 284] on textarea at bounding box center [339, 286] width 336 height 17
type textarea "م"
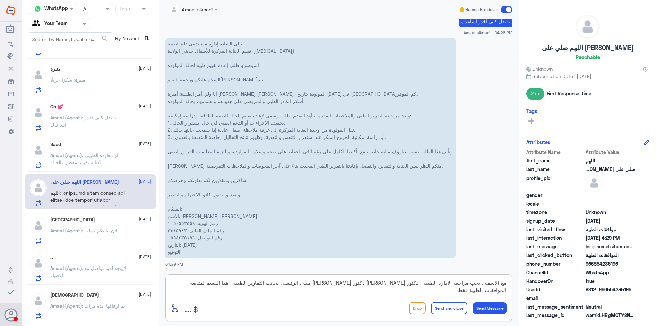
type textarea "مع الاسف , يجب مراجعة الادارة الطبية , دكتور [PERSON_NAME] دكتور [PERSON_NAME] …"
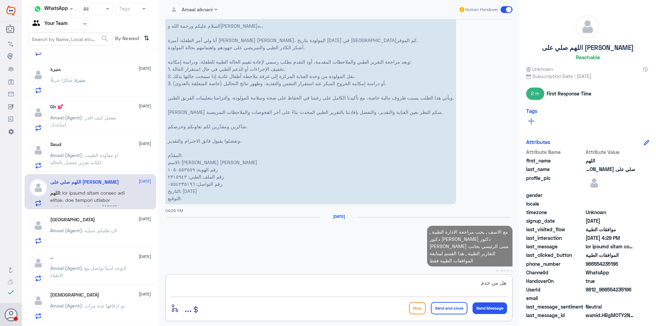
scroll to position [845, 0]
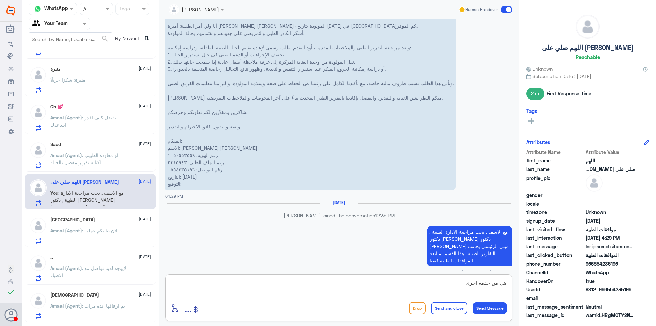
type textarea "هل من خدمة اخرى ؟"
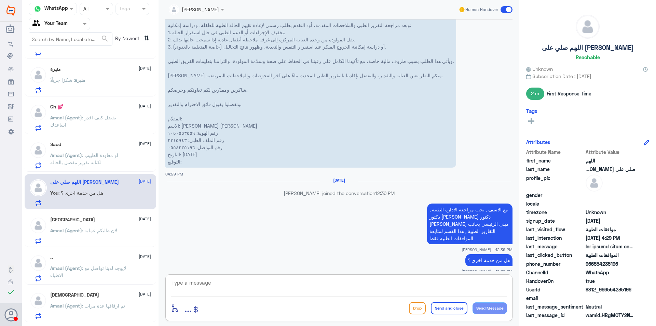
click at [114, 166] on p "Amaal (Agent) : او معاودة الطبيب لكتابة تقرير مفصل بالحاله" at bounding box center [88, 159] width 77 height 17
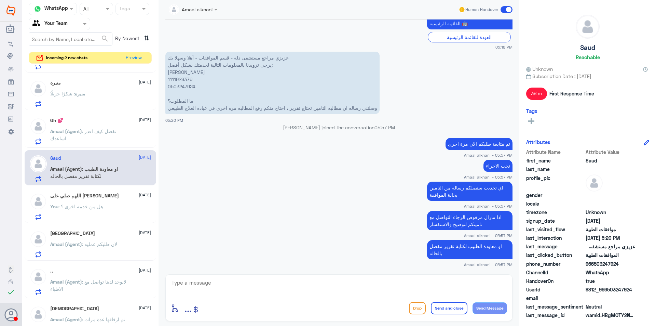
scroll to position [715, 0]
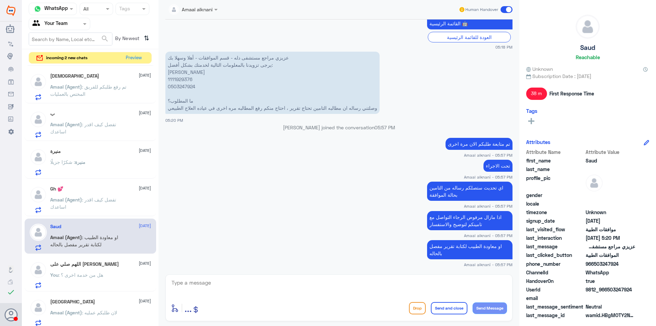
click at [107, 203] on p "Amaal (Agent) : تفضل كيف اقدر اساعدك" at bounding box center [88, 204] width 77 height 17
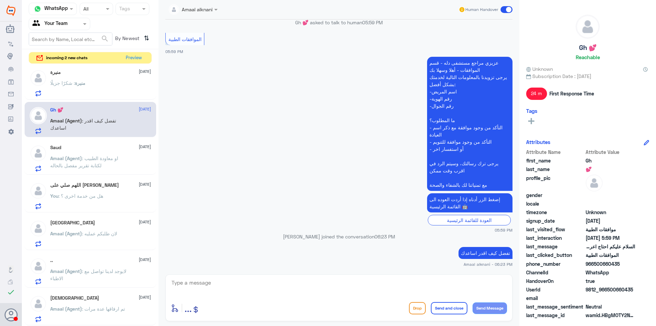
scroll to position [798, 0]
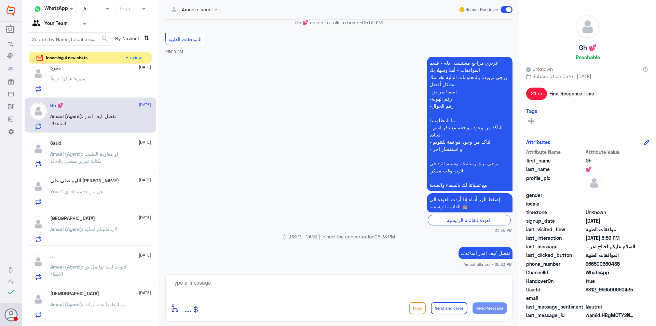
click at [269, 283] on textarea at bounding box center [339, 286] width 336 height 17
type textarea "عزيزي المراجع ارجوا تزويدنا بالمعلومات مع التوضيح للمساعدة في الموافقات الطبية …"
click at [431, 309] on button "Send and close" at bounding box center [449, 308] width 37 height 12
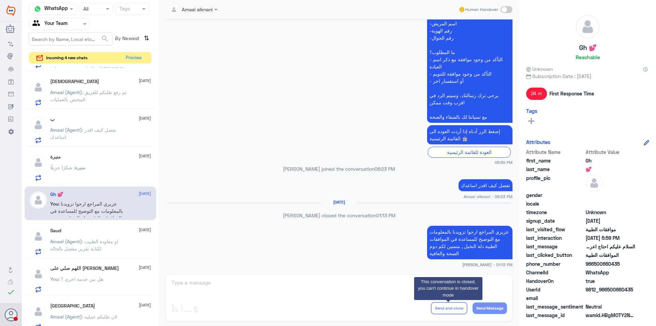
scroll to position [661, 0]
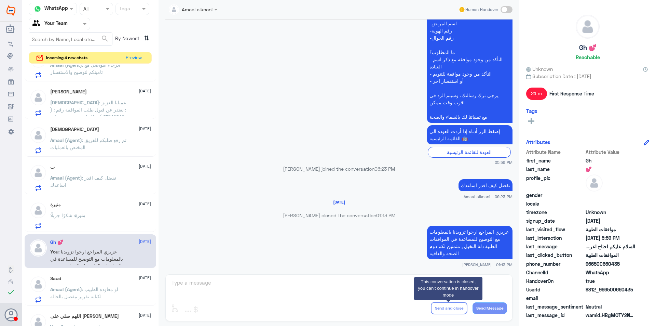
click at [99, 217] on div "منيرة : شكرًا جزيلًا" at bounding box center [100, 220] width 101 height 15
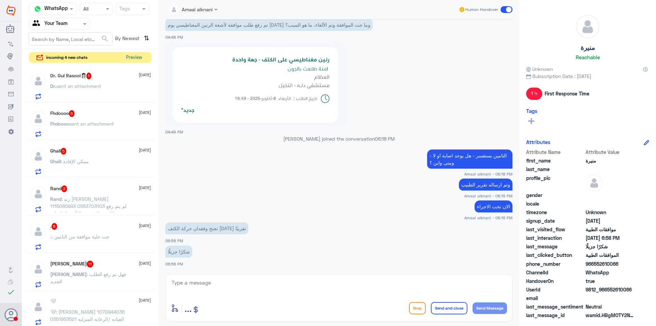
click at [132, 58] on button "Preview" at bounding box center [133, 57] width 21 height 11
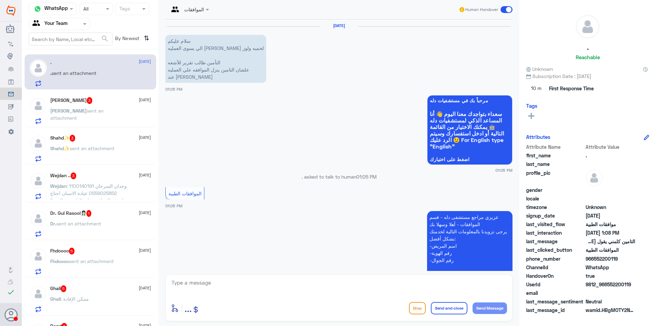
scroll to position [245, 0]
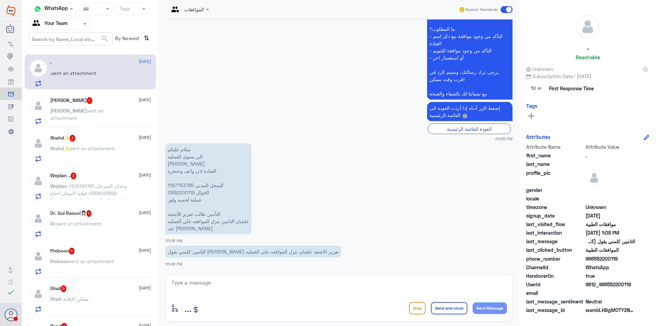
click at [186, 185] on p "سلام عليكم الي يسوى العمليه [PERSON_NAME] العيادة اذن وانف وحنجره السجل المدني …" at bounding box center [208, 188] width 86 height 91
copy p "1197753765"
click at [255, 286] on textarea at bounding box center [339, 286] width 336 height 17
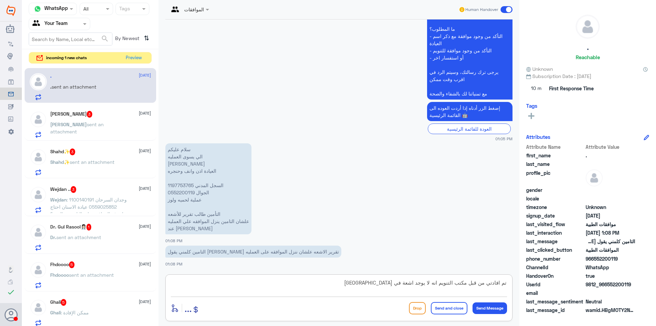
type textarea "تم افادتي من قبل مكتب التنويم انه لا يوجد اشعة في [GEOGRAPHIC_DATA]"
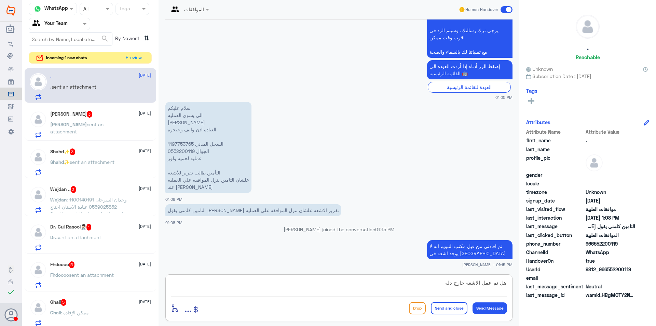
type textarea "هل تم عمل الاشعة خارج دلة ؟"
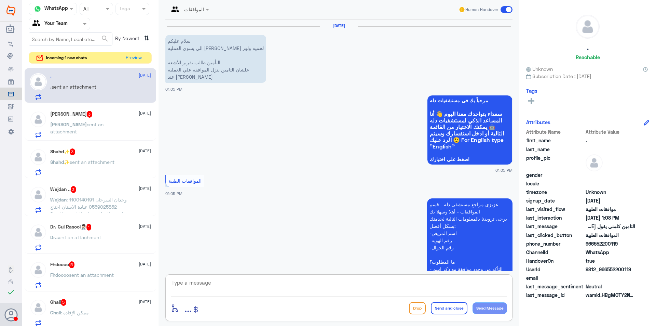
scroll to position [296, 0]
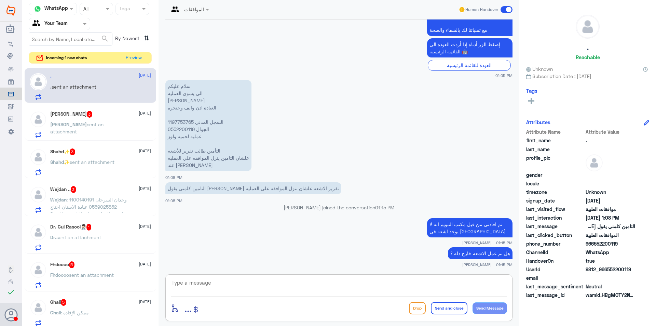
click at [295, 289] on textarea at bounding box center [339, 286] width 336 height 17
type textarea "اذا نعم ممكن تزويدي بها لارفاقها للتامين"
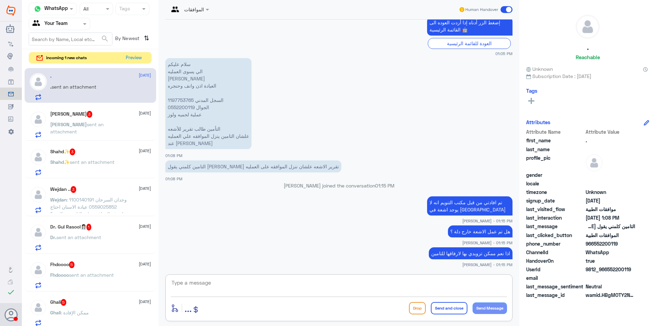
click at [106, 117] on div "[PERSON_NAME] 3 [DATE]" at bounding box center [100, 114] width 101 height 7
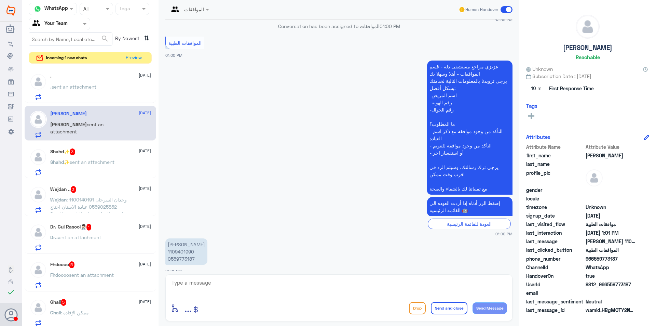
scroll to position [121, 0]
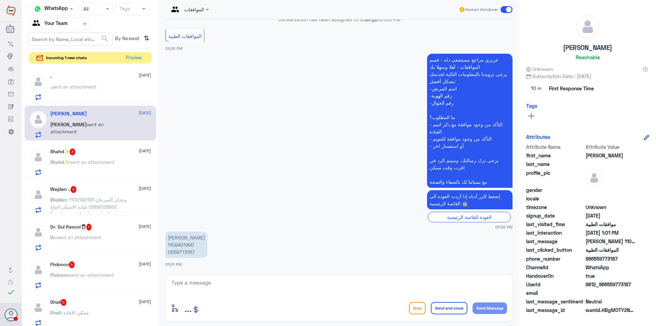
click at [289, 295] on div at bounding box center [339, 287] width 336 height 18
click at [289, 286] on textarea at bounding box center [339, 286] width 336 height 17
type textarea "تفضل عزيزي المراجع مع قسم الموافقات الطبية دلة النخيل كيف اقدر اخدمك ؟"
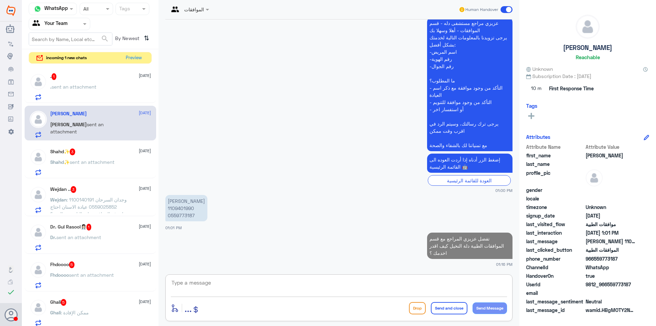
click at [123, 86] on div ". sent an attachment" at bounding box center [100, 92] width 101 height 15
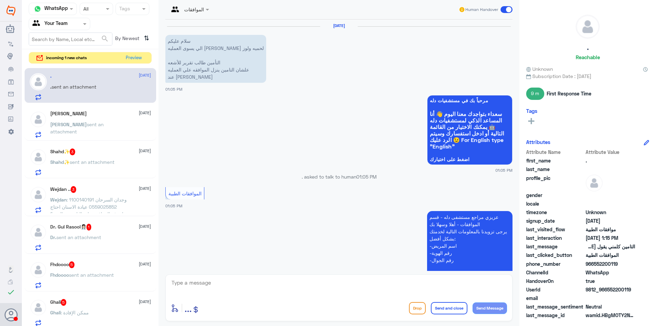
scroll to position [361, 0]
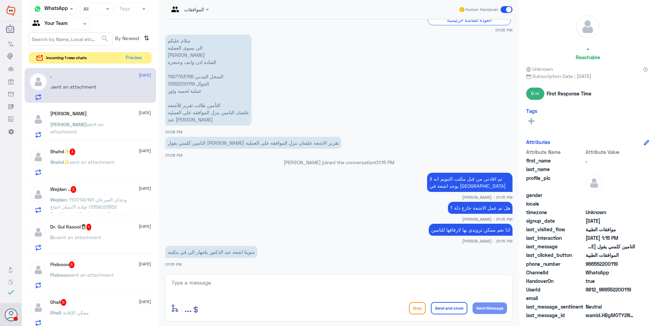
click at [92, 138] on div "Sara 13 October Sara sent an attachment" at bounding box center [91, 123] width 132 height 35
click at [79, 118] on div "Sara 13 October Sara sent an attachment" at bounding box center [100, 124] width 101 height 27
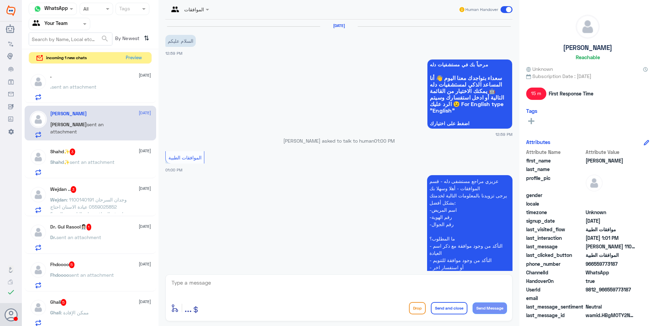
scroll to position [219, 0]
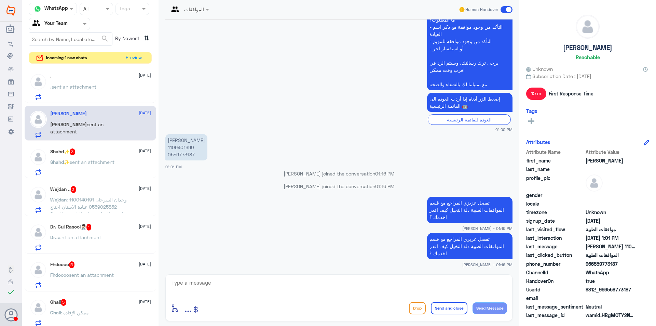
click at [113, 92] on div ". sent an attachment" at bounding box center [100, 92] width 101 height 15
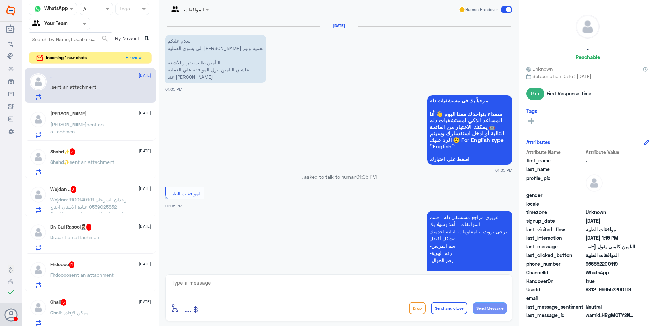
scroll to position [361, 0]
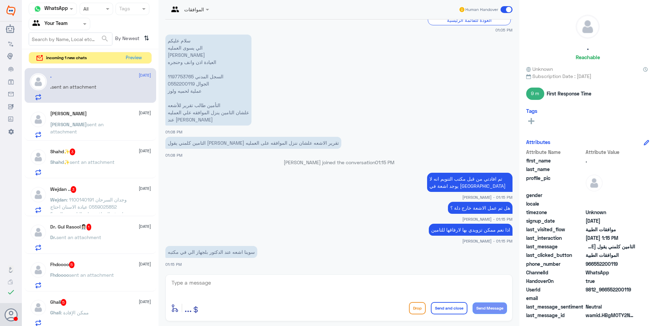
click at [177, 71] on p "سلام عليكم الي يسوى العمليه راكان سلطان الرويلي العيادة اذن وانف وحنجره السجل ا…" at bounding box center [208, 80] width 86 height 91
copy p "1197753765"
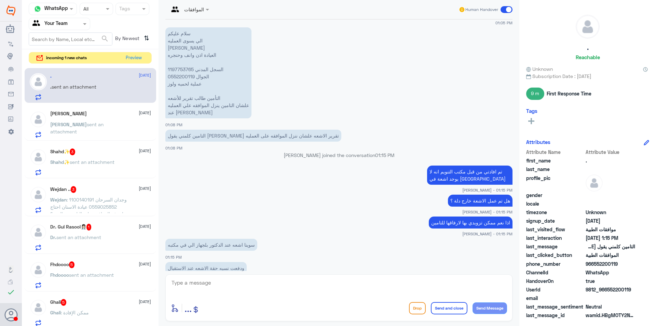
scroll to position [385, 0]
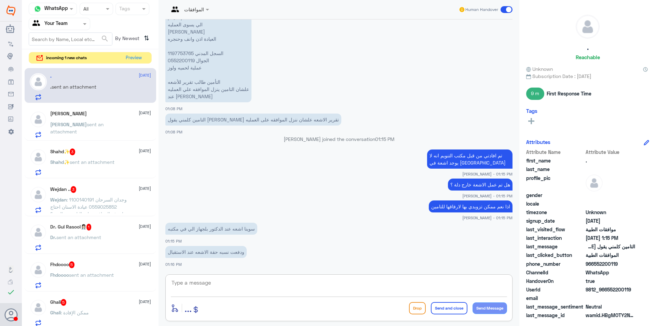
click at [213, 281] on textarea at bounding box center [339, 286] width 336 height 17
type textarea "سوف يتم التحقق مرة اخرى مع مكتب التنويم ارجوا الانتظار"
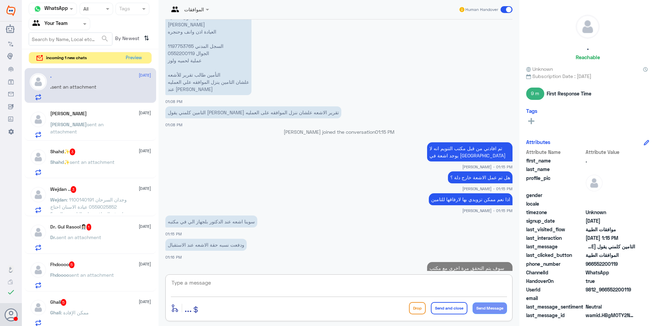
scroll to position [414, 0]
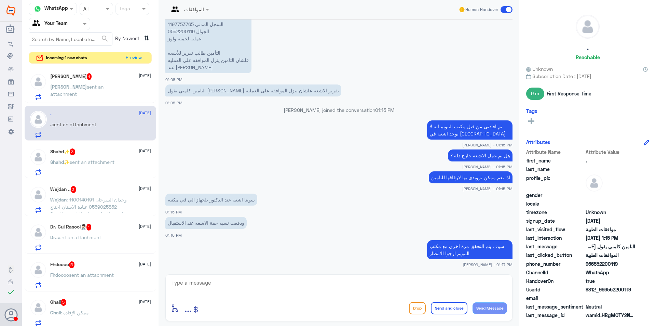
click at [95, 91] on p "Sara sent an attachment" at bounding box center [88, 91] width 77 height 17
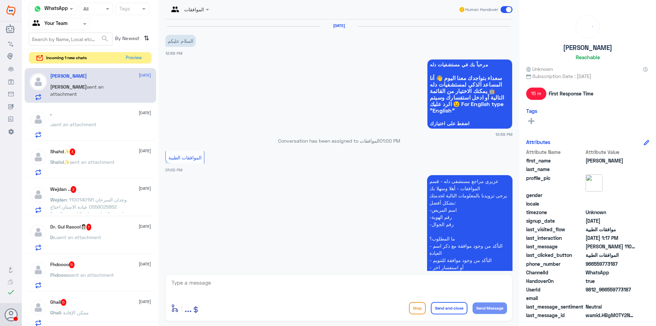
scroll to position [194, 0]
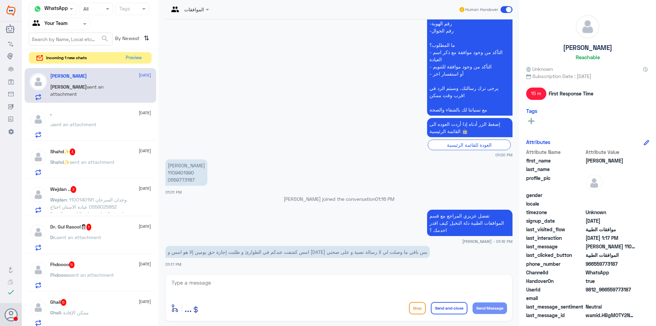
click at [286, 282] on textarea at bounding box center [339, 286] width 336 height 17
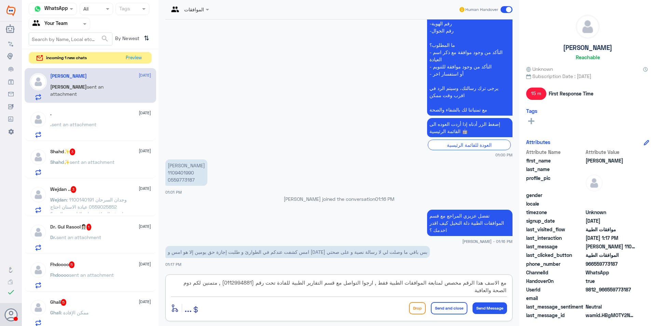
type textarea "مع الاسف هذا الرقم مخصص لمتابعة الموافقات الطبية فقط , ارجوا التواصل مع قسم الت…"
click at [436, 307] on button "Send and close" at bounding box center [449, 308] width 37 height 12
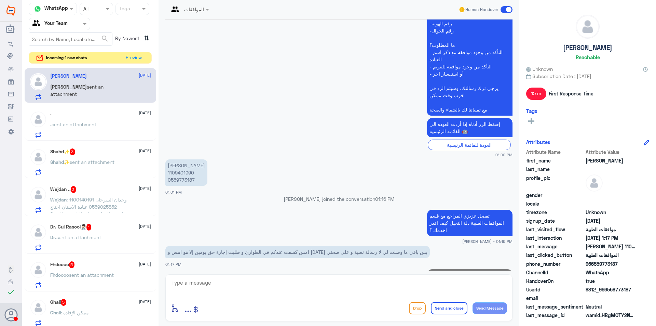
scroll to position [244, 0]
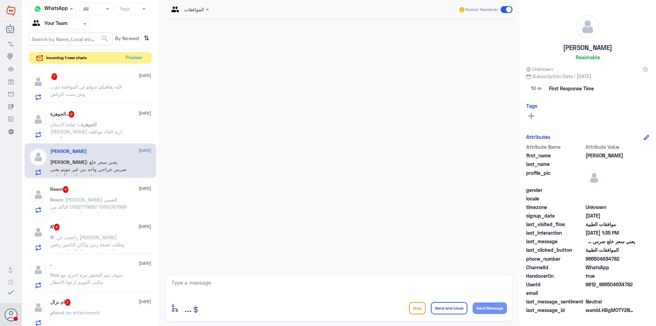
click at [111, 149] on div "[PERSON_NAME] [DATE]" at bounding box center [100, 151] width 101 height 6
click at [110, 138] on div "الجوهرة.. 6 [DATE] الجوهرة.. : عيادة الاسنان [PERSON_NAME] اريد الغاء موافقه ال…" at bounding box center [91, 123] width 132 height 35
click at [112, 160] on span ": يعني سعر خلع ضرس جراحي واحد من غير تنويم يعني ما هو ب اربعه أضراس" at bounding box center [88, 169] width 76 height 20
click at [97, 126] on span "الجوهرة.." at bounding box center [87, 124] width 18 height 6
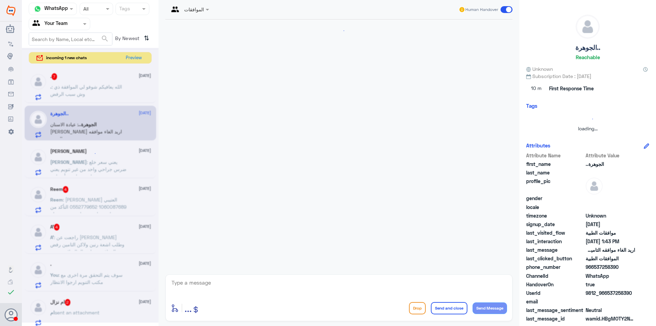
scroll to position [365, 0]
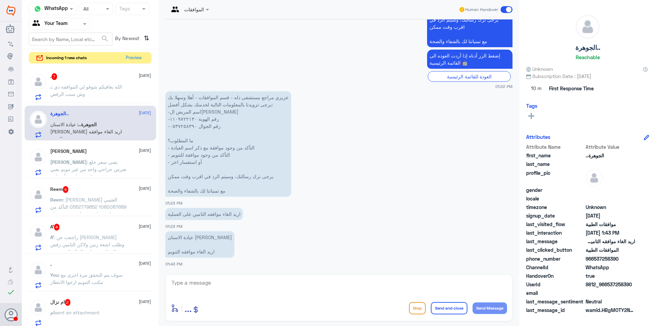
click at [102, 157] on div "[PERSON_NAME] [DATE] [PERSON_NAME] : يعني سعر خلع ضرس جراحي واحد من غير تنويم ي…" at bounding box center [100, 161] width 101 height 27
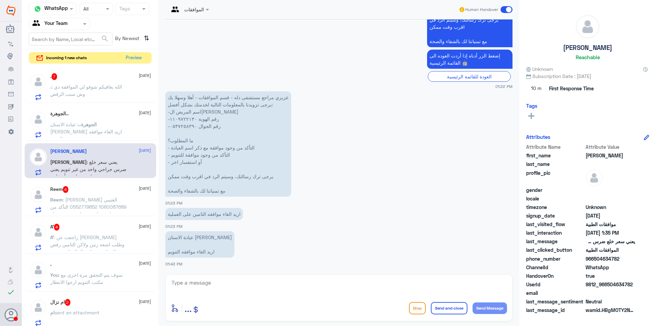
click at [300, 289] on textarea at bounding box center [339, 286] width 336 height 17
type textarea "ارجوا المعذرة عن التاخير ممكن تزويدي بالسبب لرفعها للتامين"
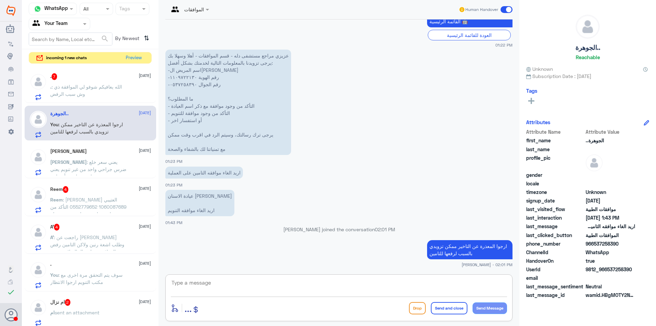
click at [102, 92] on p ". : الله يعافيكم شوفو لي الموافقة ذي وش سبب الرفض" at bounding box center [88, 91] width 77 height 17
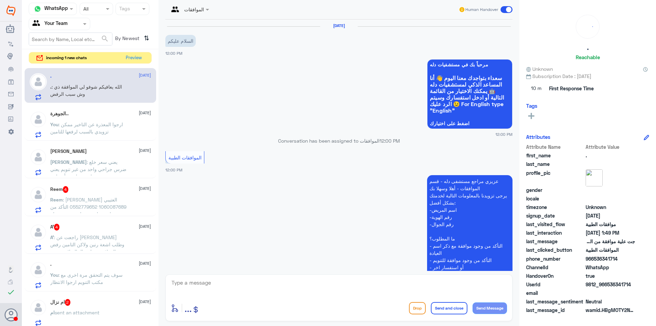
scroll to position [229, 0]
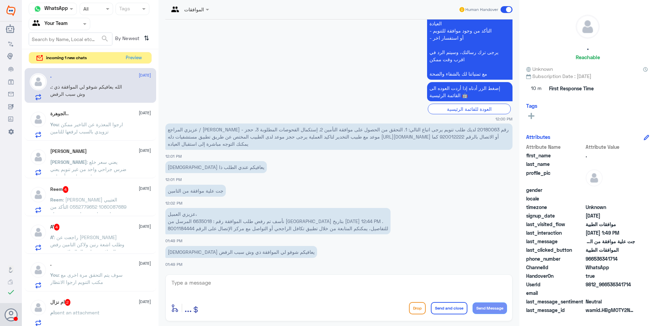
click at [203, 221] on p "عزيزي العميل، نأسف تم رفض طلب الموافقة رقم : 6635018 المرسل من [GEOGRAPHIC_DATA…" at bounding box center [277, 221] width 225 height 26
copy p "6635018"
click at [228, 286] on textarea at bounding box center [339, 286] width 336 height 17
type textarea "عزيزي المراجع سبب الرفض التحاليل لانها ضمن بكج العملية"
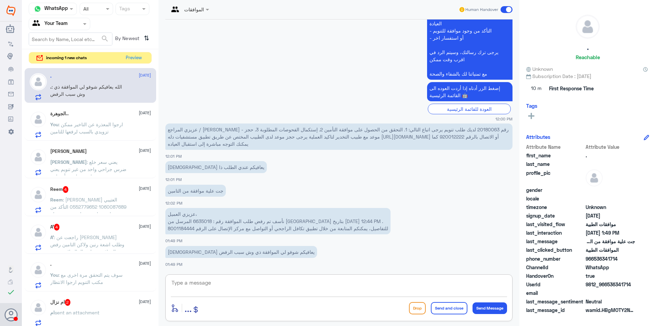
scroll to position [258, 0]
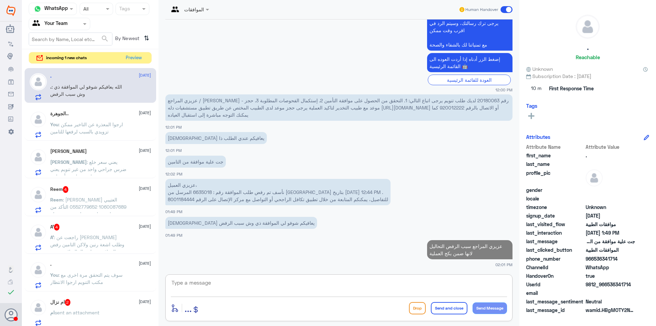
type textarea "ا"
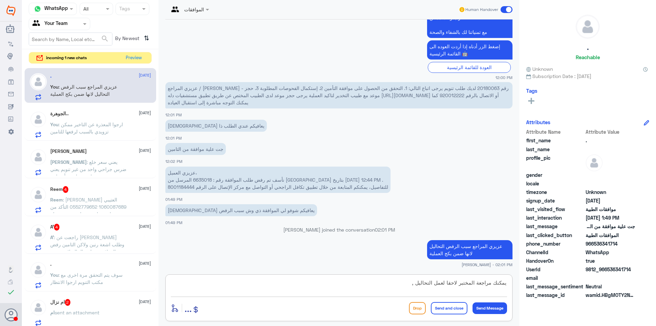
type textarea "يمكنك مراجعة المختبر لاحقا لعمل التحاليل ,"
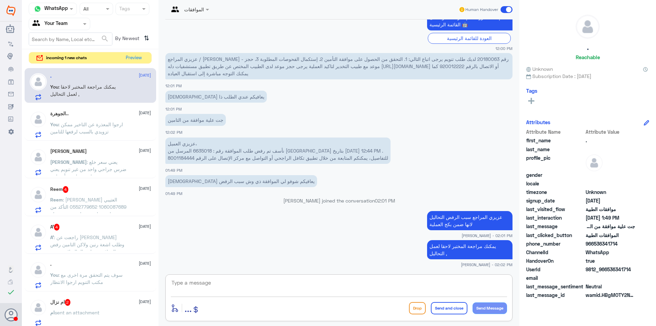
click at [111, 127] on span ": ارجوا المعذرة عن التاخير ممكن تزويدي بالسبب لرفعها للتامين" at bounding box center [86, 127] width 73 height 13
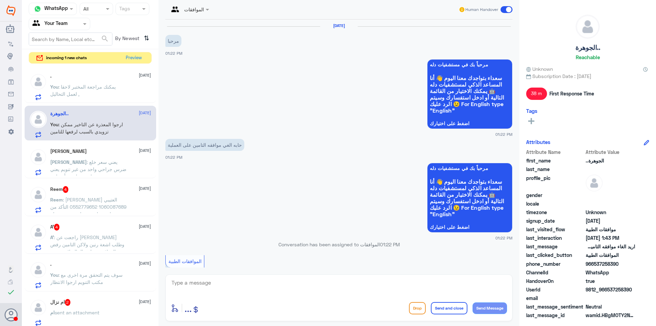
scroll to position [407, 0]
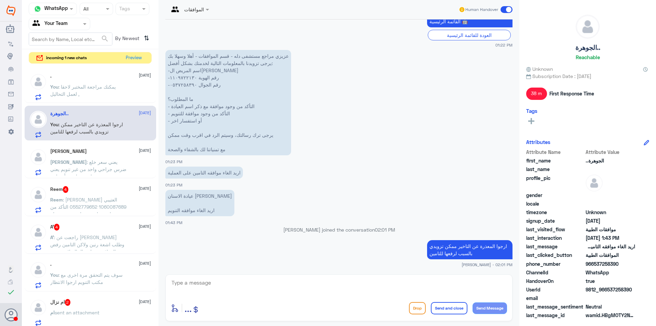
click at [111, 162] on span ": يعني سعر خلع ضرس جراحي واحد من غير تنويم يعني ما هو ب اربعه أضراس" at bounding box center [88, 169] width 76 height 20
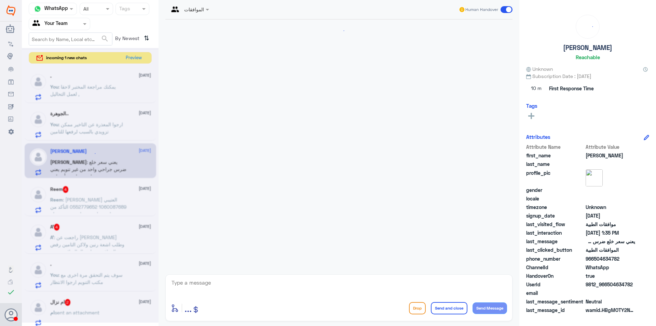
scroll to position [195, 0]
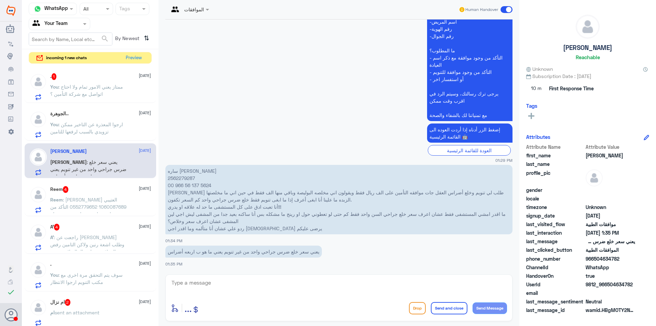
click at [102, 92] on span ": ممتاز يعني الامور تمام ولا احتاج اتواصل مع شركة التأمين ؟" at bounding box center [86, 90] width 73 height 13
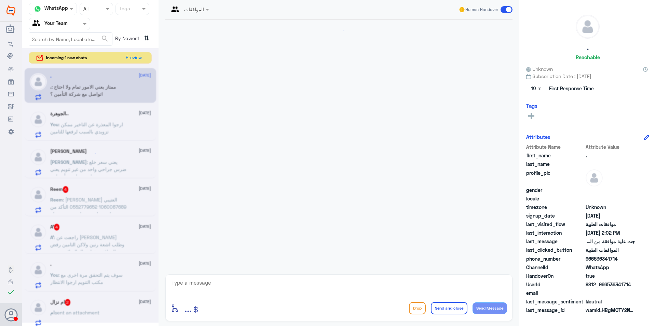
scroll to position [323, 0]
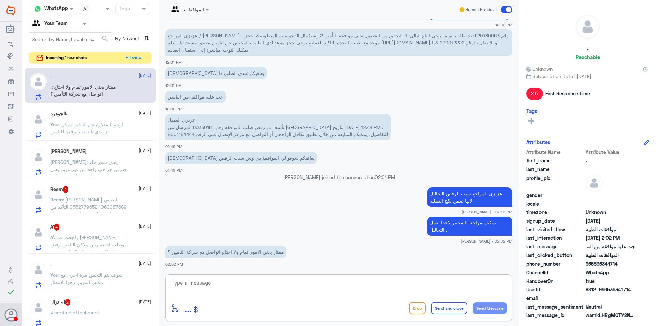
click at [237, 278] on textarea at bounding box center [339, 286] width 336 height 17
type textarea "ل"
type textarea "لا ما يحتاج"
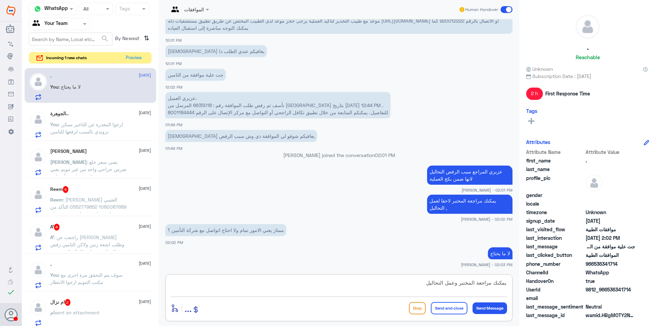
type textarea "يمكنك مراجعة المختبر وعمل التحاليل"
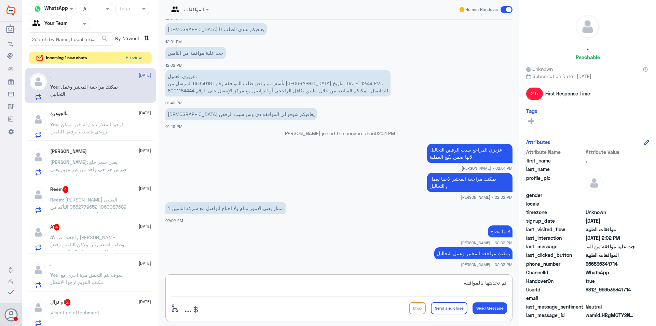
type textarea "تم تحديثها بالموافقة"
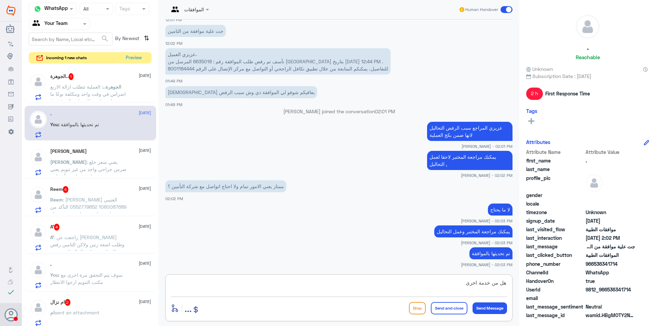
type textarea "هل من خدمة اخرى"
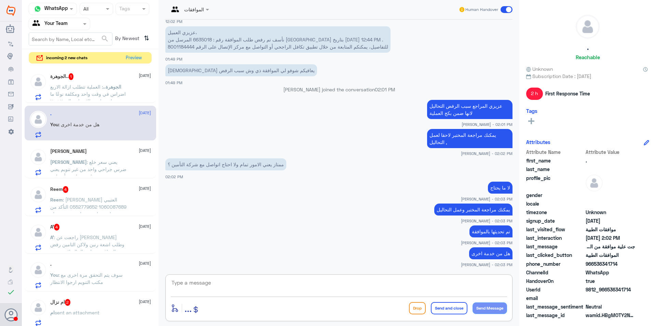
scroll to position [435, 0]
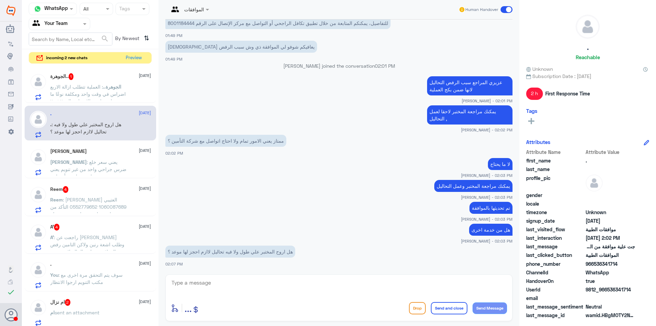
click at [256, 275] on div "enter flow name ... Drop Send and close Send Message" at bounding box center [338, 297] width 347 height 47
click at [258, 277] on div "enter flow name ... Drop Send and close Send Message" at bounding box center [338, 297] width 347 height 47
click at [259, 281] on textarea at bounding box center [339, 286] width 336 height 17
type textarea "ل"
type textarea "ا"
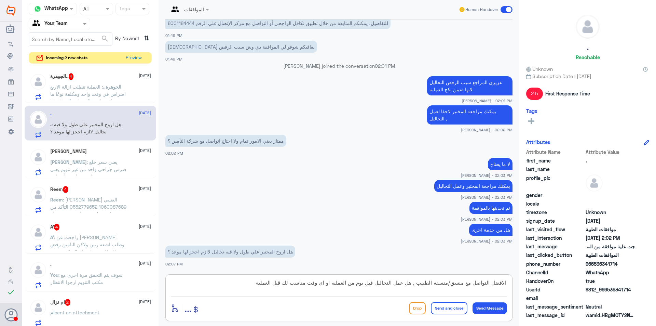
type textarea "الافضل التواصل مع منسق/منسقة الطبيب , هل عمل التحاليل قبل يوم من العملية او اي …"
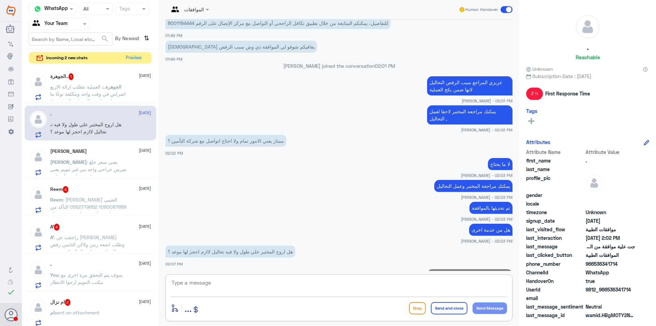
scroll to position [478, 0]
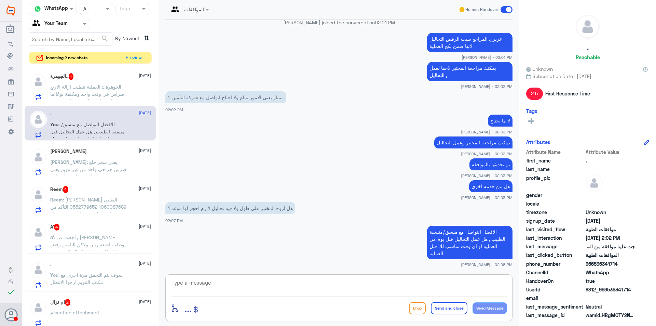
click at [123, 155] on div "Sara 13 October Sara : يعني سعر خلع ضرس جراحي واحد من غير تنويم يعني ما هو ب ار…" at bounding box center [100, 161] width 101 height 27
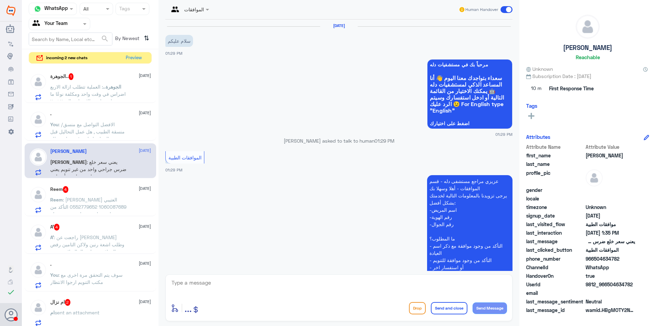
scroll to position [195, 0]
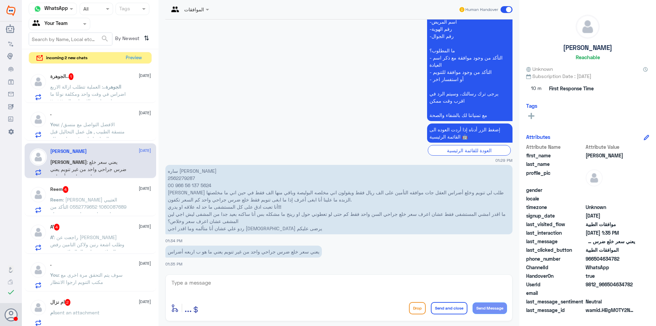
click at [241, 280] on textarea at bounding box center [339, 286] width 336 height 17
type textarea "ارجوا المعذرة عن التاخير , سوف يتم التواصل مع قسم الاسنان واعلامك , ارجوا الانت…"
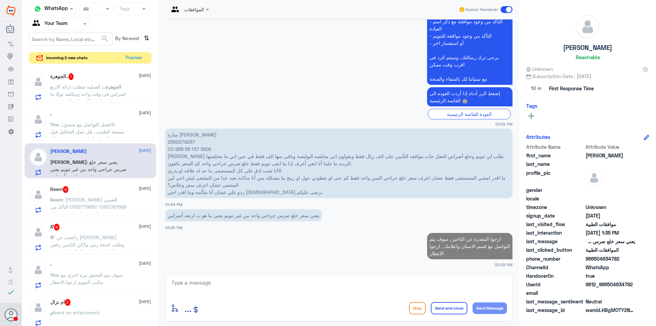
click at [178, 135] on p "ساره منصور عيسى الخليفه 2562279287 00 966 56 137 5624 الدكتور عمر الجنيدي طلب ل…" at bounding box center [338, 163] width 347 height 69
copy p "2562279287"
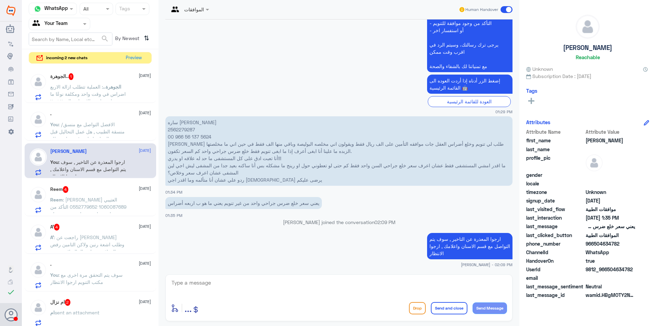
click at [113, 76] on div "الجوهرة.. 1 13 October" at bounding box center [100, 76] width 101 height 7
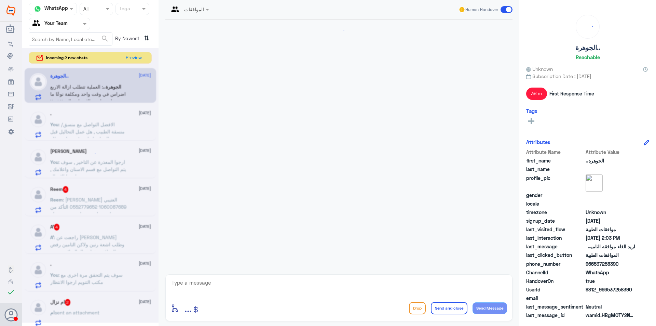
scroll to position [445, 0]
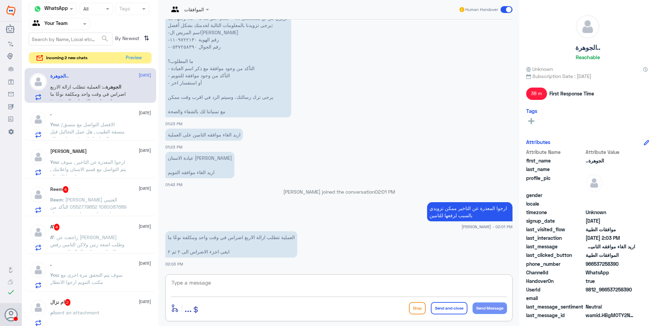
click at [243, 283] on textarea at bounding box center [339, 286] width 336 height 17
type textarea "واضح . سوف يتم الاستعلام واعلامك"
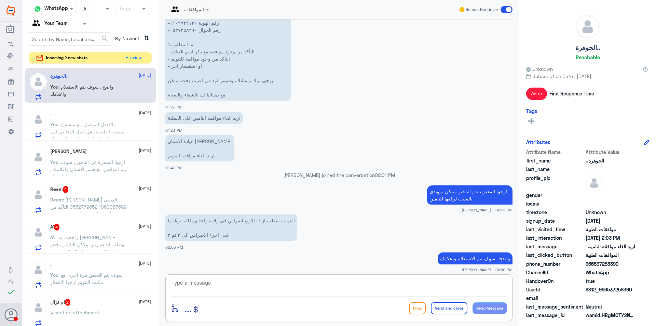
scroll to position [467, 0]
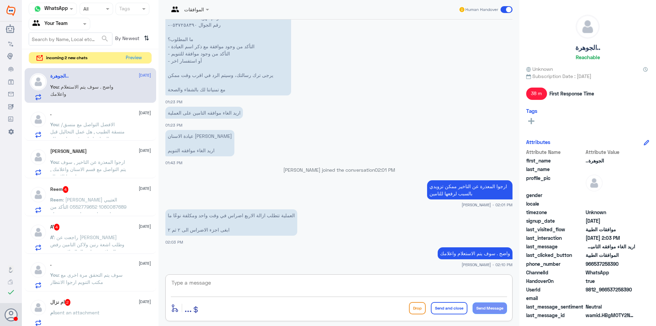
click at [77, 25] on div at bounding box center [59, 24] width 61 height 8
click at [68, 68] on div "Your Inbox" at bounding box center [60, 70] width 62 height 16
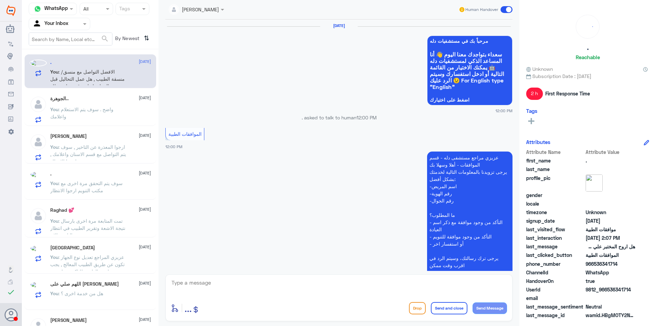
scroll to position [455, 0]
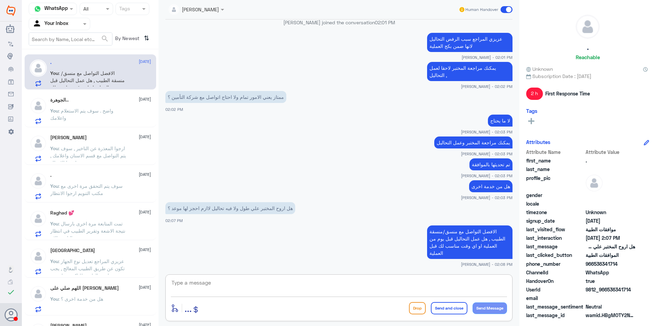
click at [219, 290] on textarea at bounding box center [339, 286] width 336 height 17
type textarea "هل من خدمة اخرى ؟"
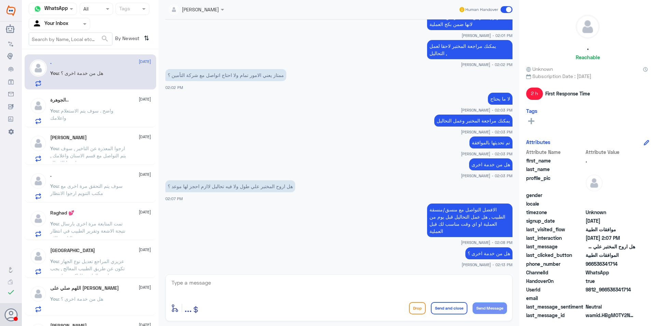
click at [112, 185] on span ": سوف يتم التحقق مرة اخرى مع مكتب التنويم ارجوا الانتظار" at bounding box center [86, 189] width 72 height 13
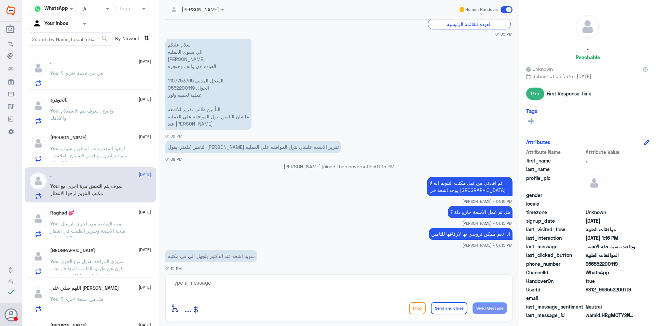
scroll to position [345, 0]
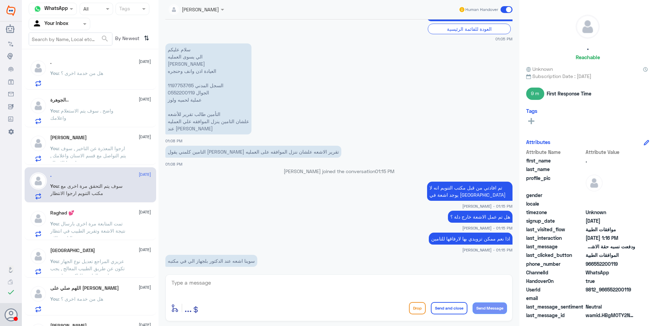
click at [76, 226] on span ": تمت المتابعة مرة اخرى بارسال نتيجة الاشعة وتقرير الطبيب في انتظار رد التامين …" at bounding box center [87, 231] width 75 height 20
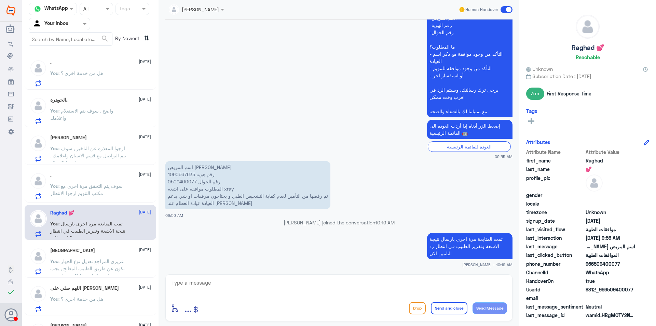
click at [119, 145] on p "You : ارجوا المعذرة عن التاخير , سوف يتم التواصل مع قسم الاسنان واعلامك , ارجوا…" at bounding box center [88, 153] width 77 height 17
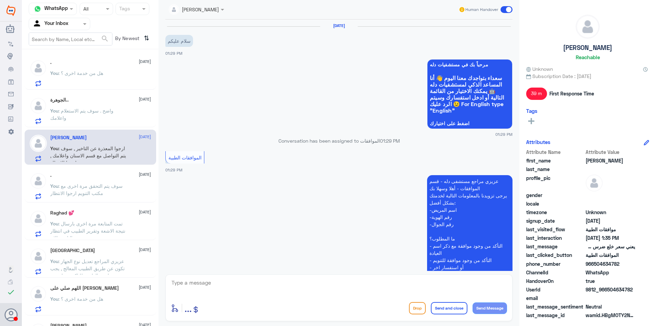
scroll to position [244, 0]
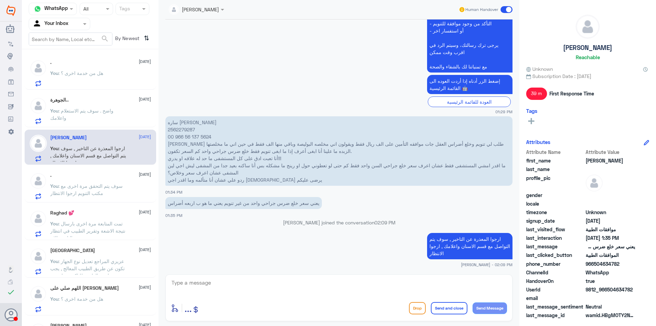
click at [90, 107] on p "You : واضح . سوف يتم الاستعلام واعلامك" at bounding box center [88, 115] width 77 height 17
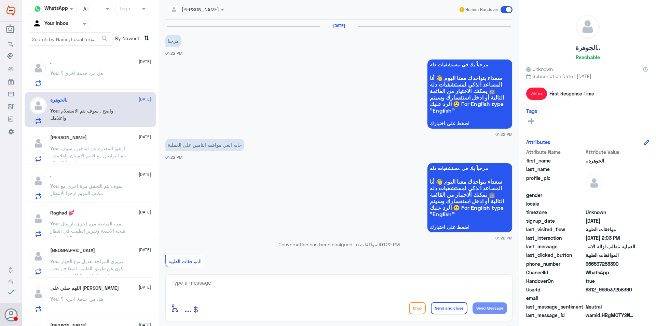
scroll to position [467, 0]
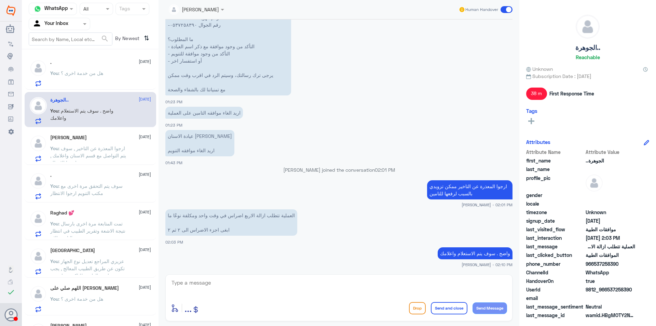
click at [96, 146] on span ": ارجوا المعذرة عن التاخير , سوف يتم التواصل مع قسم الاسنان واعلامك , ارجوا الا…" at bounding box center [88, 155] width 76 height 20
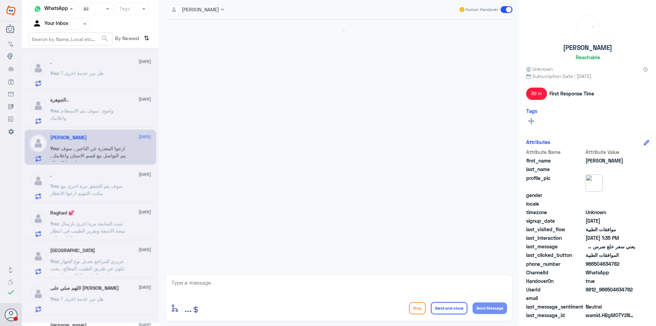
scroll to position [244, 0]
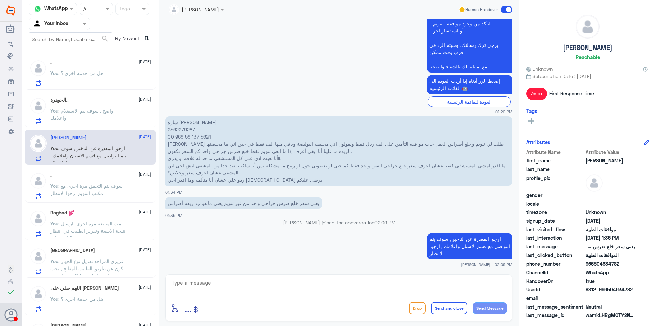
click at [93, 114] on p "You : واضح . سوف يتم الاستعلام واعلامك" at bounding box center [88, 115] width 77 height 17
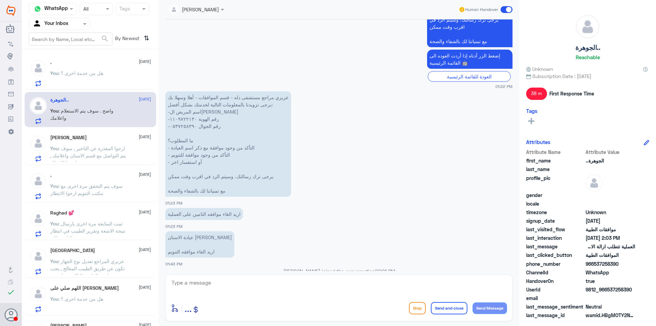
scroll to position [364, 0]
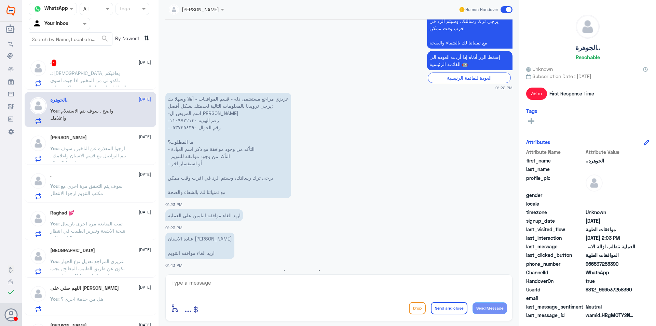
click at [85, 84] on span ": الله يعافيكم تاكدو لي من المختبر اذا جيت اسوي التحاليل هاذي هل المفروض اكون ص…" at bounding box center [88, 83] width 76 height 27
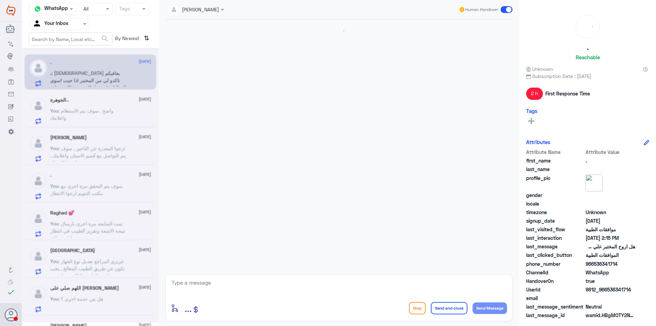
scroll to position [421, 0]
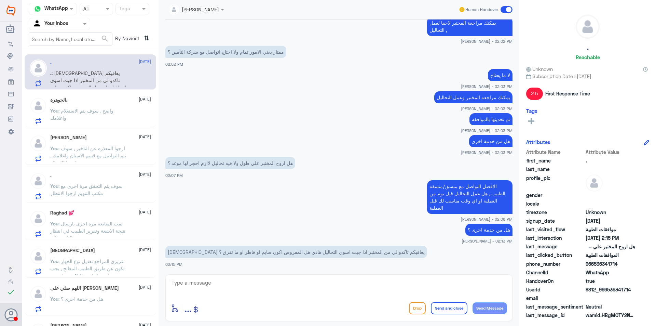
click at [201, 283] on textarea at bounding box center [339, 286] width 336 height 17
click at [86, 186] on span ": سوف يتم التحقق مرة اخرى مع مكتب التنويم ارجوا الانتظار" at bounding box center [86, 189] width 72 height 13
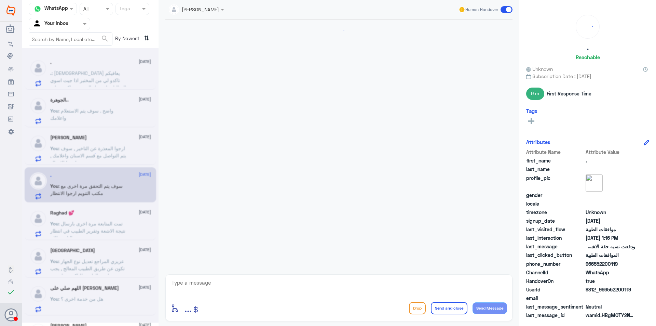
scroll to position [414, 0]
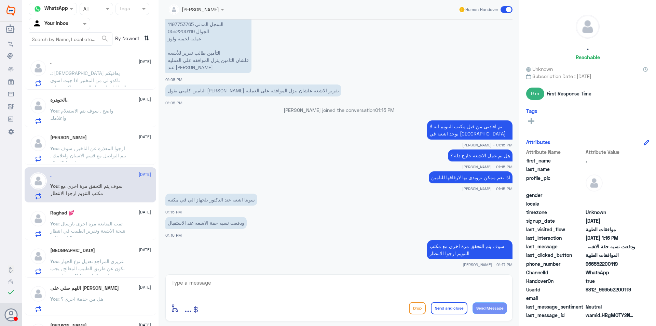
click at [86, 157] on span ": ارجوا المعذرة عن التاخير , سوف يتم التواصل مع قسم الاسنان واعلامك , ارجوا الا…" at bounding box center [88, 155] width 76 height 20
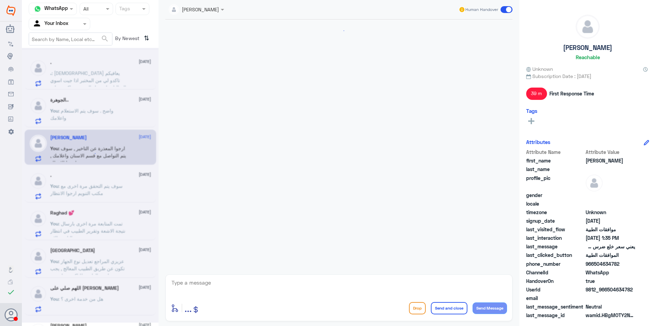
scroll to position [244, 0]
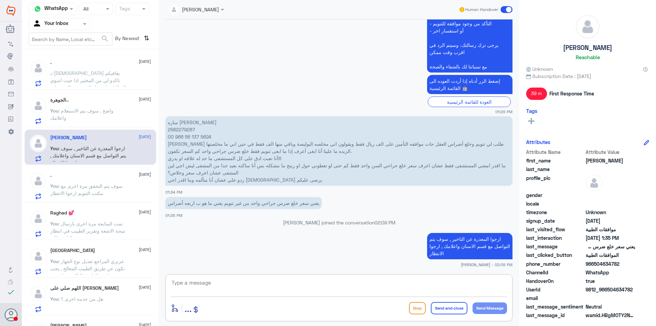
click at [236, 287] on textarea at bounding box center [339, 286] width 336 height 17
click at [359, 281] on textarea at bounding box center [339, 286] width 336 height 17
click at [289, 283] on textarea "ماتم افادتي من قبل مكتب التنويم ان تمت الموافقة على ضرس واحد فقط الي هو رقم 18 …" at bounding box center [339, 286] width 336 height 17
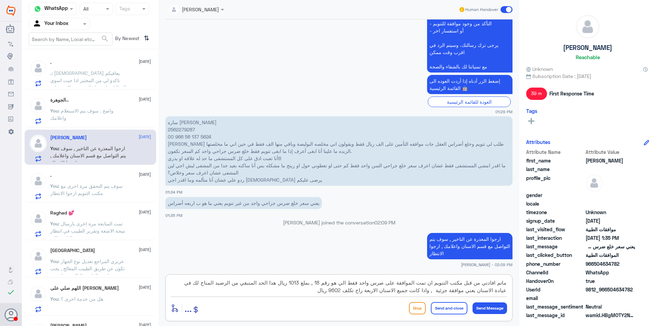
click at [322, 291] on textarea "ماتم افادتي من قبل مكتب التنويم ان تمت الموافقة على ضرس واحد فقط الي هو رقم 18 …" at bounding box center [339, 286] width 336 height 17
click at [393, 283] on textarea "ماتم افادتي من قبل مكتب التنويم ان تمت الموافقة على ضرس واحد فقط الي هو رقم 18 …" at bounding box center [339, 286] width 336 height 17
type textarea "ماتم افادتي من قبل مكتب التنويم ان تمت الموافقة جزئية على ضرس واحد فقط الي هو ر…"
click at [309, 289] on textarea "ماتم افادتي من قبل مكتب التنويم ان تمت الموافقة جزئية على ضرس واحد فقط الي هو ر…" at bounding box center [339, 286] width 336 height 17
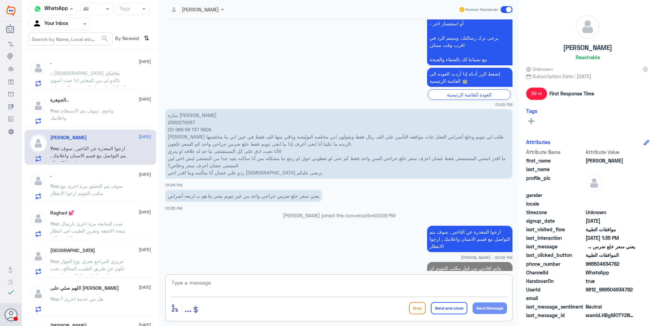
scroll to position [309, 0]
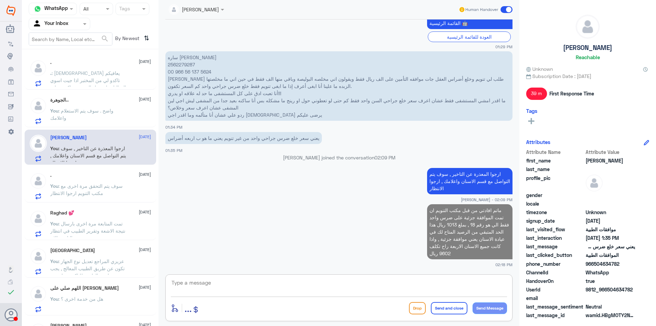
click at [116, 75] on span ": الله يعافيكم تاكدو لي من المختبر اذا جيت اسوي التحاليل هاذي هل المفروض اكون ص…" at bounding box center [88, 83] width 76 height 27
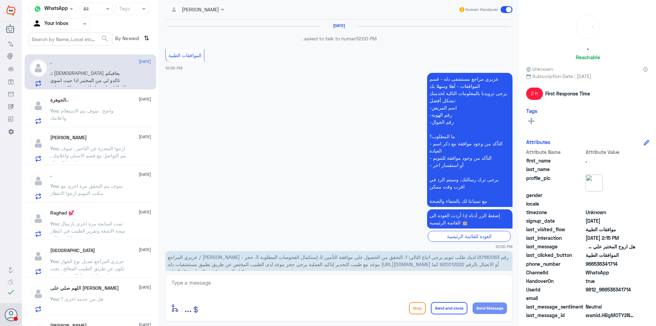
scroll to position [421, 0]
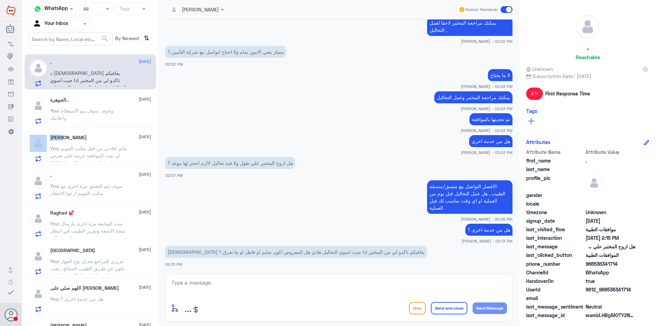
drag, startPoint x: 93, startPoint y: 132, endPoint x: 89, endPoint y: 136, distance: 6.0
click at [90, 136] on div ". 13 October . : الله يعافيكم تاكدو لي من المختبر اذا جيت اسوي التحاليل هاذي هل…" at bounding box center [90, 190] width 137 height 276
click at [112, 80] on p ". : الله يعافيكم تاكدو لي من المختبر اذا جيت اسوي التحاليل هاذي هل المفروض اكون…" at bounding box center [88, 77] width 77 height 17
click at [203, 282] on textarea at bounding box center [339, 286] width 336 height 17
type textarea "ما تم افادتي به تكون صائم"
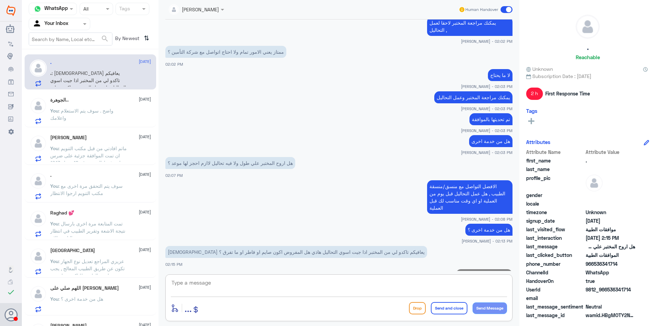
scroll to position [443, 0]
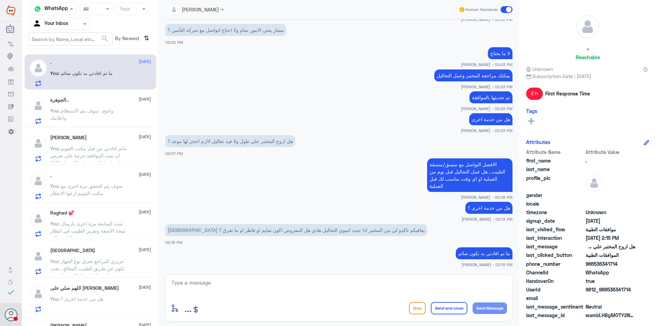
click at [98, 113] on span ": واضح . سوف يتم الاستعلام واعلامك" at bounding box center [81, 114] width 63 height 13
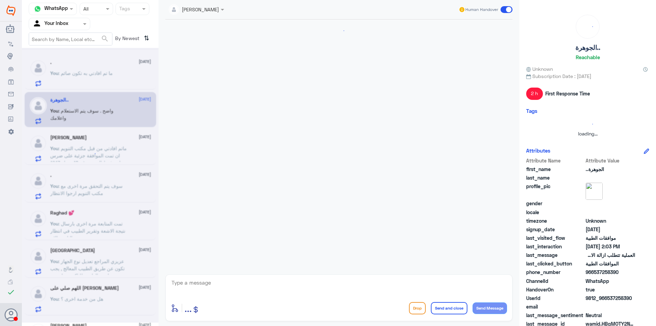
scroll to position [467, 0]
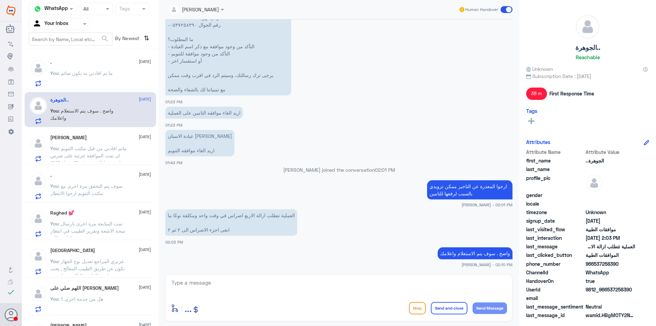
click at [77, 25] on div at bounding box center [59, 24] width 61 height 8
click at [78, 76] on div "Your Team" at bounding box center [60, 77] width 62 height 16
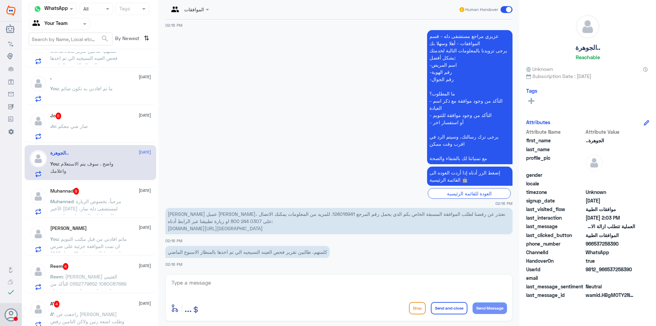
scroll to position [68, 0]
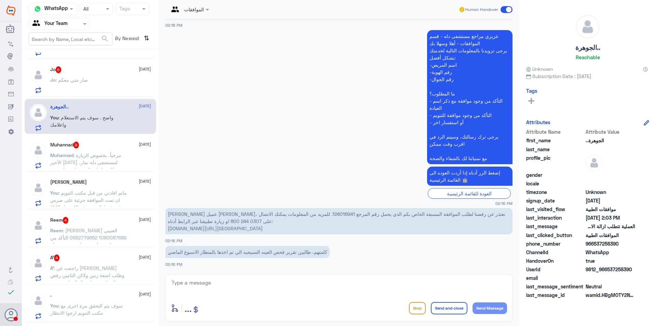
click at [115, 83] on div "Jo : صار شي معكم" at bounding box center [100, 85] width 101 height 15
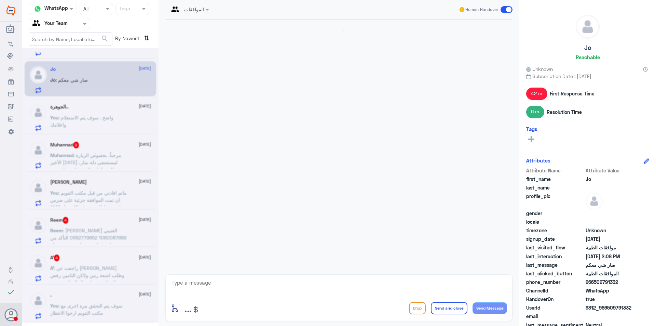
scroll to position [423, 0]
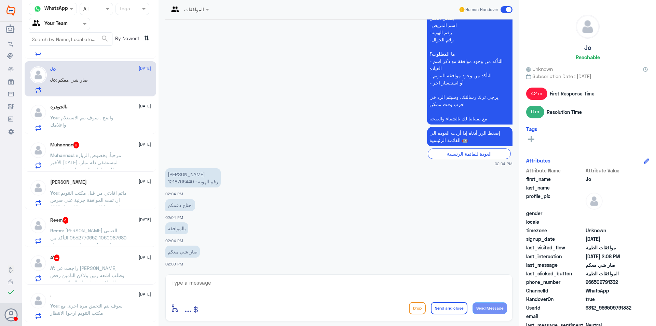
click at [184, 180] on p "محمد عبدالعزيز الشمراني رقم الهوية : 1218766440" at bounding box center [192, 177] width 55 height 19
copy p "1218766440"
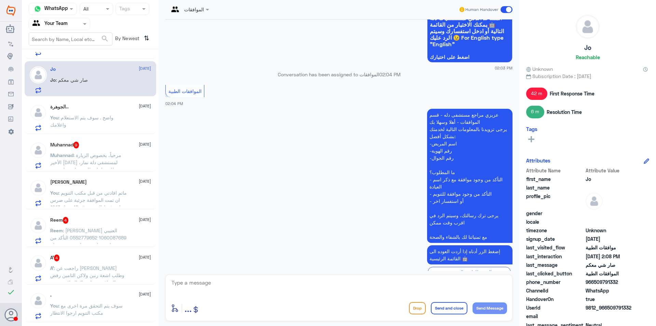
scroll to position [1867, 0]
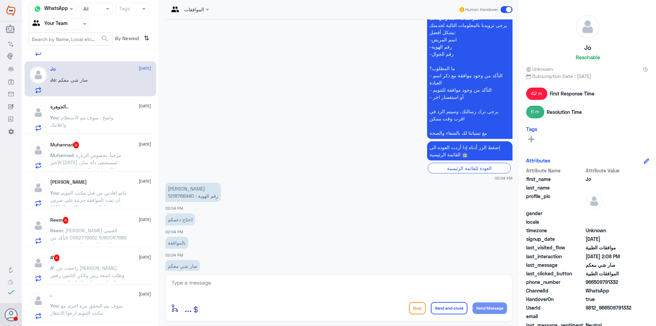
click at [97, 164] on span ": ‏مرحباً، بخصوص الزيارة الأخير اليوم لمستشفى دلة نمار، مطلوب اجازة للغد وما يف…" at bounding box center [85, 169] width 71 height 35
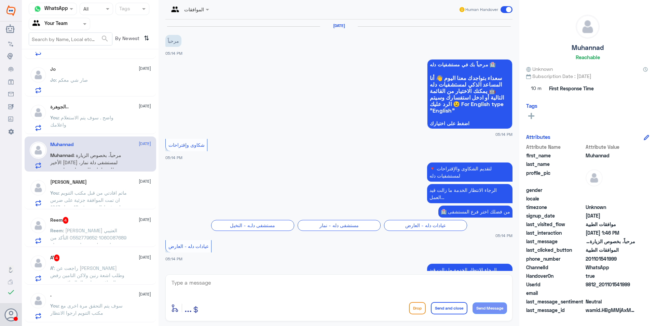
scroll to position [640, 0]
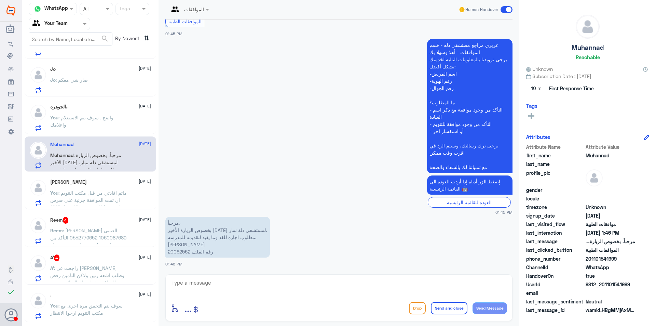
click at [220, 279] on textarea at bounding box center [339, 286] width 336 height 17
click at [273, 283] on textarea at bounding box center [339, 286] width 336 height 17
paste textarea "( 0112995140 , 0546022896 )"
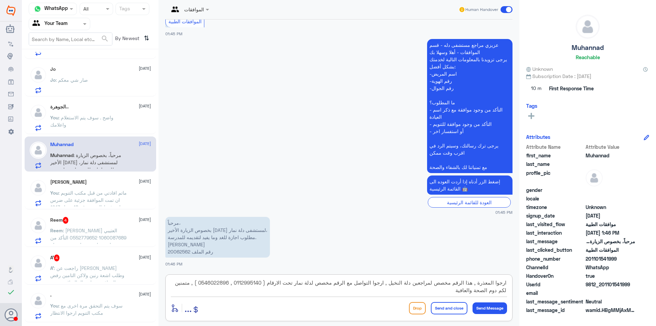
type textarea "ارجوا المعذرة , هذا الرقم مخصص لمراجعين دلة النخيل , ارجوا التواصل مع الرقم مخص…"
click at [441, 307] on button "Send and close" at bounding box center [449, 308] width 37 height 12
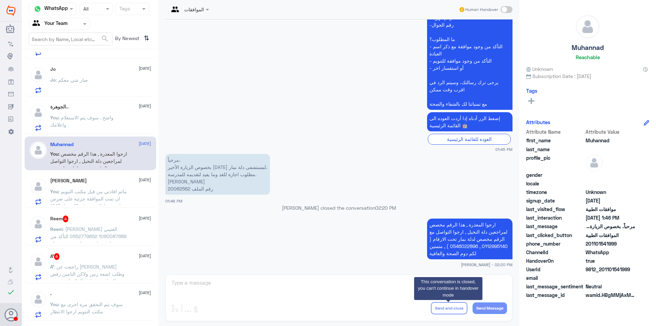
click at [122, 205] on span ": ماتم افادتي من قبل مكتب التنويم ان تمت الموافقة جزئية على ضرس واحد فقط الي هو…" at bounding box center [88, 212] width 77 height 49
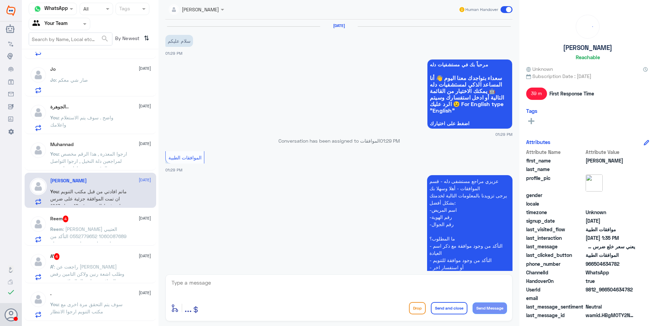
scroll to position [309, 0]
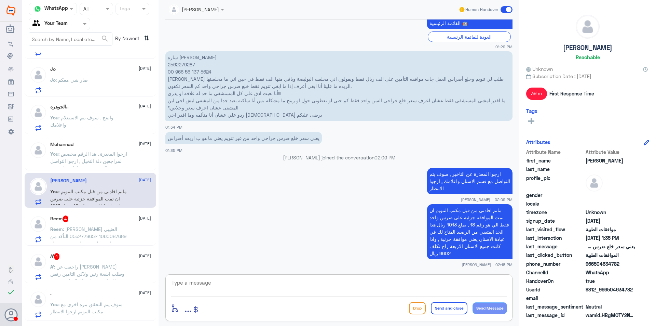
click at [236, 280] on textarea at bounding box center [339, 286] width 336 height 17
type textarea "هل من خدمة اخرى ؟"
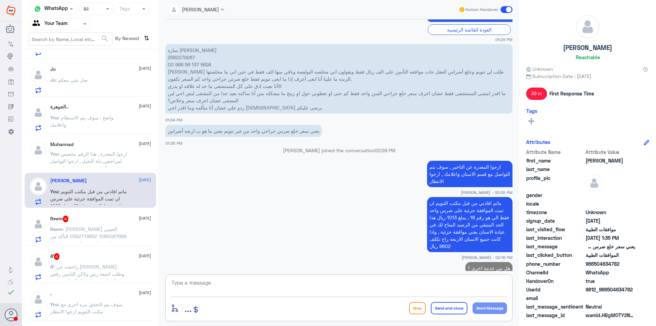
scroll to position [331, 0]
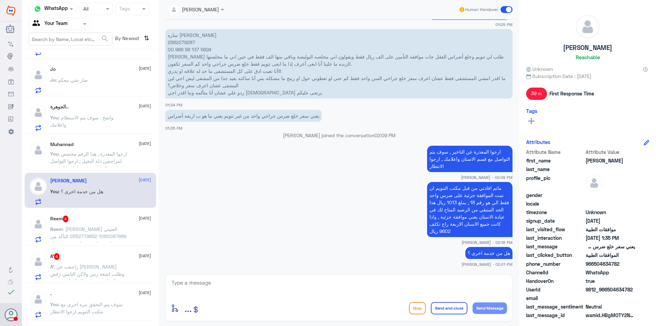
click at [110, 234] on span ": ريم كنيدش ثقل العتيبي 1060087689 0552779652 التأكد من وجود تامين طبي يشمل مست…" at bounding box center [88, 239] width 76 height 27
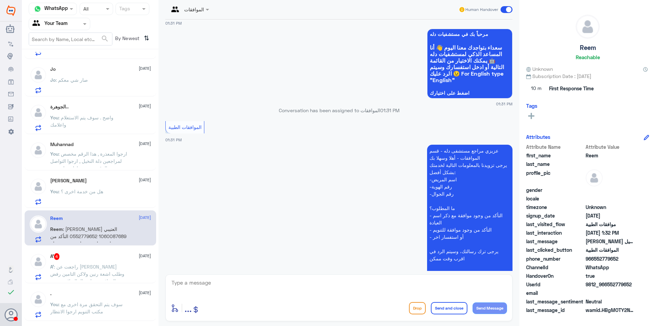
scroll to position [274, 0]
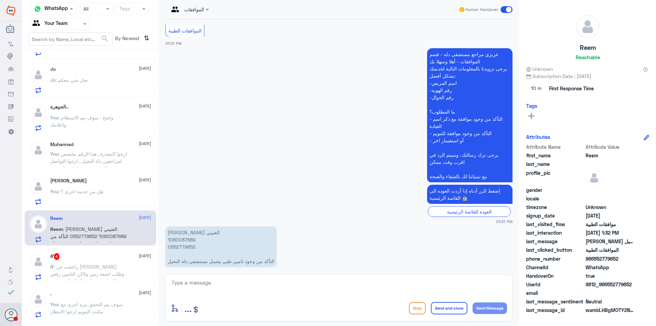
click at [254, 284] on textarea at bounding box center [339, 286] width 336 height 17
type textarea "ا"
click at [185, 239] on p "ريم كنيدش ثقل العتيبي 1060087689 0552779652 التأكد من وجود تامين طبي يشمل مستشف…" at bounding box center [220, 246] width 111 height 41
copy p "1060087689"
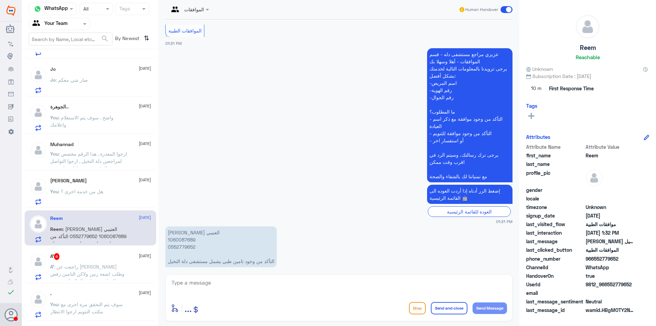
click at [213, 283] on textarea at bounding box center [339, 286] width 336 height 17
type textarea "ا"
type textarea "ثم تحديث التامين في الملف , يمكنكم مراجعة المستشفى اي وقت مناسسب"
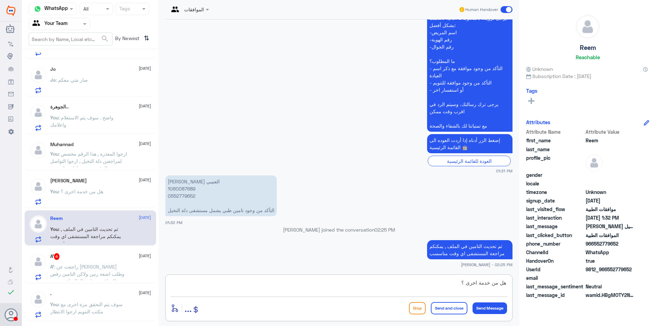
type textarea "هل من خدمة اخرى ؟"
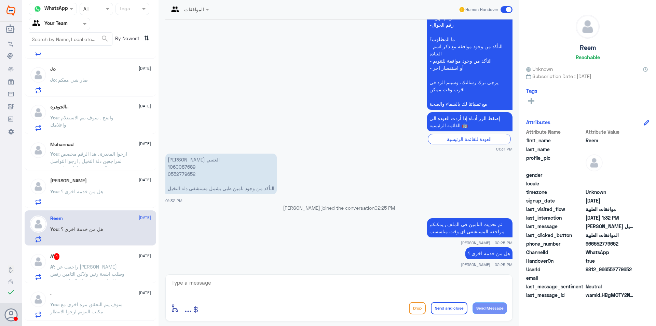
drag, startPoint x: 156, startPoint y: 91, endPoint x: 158, endPoint y: 64, distance: 27.4
click at [158, 64] on div "Mohannad 13 October Mohannad : كلمتهم، طالبين تقرير فحص العينه النسيجيه الي تم …" at bounding box center [90, 190] width 137 height 276
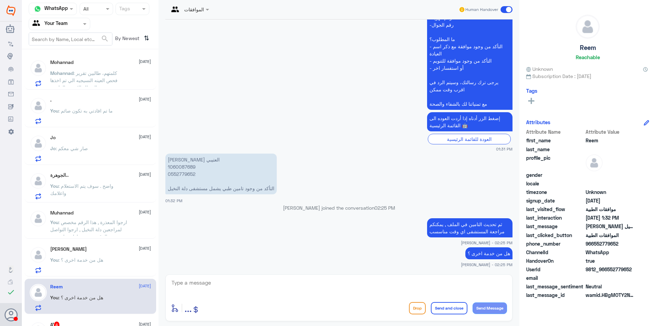
click at [108, 78] on span ": كلمتهم، طالبين تقرير فحص العينه النسيجيه الي تم اخذها بالمنظار الاسبوع الماضي" at bounding box center [83, 80] width 67 height 20
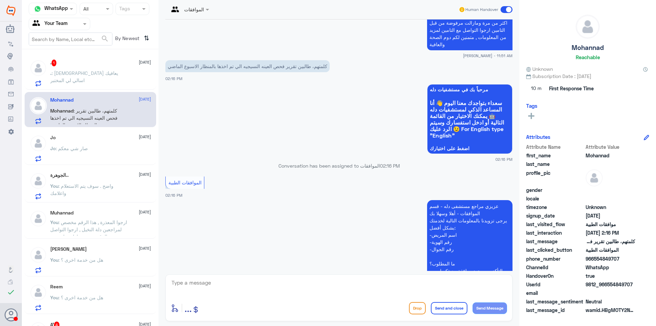
scroll to position [599, 0]
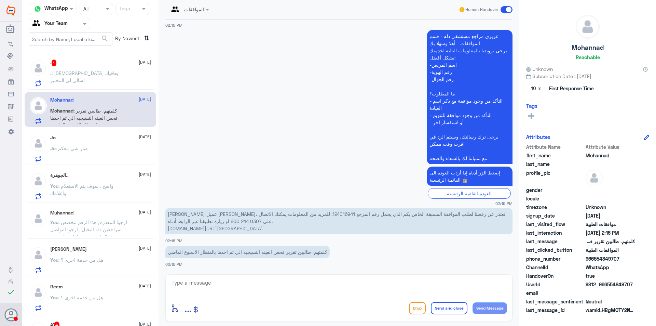
click at [94, 79] on p ". : الله يعافيك اسالي لي المختبر" at bounding box center [88, 77] width 77 height 17
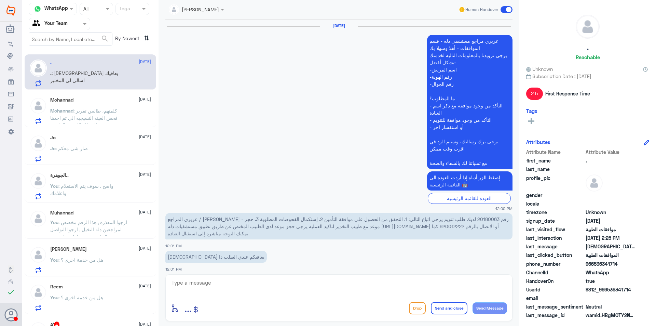
scroll to position [429, 0]
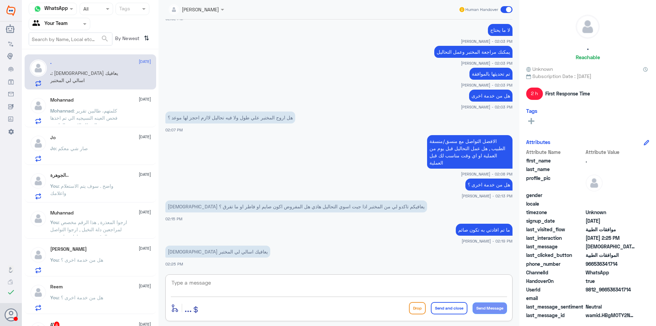
click at [229, 279] on textarea at bounding box center [339, 286] width 336 height 17
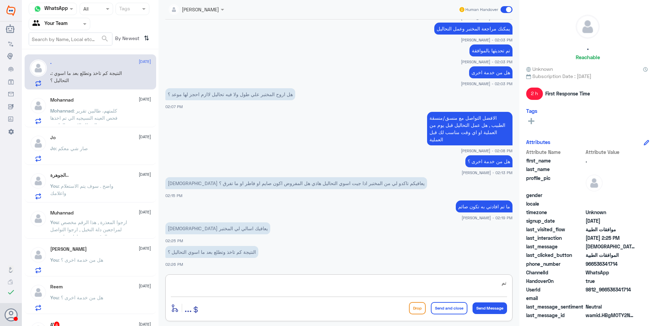
type textarea "ت"
type textarea "ارجوا الانتظار مرة اخرى"
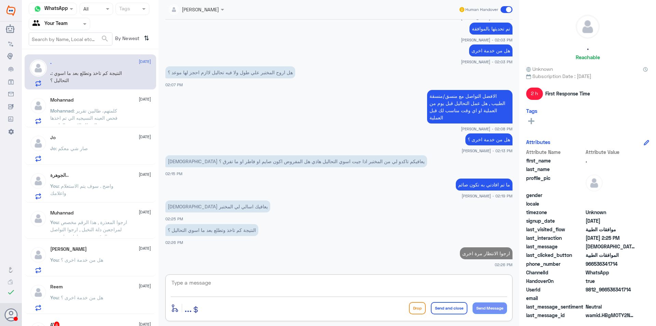
click at [68, 154] on p "Jo : صار شي معكم" at bounding box center [69, 153] width 38 height 17
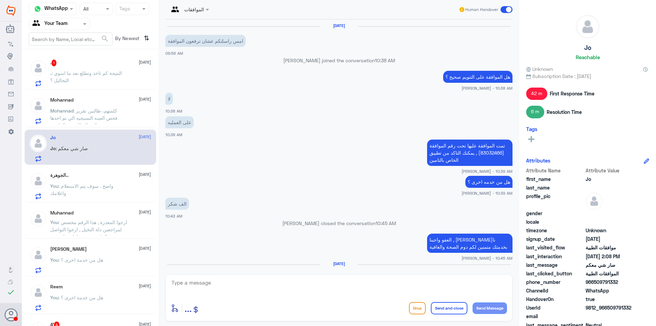
scroll to position [423, 0]
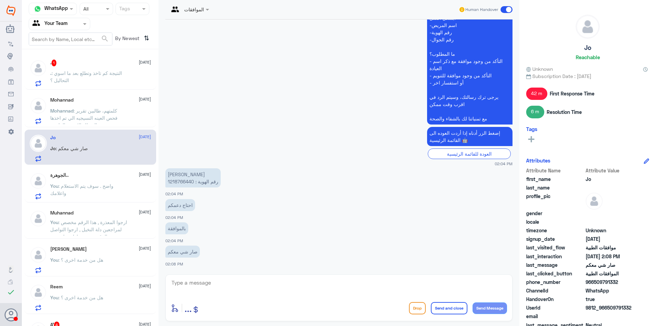
click at [67, 76] on span ": النتيجة كم تاخذ وتطلع بعد ما اسوي التحاليل ؟" at bounding box center [86, 76] width 72 height 13
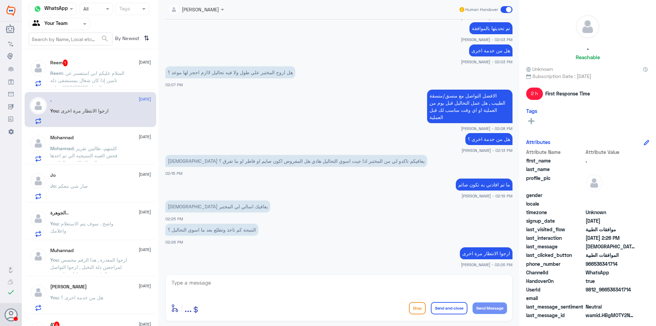
click at [124, 76] on p "Reem : السلام عليكم ابي استفسر عن تامين إذا كان شغال بمستشفى دله النخيل 1205153…" at bounding box center [88, 77] width 77 height 17
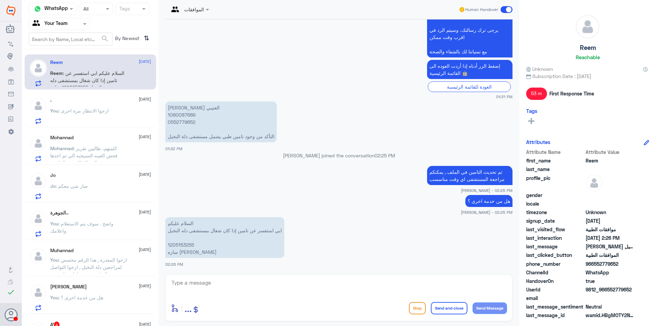
scroll to position [422, 0]
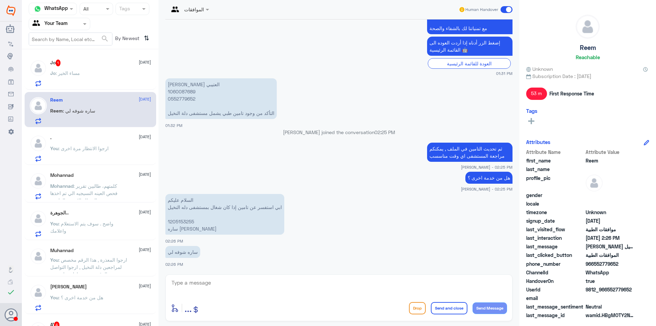
click at [203, 287] on textarea at bounding box center [339, 286] width 336 height 17
type textarea "س"
click at [180, 218] on p "السلام عليكم ابي استفسر عن تامين إذا كان شغال بمستشفى دله النخيل 1205153255 سار…" at bounding box center [224, 214] width 119 height 41
copy p "1205153255"
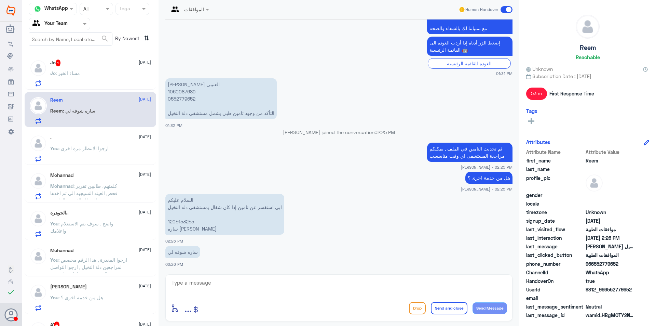
click at [272, 299] on div "enter flow name ... Drop Send and close Send Message" at bounding box center [338, 297] width 347 height 47
click at [273, 288] on textarea at bounding box center [339, 286] width 336 height 17
type textarea "سوف يتم التحقق ارجوا الانتظار"
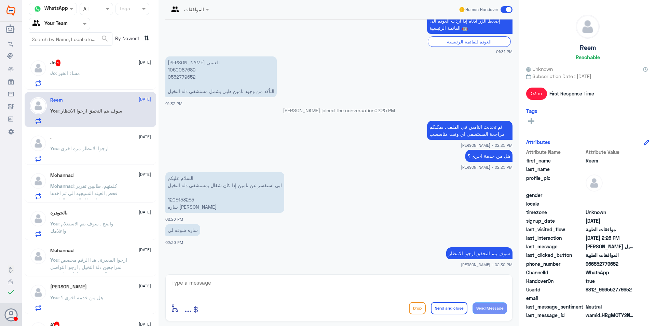
click at [176, 196] on p "السلام عليكم ابي استفسر عن تامين إذا كان شغال بمستشفى دله النخيل 1205153255 سار…" at bounding box center [224, 192] width 119 height 41
copy p "1205153255"
click at [84, 66] on div "Jo 1 13 October" at bounding box center [100, 62] width 101 height 7
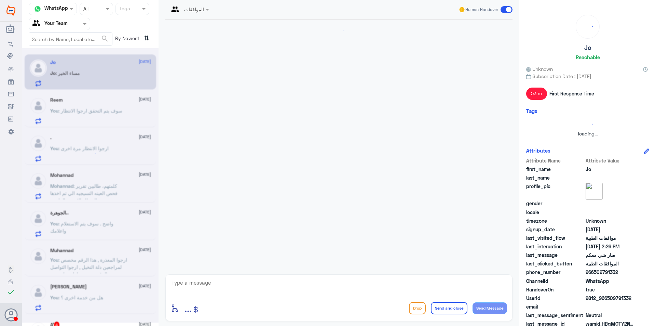
scroll to position [424, 0]
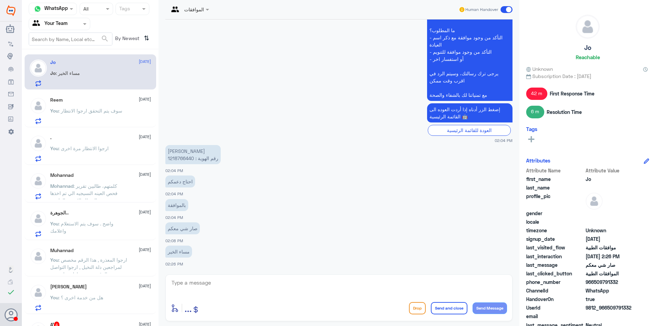
click at [79, 103] on div "Reem 13 October You : سوف يتم التحقق ارجوا الانتظار" at bounding box center [100, 110] width 101 height 27
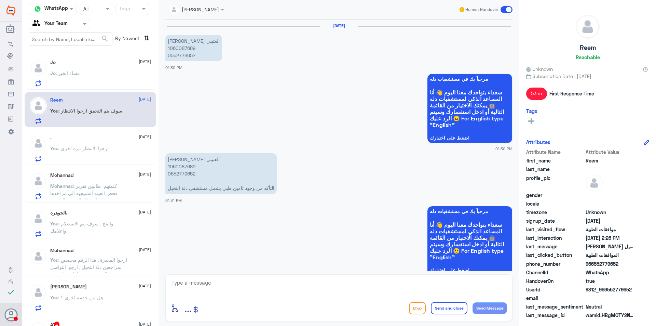
scroll to position [443, 0]
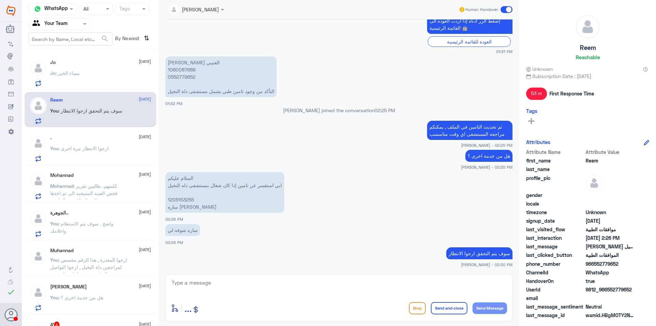
click at [175, 71] on p "ريم كنيدش ثقل العتيبي 1060087689 0552779652 التأكد من وجود تامين طبي يشمل مستشف…" at bounding box center [220, 76] width 111 height 41
copy p "1060087689"
click at [260, 281] on textarea at bounding box center [339, 286] width 336 height 17
type textarea "حتى تامين سارة يغطي في المستشفى"
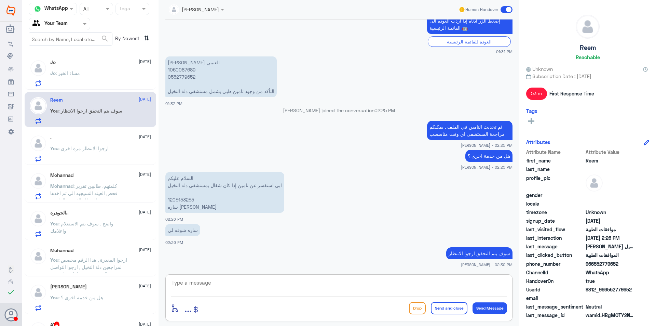
scroll to position [466, 0]
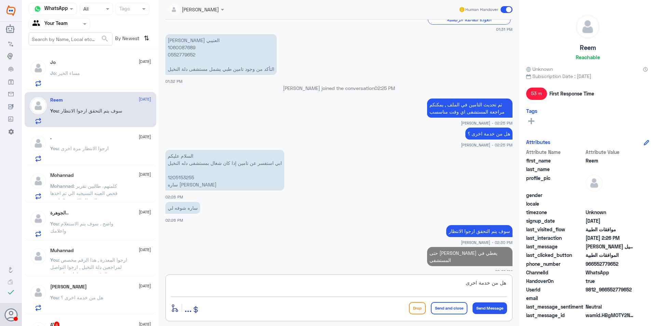
type textarea "هل من خدمة اخرى ؟"
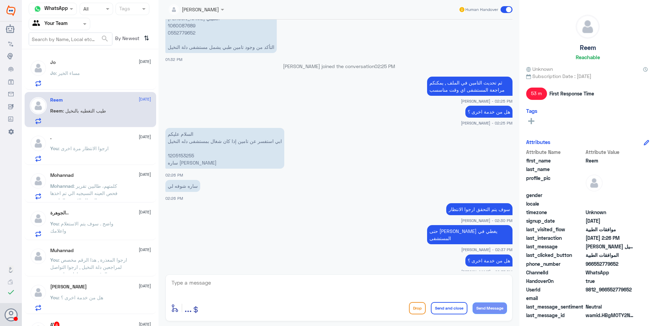
scroll to position [511, 0]
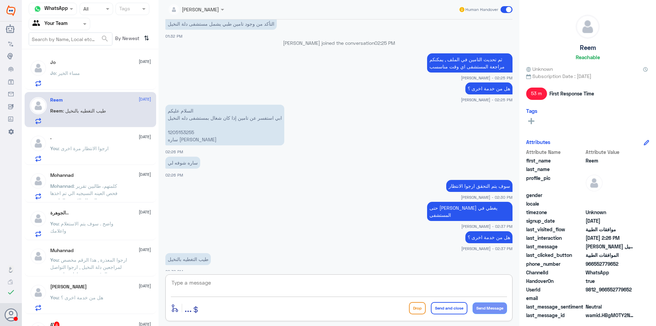
click at [235, 281] on textarea at bounding box center [339, 286] width 336 height 17
type textarea "ايه نعم دلة النخيل"
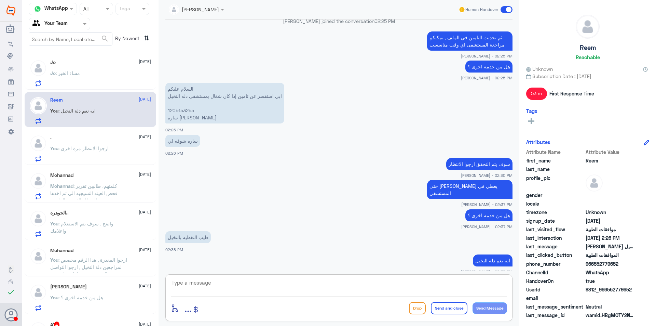
scroll to position [556, 0]
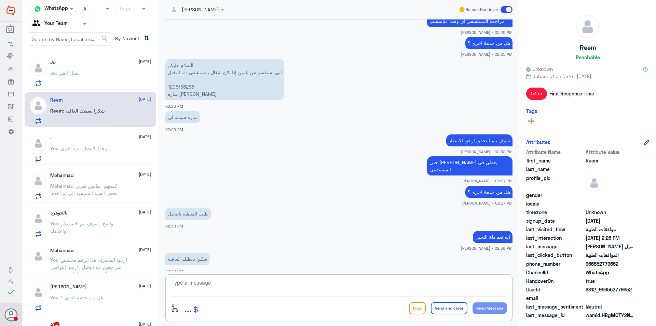
click at [295, 290] on textarea at bounding box center [339, 286] width 336 height 17
type textarea "العفو . الله يعافيك , متمنين لكم دوم الصحة والعافية"
click at [445, 310] on button "Send and close" at bounding box center [449, 308] width 37 height 12
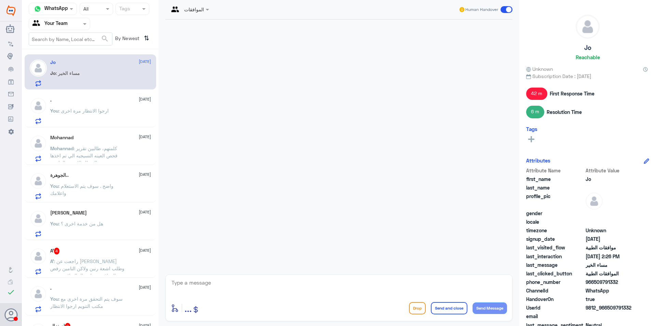
click at [108, 145] on span ": كلمتهم، طالبين تقرير فحص العينه النسيجيه الي تم اخذها بالمنظار الاسبوع الماضي" at bounding box center [83, 155] width 67 height 20
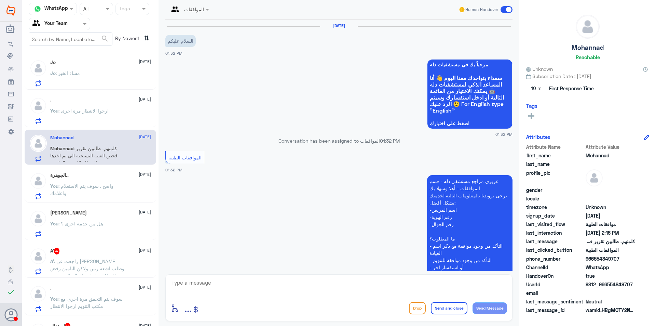
scroll to position [599, 0]
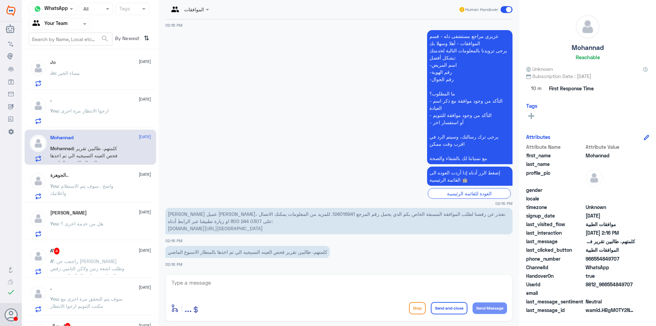
click at [303, 212] on p "[PERSON_NAME] عميل [PERSON_NAME]، نعتذر عن رفضنا لطلب الموافقة المسبقة الخاص بك…" at bounding box center [338, 221] width 347 height 26
copy p "124016941"
click at [93, 176] on div "الجوهرة.. [DATE]" at bounding box center [100, 175] width 101 height 6
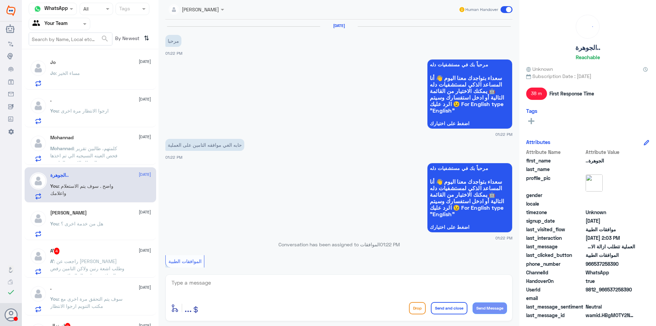
scroll to position [467, 0]
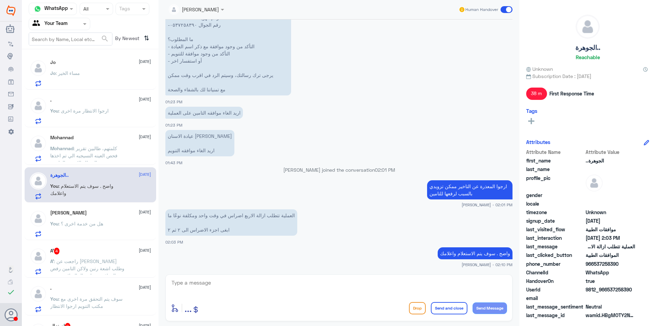
click at [81, 255] on div "A’ 4 13 October A’ : راجعت عن الدكتور ممدوح المالكي وطلب اشعة رنين ولاكن التامي…" at bounding box center [100, 261] width 101 height 27
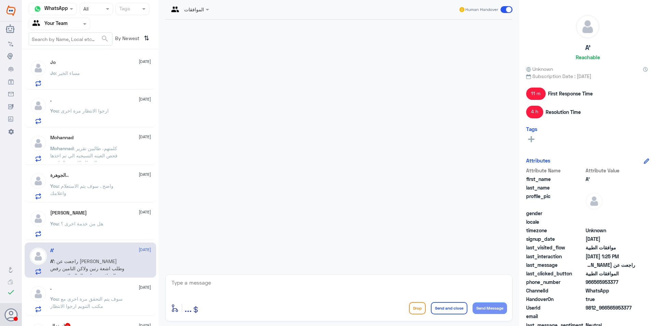
click at [126, 154] on p "Mohannad : كلمتهم، طالبين تقرير فحص العينه النسيجيه الي تم اخذها بالمنظار الاسب…" at bounding box center [88, 153] width 77 height 17
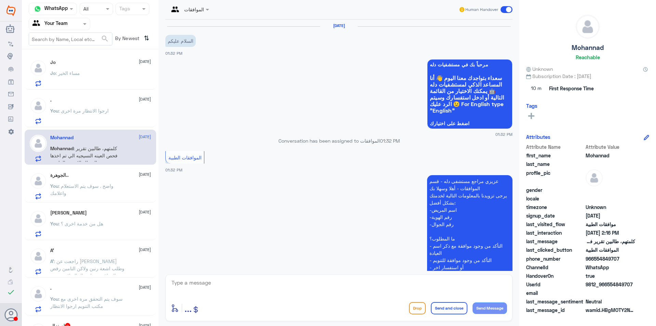
scroll to position [599, 0]
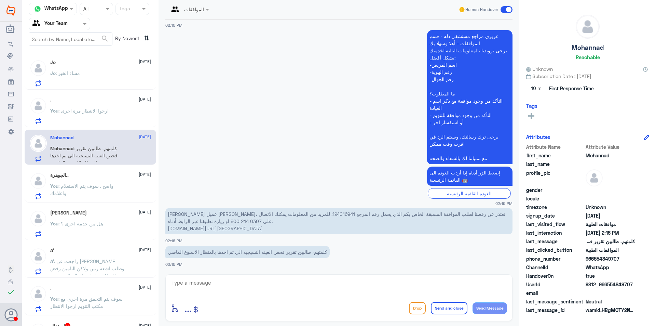
click at [297, 214] on p "[PERSON_NAME] عميل [PERSON_NAME]، نعتذر عن رفضنا لطلب الموافقة المسبقة الخاص بك…" at bounding box center [338, 221] width 347 height 26
click at [297, 214] on p "عزيزنا عميل بوبا، نعتذر عن رفضنا لطلب الموافقة المسبقة الخاص بكم الذي يحمل رقم …" at bounding box center [338, 221] width 347 height 26
copy p "124016941"
click at [284, 287] on textarea at bounding box center [339, 286] width 336 height 17
type textarea "ت"
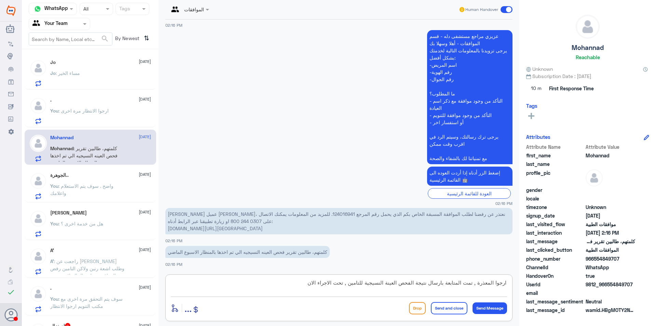
type textarea "ارجوا المعذرة , تمت المتابعة بارسال نتيجة الفحص العينة النسيجية للتامين , تحت ا…"
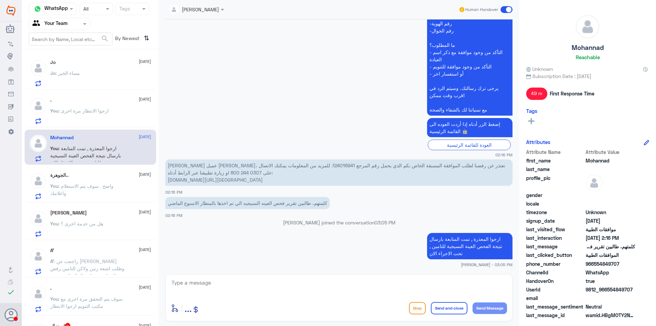
click at [139, 187] on div "You : واضح . سوف يتم الاستعلام واعلامك" at bounding box center [100, 191] width 101 height 15
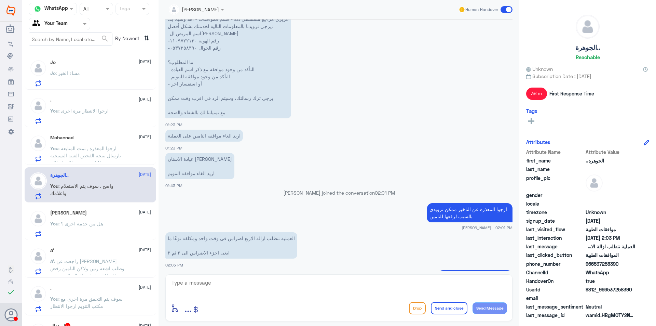
scroll to position [432, 0]
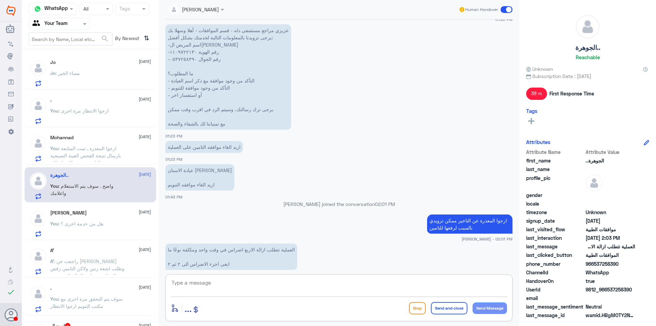
click at [241, 280] on textarea at bounding box center [339, 286] width 336 height 17
click at [245, 279] on textarea at bounding box center [339, 286] width 336 height 17
click at [249, 283] on textarea at bounding box center [339, 286] width 336 height 17
type textarea "عزيزي المراجع تم الالغاء الموافقة سوف تصلك رسالة في حال تم الالغاء من قبل التام…"
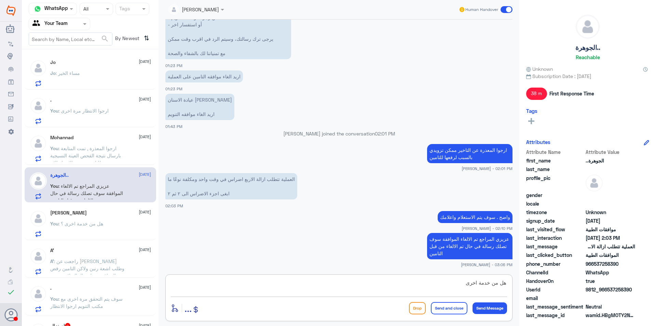
type textarea "هل من خدمة اخرى ؟"
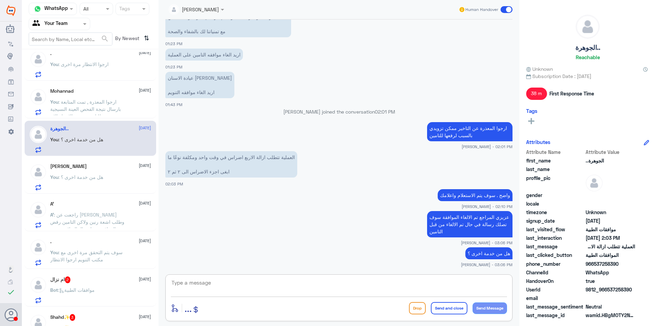
scroll to position [68, 0]
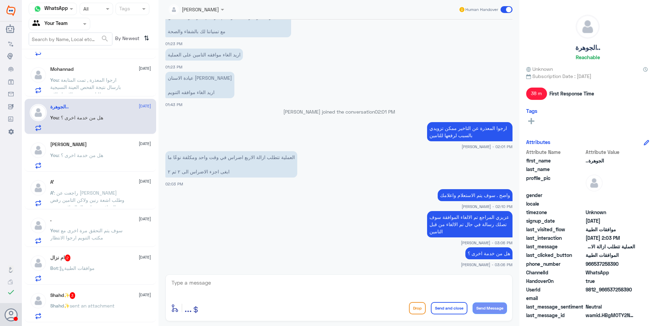
click at [108, 148] on div "Sara 13 October You : هل من خدمة اخرى ؟" at bounding box center [100, 155] width 101 height 27
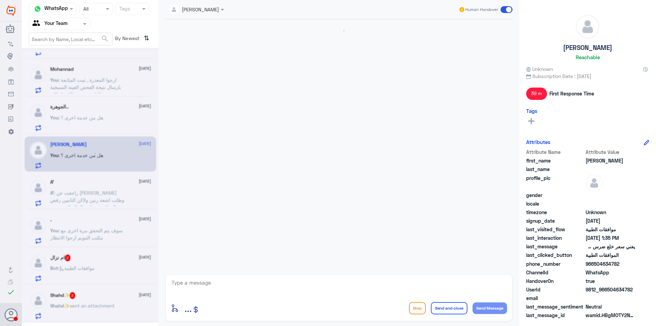
scroll to position [331, 0]
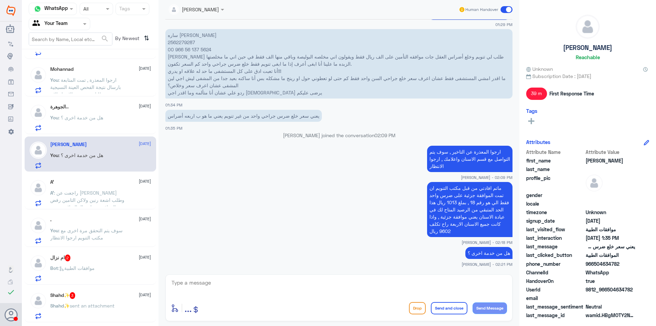
click at [305, 290] on textarea at bounding box center [339, 286] width 336 height 17
type textarea "متمنين لكم دوم الصحة والعافية"
click at [446, 305] on button "Send and close" at bounding box center [449, 308] width 37 height 12
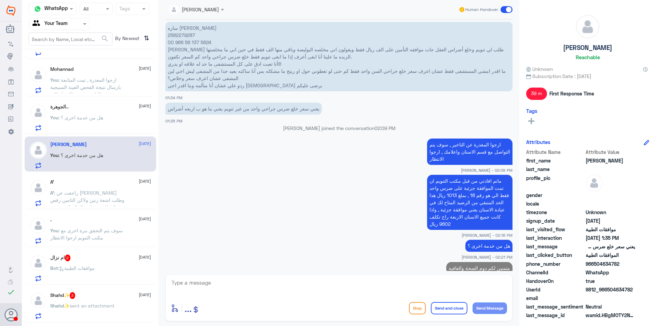
scroll to position [353, 0]
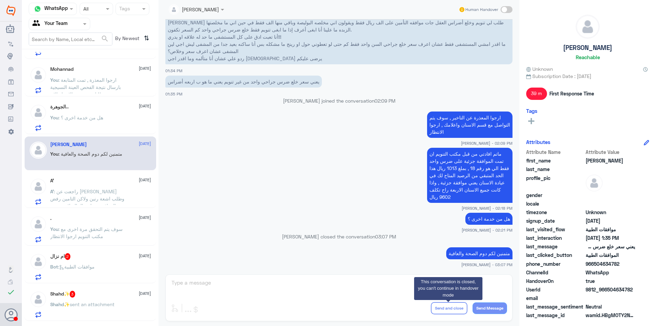
click at [102, 231] on span ": سوف يتم التحقق مرة اخرى مع مكتب التنويم ارجوا الانتظار" at bounding box center [86, 232] width 72 height 13
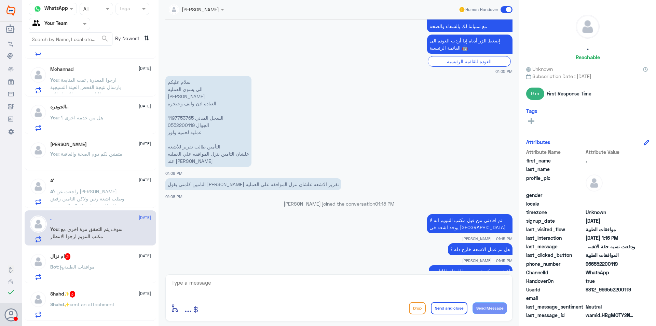
scroll to position [311, 0]
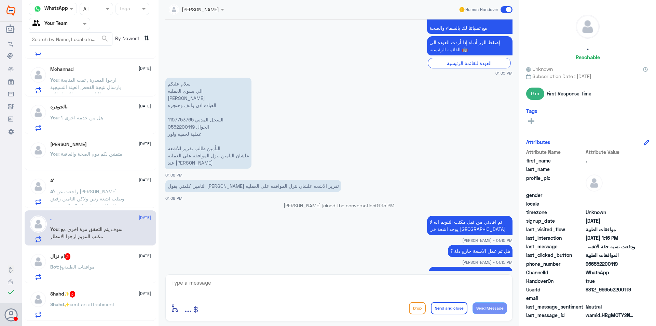
click at [181, 121] on p "سلام عليكم الي يسوى العمليه راكان سلطان الرويلي العيادة اذن وانف وحنجره السجل ا…" at bounding box center [208, 123] width 86 height 91
copy p "1197753765"
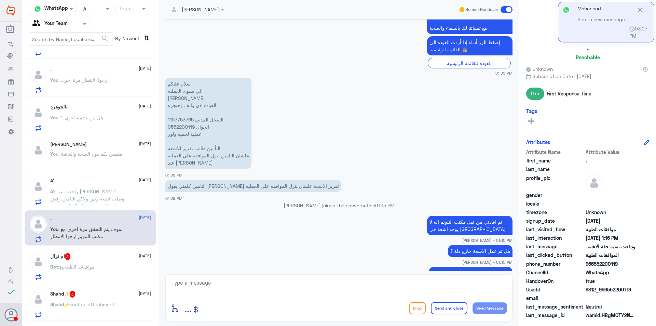
click at [89, 260] on div "ام نزال 2 13 October" at bounding box center [100, 256] width 101 height 7
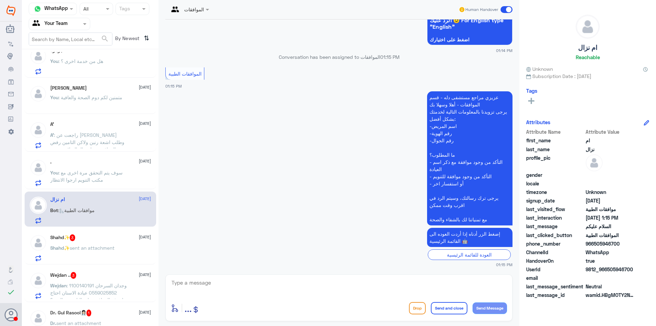
scroll to position [137, 0]
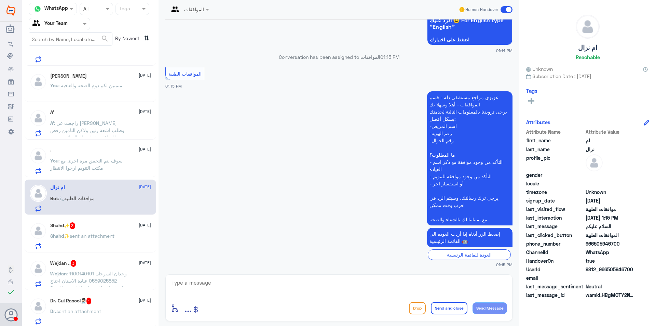
click at [77, 242] on p "Shahd✨ sent an attachment" at bounding box center [82, 240] width 64 height 17
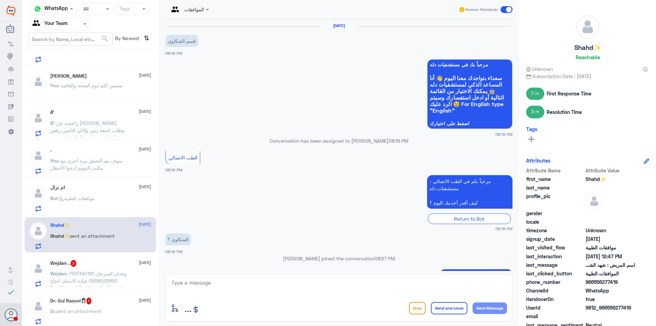
scroll to position [538, 0]
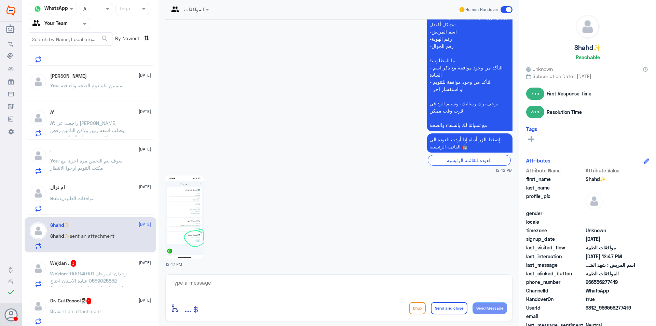
click at [186, 230] on img at bounding box center [184, 216] width 38 height 83
click at [192, 210] on img at bounding box center [184, 216] width 38 height 83
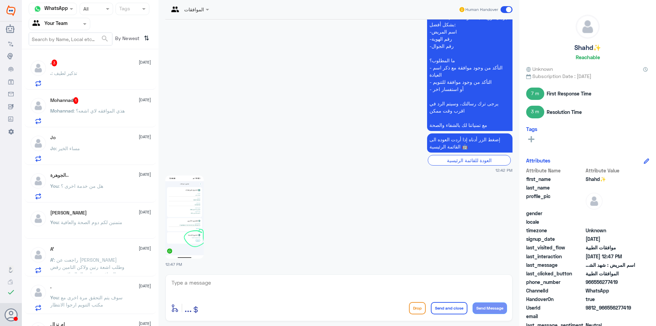
click at [131, 77] on div ". : تذكير لطيف" at bounding box center [100, 78] width 101 height 15
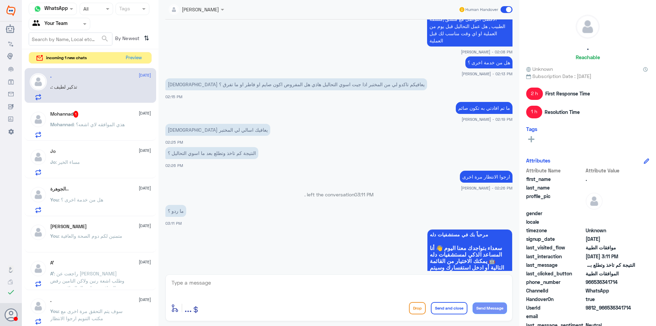
scroll to position [130, 0]
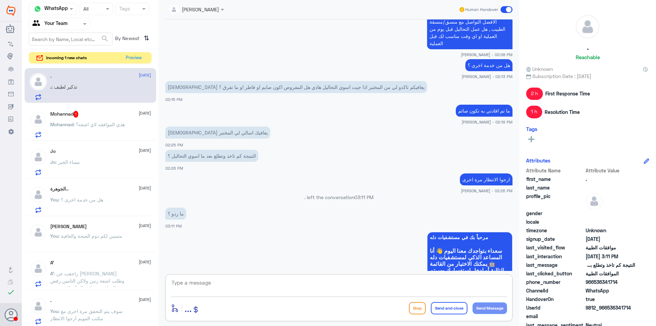
click at [251, 278] on textarea at bounding box center [339, 286] width 336 height 17
type textarea "ارجوا المعذرة , ما تم افداتي بعض التحاليل تصدر بعد 1-2 ساعات , وبعض التحاليل 2-…"
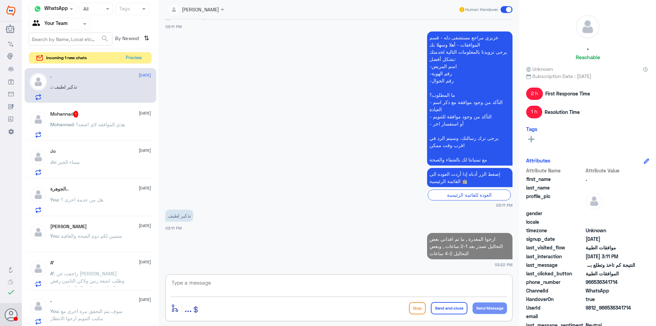
click at [118, 121] on p "Mohannad : هذي الموافقه لاي اشعه؟" at bounding box center [87, 129] width 75 height 17
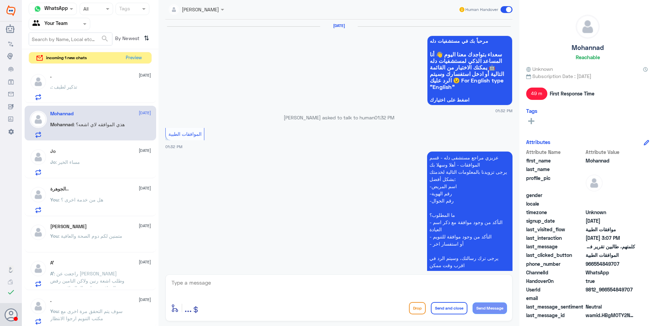
scroll to position [648, 0]
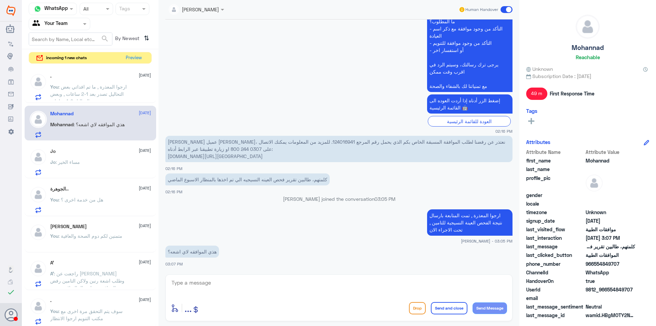
click at [312, 142] on p "عزيزنا عميل بوبا، نعتذر عن رفضنا لطلب الموافقة المسبقة الخاص بكم الذي يحمل رقم …" at bounding box center [338, 149] width 347 height 26
copy p "124016941"
click at [246, 290] on textarea at bounding box center [339, 286] width 336 height 17
type textarea "هنالك 3 اشعات"
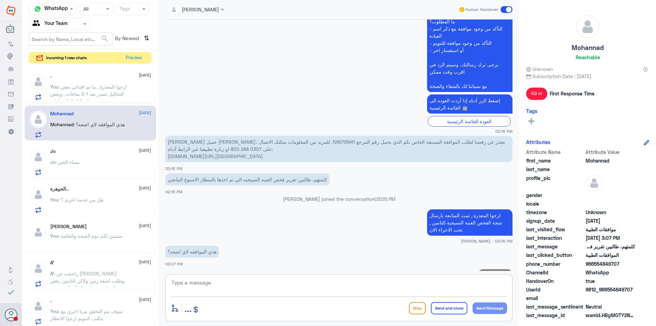
scroll to position [670, 0]
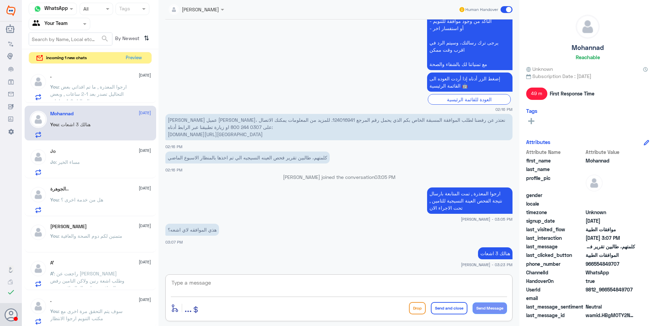
click at [332, 286] on textarea at bounding box center [339, 286] width 336 height 17
drag, startPoint x: 383, startPoint y: 283, endPoint x: 396, endPoint y: 283, distance: 13.7
click at [396, 283] on textarea "اشعة مقطعية للمعدة مع الصبغة , اشعة مقطعية للحوض , رنين مغناطيسي للحوض" at bounding box center [339, 286] width 336 height 17
drag, startPoint x: 456, startPoint y: 285, endPoint x: 456, endPoint y: 289, distance: 3.8
click at [456, 285] on textarea "اشعة مقطعية للمعدة مع الصبغة , اشعة مقطعية للصدر , رنين مغناطيسي للحوض" at bounding box center [339, 286] width 336 height 17
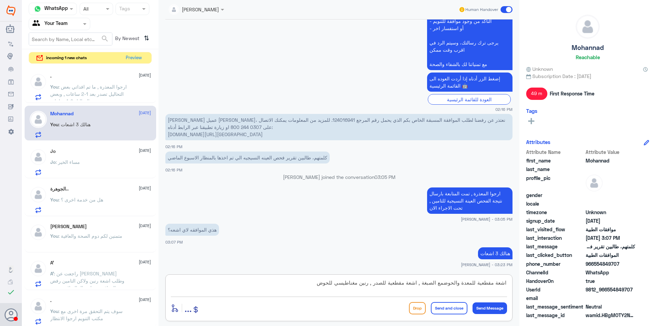
type textarea "اشعة مقطعية للمعدة والحوض مع الصبغة , اشعة مقطعية للصدر , رنين مغناطيسي للحوض"
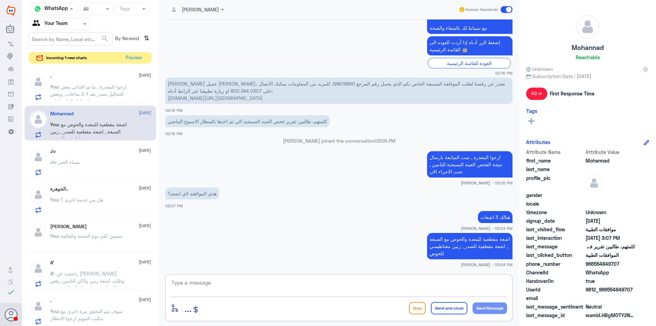
click at [256, 284] on textarea at bounding box center [339, 286] width 336 height 17
type textarea "هل من خدمة اخرى ؟"
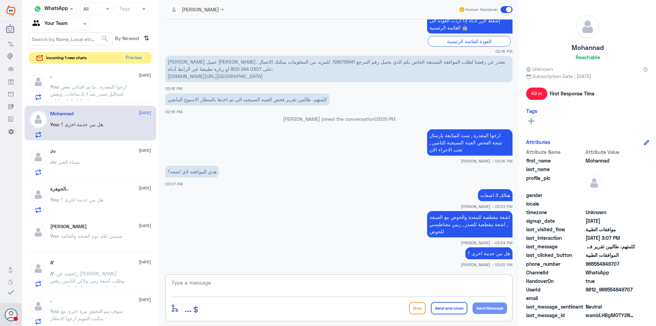
click at [88, 155] on div "Jo 13 October Jo : مساء الخير" at bounding box center [100, 161] width 101 height 27
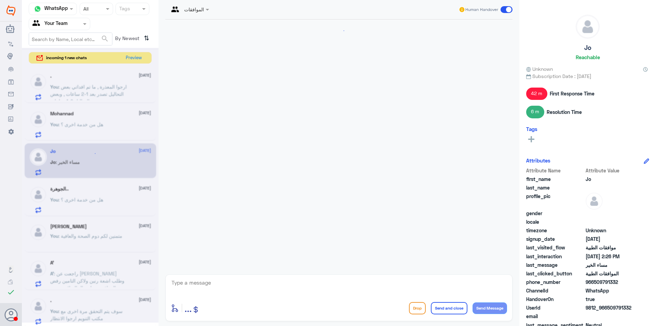
scroll to position [424, 0]
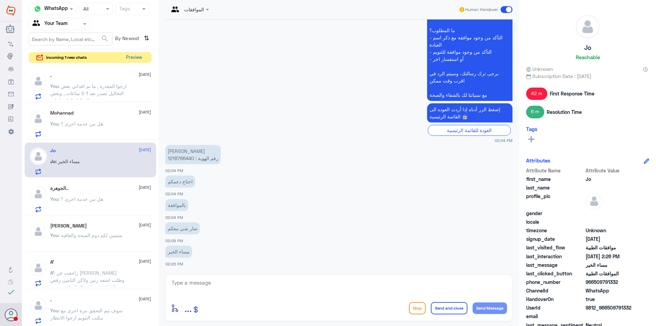
click at [137, 58] on button "Preview" at bounding box center [133, 57] width 21 height 11
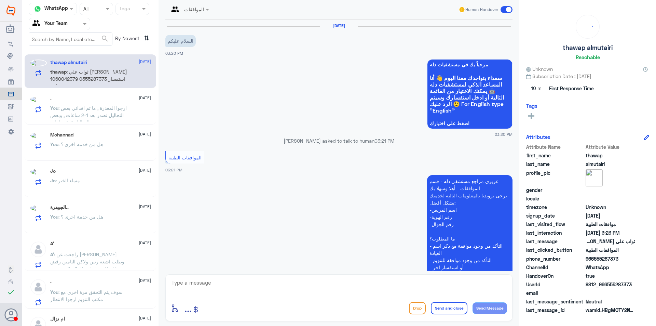
scroll to position [129, 0]
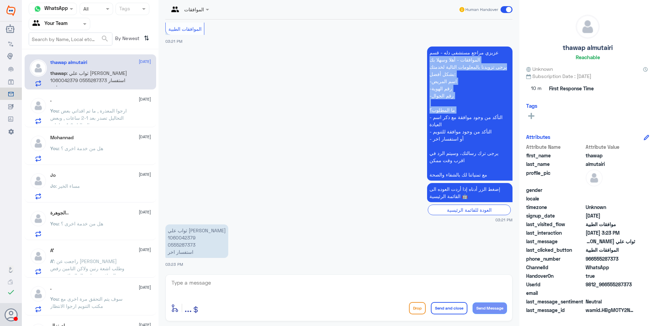
drag, startPoint x: 160, startPoint y: 60, endPoint x: 159, endPoint y: 117, distance: 56.8
click at [159, 117] on div "الموافقات Human Handover 13 Oct 2025 السلام عليكم 03:20 PM مرحباً بك في مستشفيا…" at bounding box center [339, 164] width 361 height 328
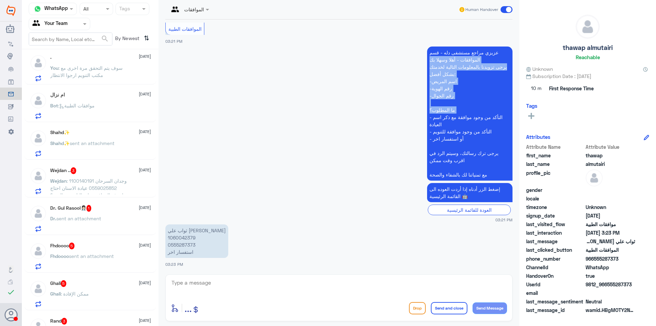
scroll to position [234, 0]
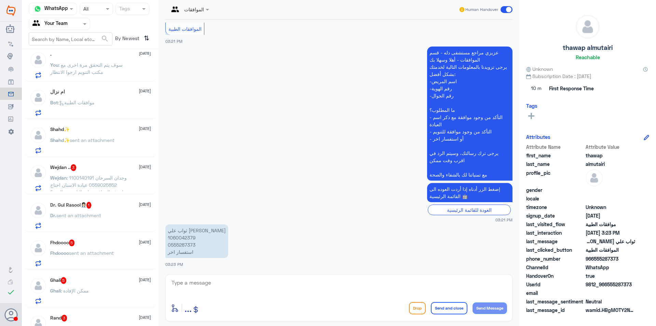
click at [146, 160] on div "Wejdan .. 3 13 October Wejdan : وجدان السرحان 1100140191 0559025852 عيادة الاسن…" at bounding box center [91, 176] width 132 height 35
click at [143, 115] on div "Bot : موافقات الطبية" at bounding box center [100, 108] width 101 height 15
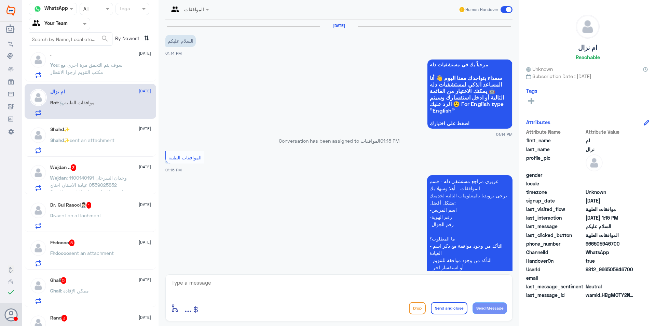
click at [231, 280] on textarea at bounding box center [339, 286] width 336 height 17
click at [285, 279] on textarea at bounding box center [339, 286] width 336 height 17
click at [287, 279] on textarea at bounding box center [339, 286] width 336 height 17
type textarea "عزيزي المراجع ارجوا تزويدنا بالمعلومات مع التوضيح للمساعدة في الموافقات الطبية …"
click at [441, 307] on button "Send and close" at bounding box center [449, 308] width 37 height 12
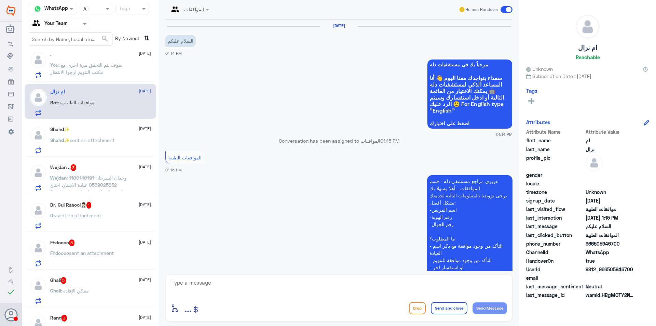
scroll to position [120, 0]
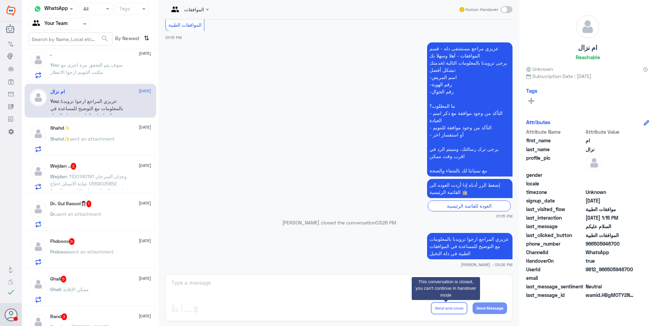
click at [78, 146] on p "Shahd✨ sent an attachment" at bounding box center [82, 143] width 64 height 17
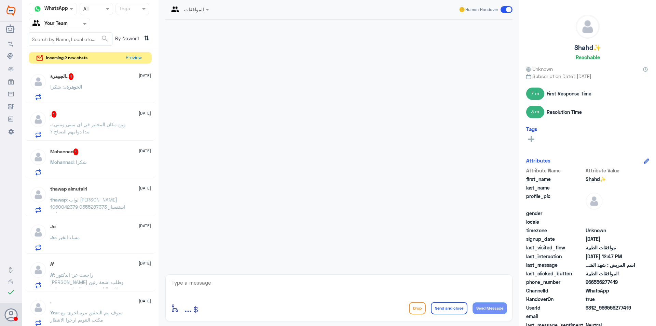
click at [124, 84] on div "الجوهرة.. 1 [DATE] الجوهرة.. : شكرا" at bounding box center [100, 86] width 101 height 27
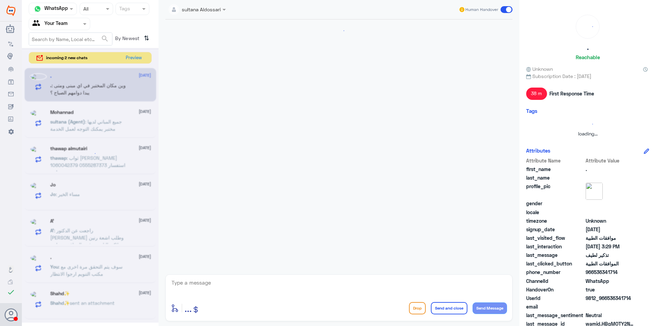
scroll to position [413, 0]
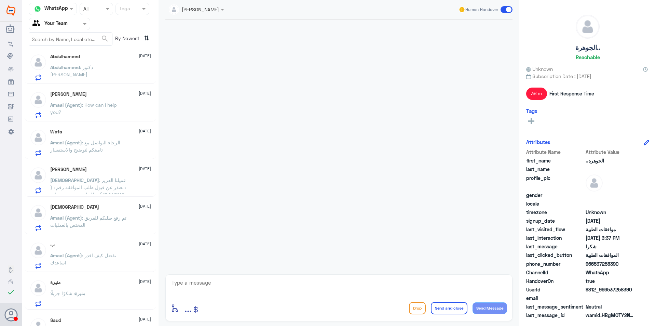
scroll to position [1080, 0]
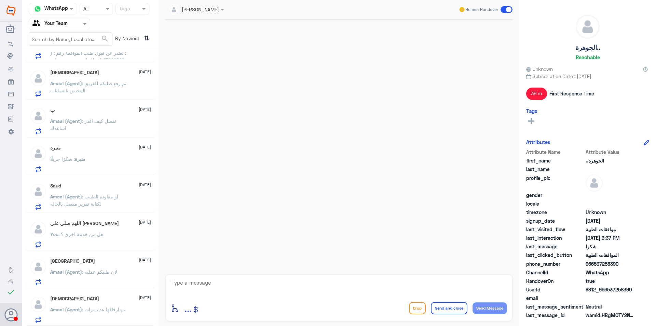
click at [115, 244] on div "You : هل من خدمة اخرى ؟" at bounding box center [100, 239] width 101 height 15
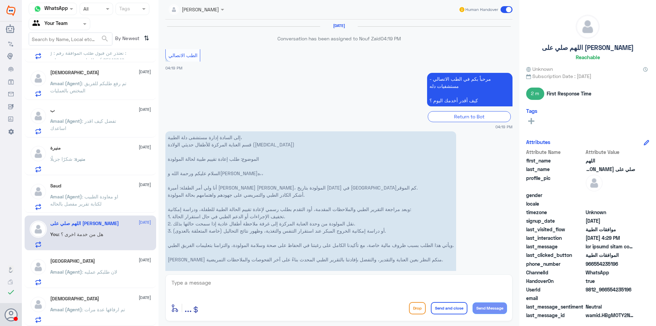
scroll to position [777, 0]
